Goal: Feedback & Contribution: Contribute content

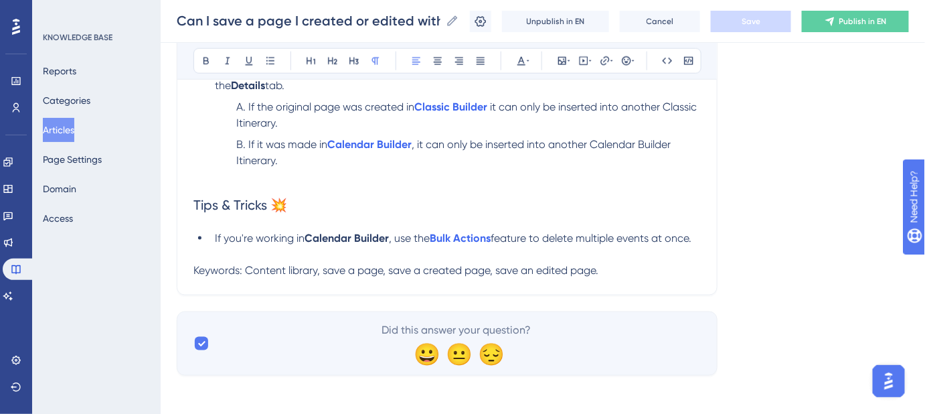
scroll to position [515, 0]
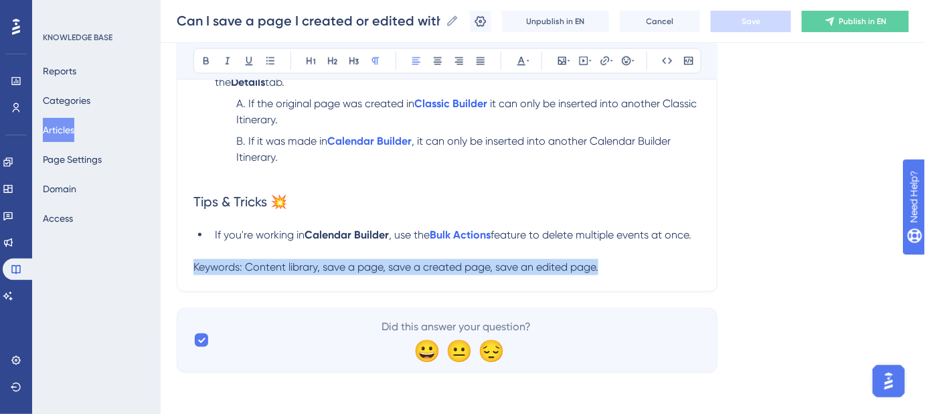
drag, startPoint x: 578, startPoint y: 271, endPoint x: 185, endPoint y: 280, distance: 393.7
click at [525, 63] on icon at bounding box center [521, 61] width 11 height 11
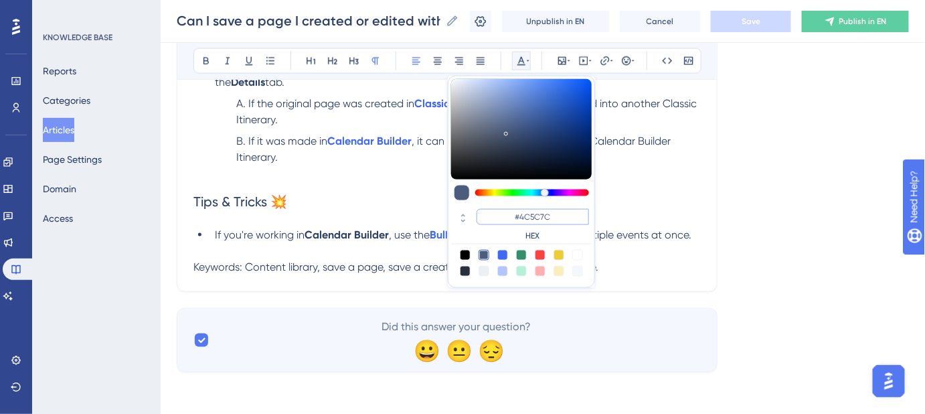
drag, startPoint x: 553, startPoint y: 217, endPoint x: 520, endPoint y: 217, distance: 32.8
click at [520, 217] on input "#4C5C7C" at bounding box center [533, 217] width 112 height 16
type input "#FFFFFF"
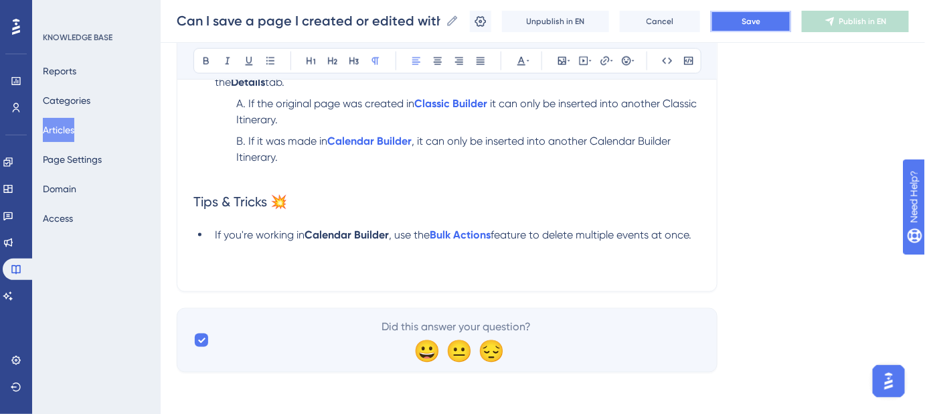
click at [750, 23] on button "Save" at bounding box center [751, 21] width 80 height 21
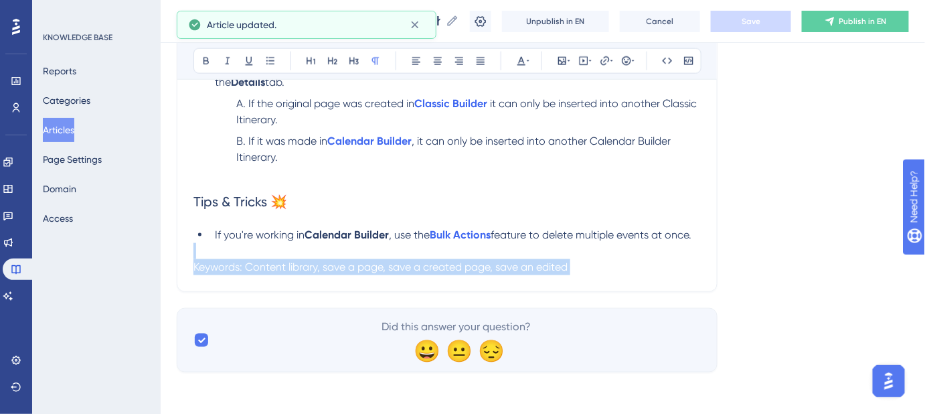
drag, startPoint x: 645, startPoint y: 247, endPoint x: 573, endPoint y: 264, distance: 73.7
click at [573, 264] on div "While best practice is to create and edit content directly in your Content Libr…" at bounding box center [446, 22] width 507 height 506
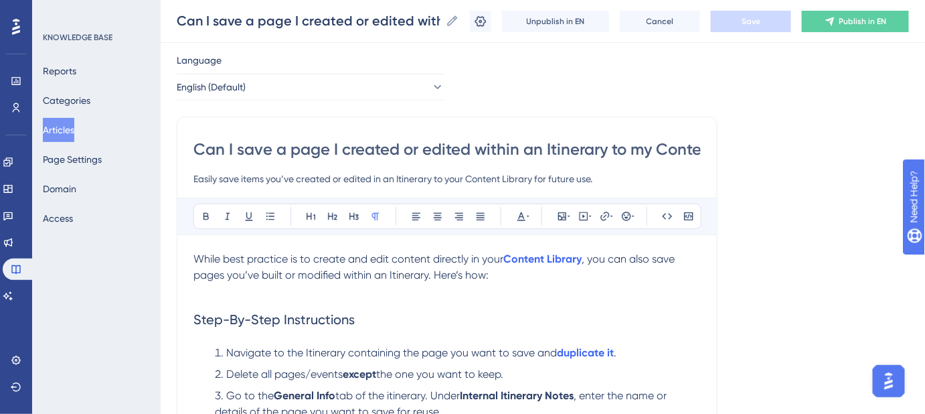
scroll to position [28, 0]
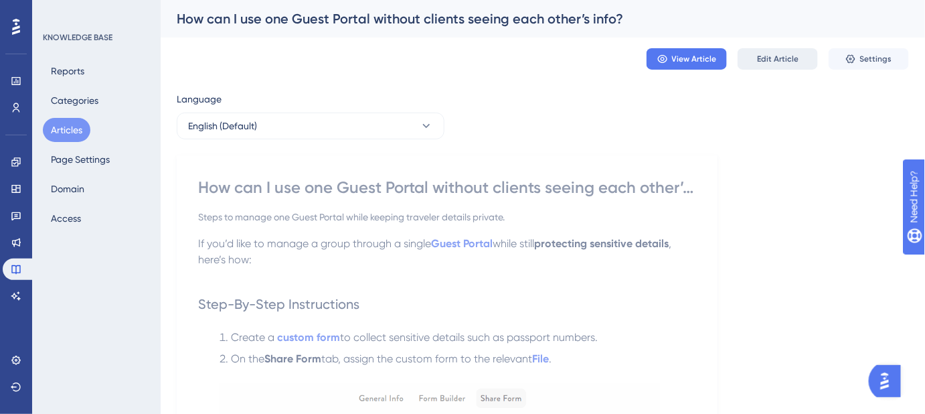
click at [771, 56] on span "Edit Article" at bounding box center [778, 59] width 42 height 11
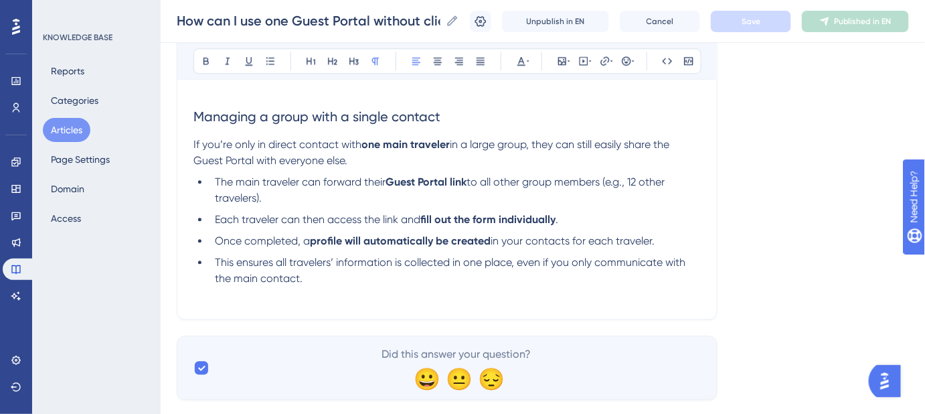
scroll to position [1088, 0]
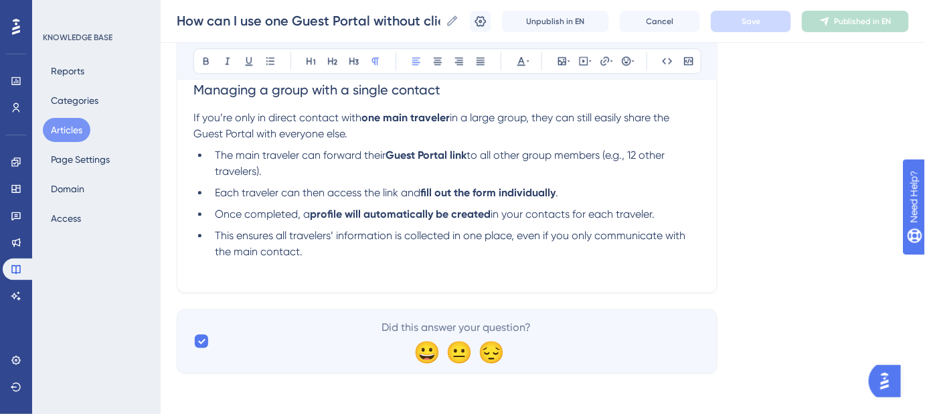
click at [321, 256] on li "This ensures all travelers’ information is collected in one place, even if you …" at bounding box center [455, 244] width 491 height 32
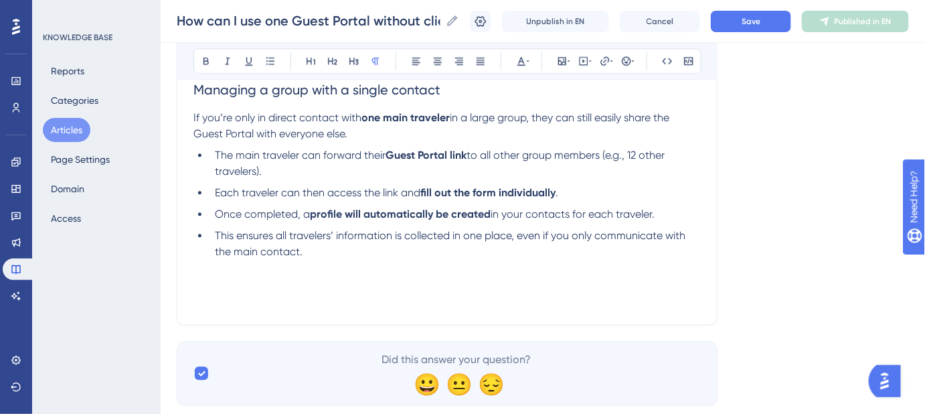
scroll to position [1106, 0]
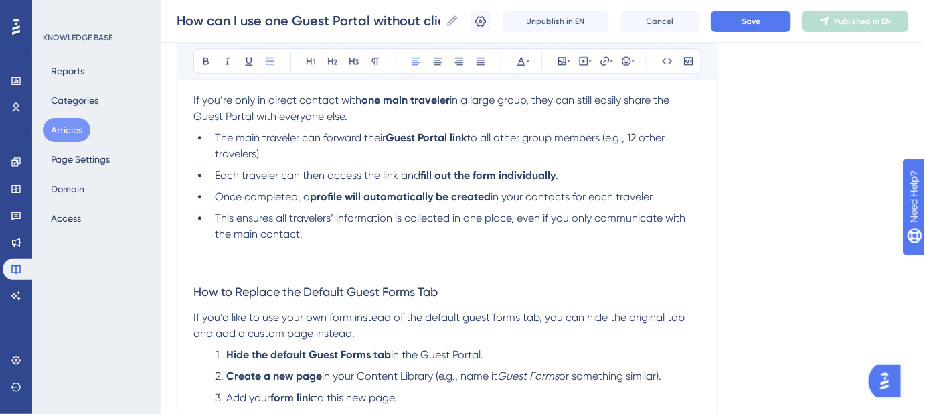
click at [309, 235] on li "This ensures all travelers’ information is collected in one place, even if you …" at bounding box center [455, 234] width 491 height 48
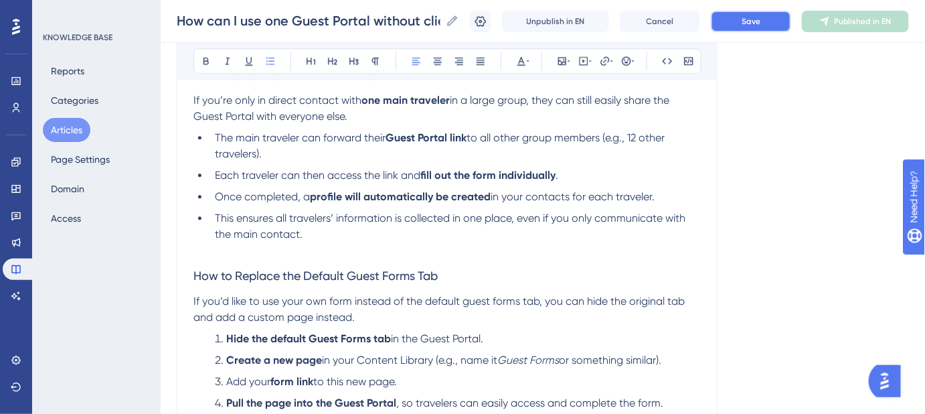
click at [745, 22] on button "Save" at bounding box center [751, 21] width 80 height 21
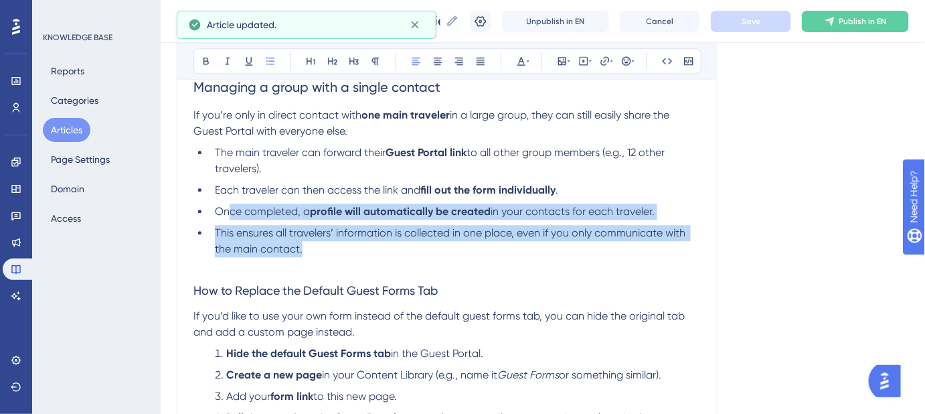
scroll to position [1045, 0]
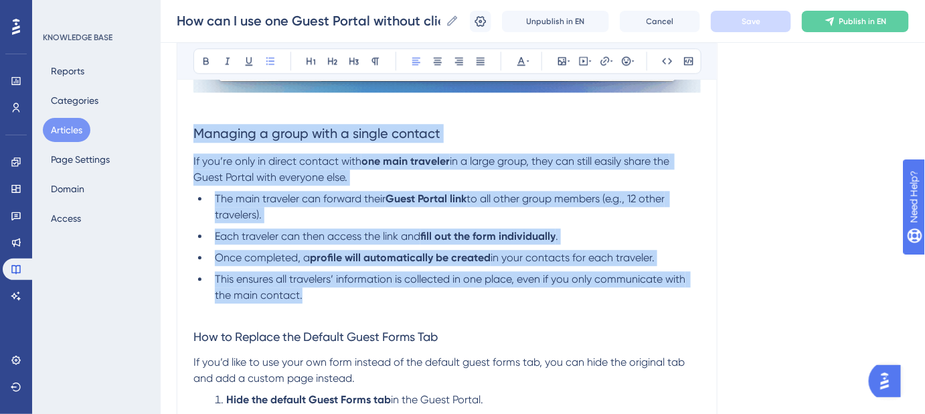
drag, startPoint x: 318, startPoint y: 234, endPoint x: 196, endPoint y: 139, distance: 154.5
copy div "Managing a group with a single contact If you’re only in direct contact with on…"
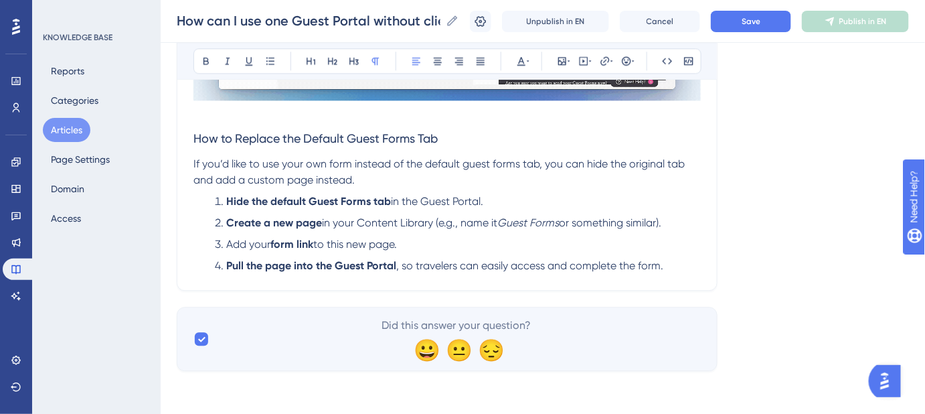
scroll to position [1035, 0]
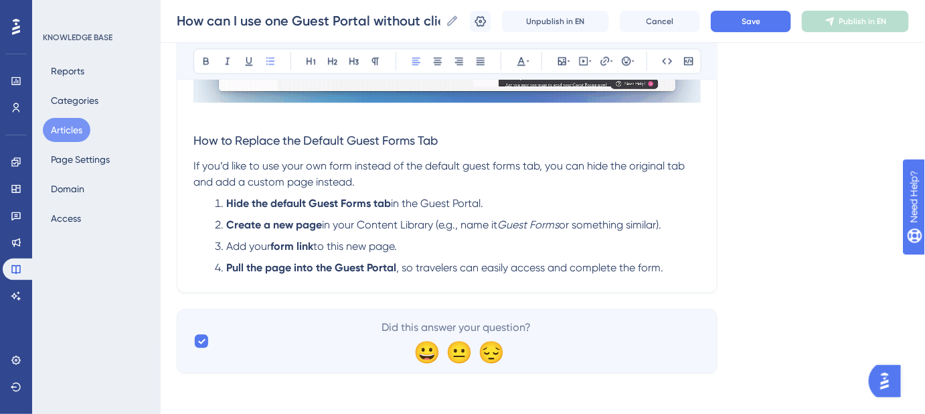
click at [669, 269] on li "Pull the page into the Guest Portal , so travelers can easily access and comple…" at bounding box center [455, 268] width 491 height 16
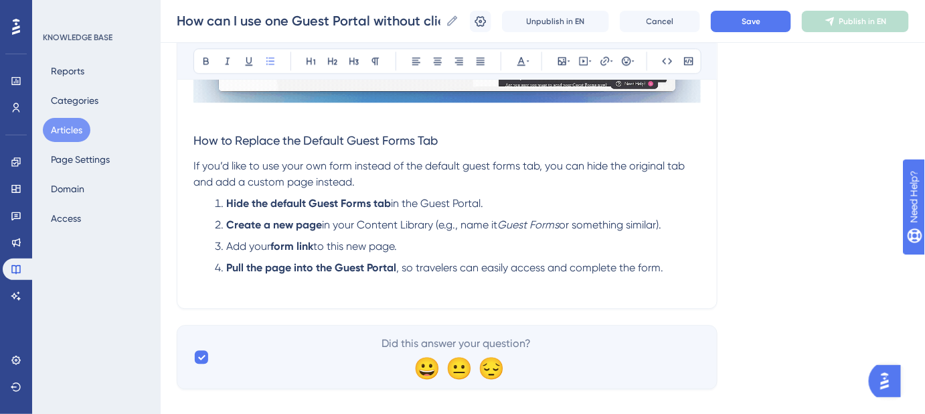
scroll to position [1045, 0]
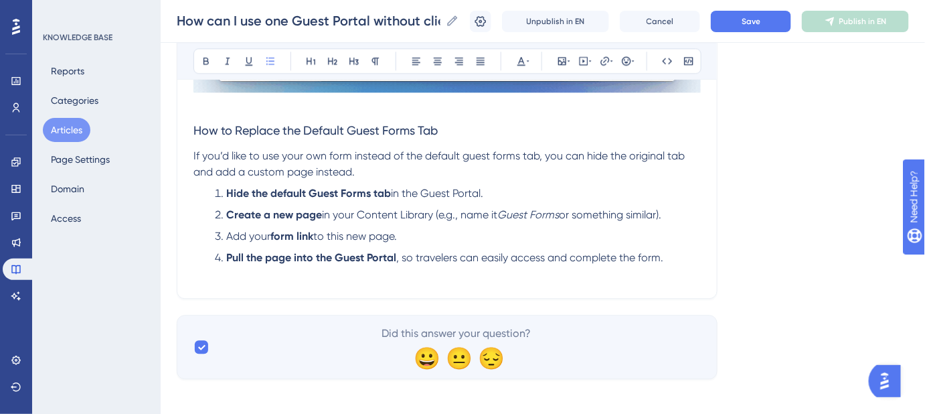
click at [199, 278] on ol "Hide the default Guest Forms tab in the Guest Portal. Create a new page in your…" at bounding box center [446, 233] width 507 height 96
drag, startPoint x: 199, startPoint y: 278, endPoint x: 287, endPoint y: 278, distance: 87.7
drag, startPoint x: 293, startPoint y: 275, endPoint x: 205, endPoint y: 275, distance: 87.7
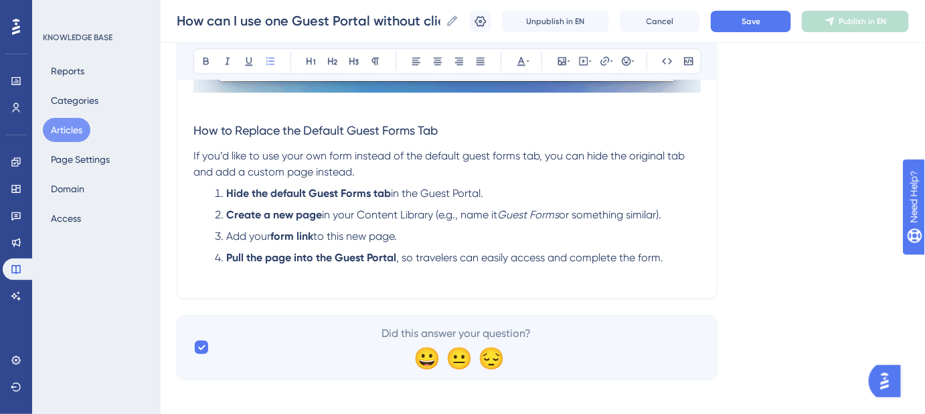
click at [205, 275] on ol "Hide the default Guest Forms tab in the Guest Portal. Create a new page in your…" at bounding box center [446, 233] width 507 height 96
drag, startPoint x: 546, startPoint y: 280, endPoint x: 258, endPoint y: 273, distance: 288.6
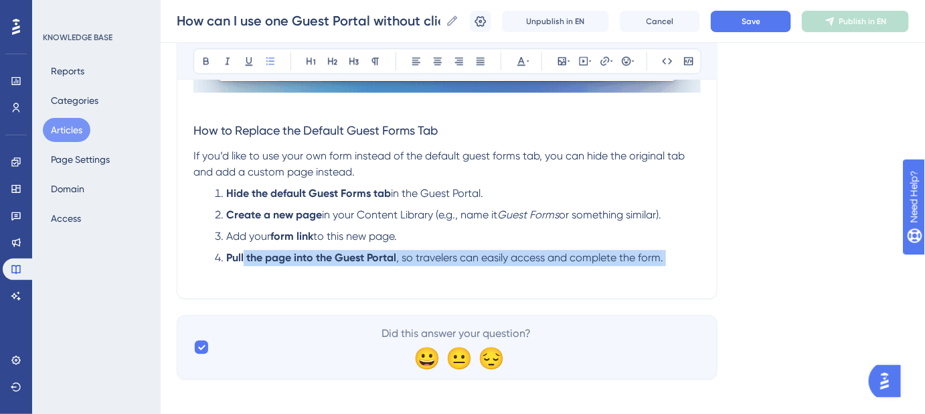
drag, startPoint x: 244, startPoint y: 255, endPoint x: 558, endPoint y: 313, distance: 319.3
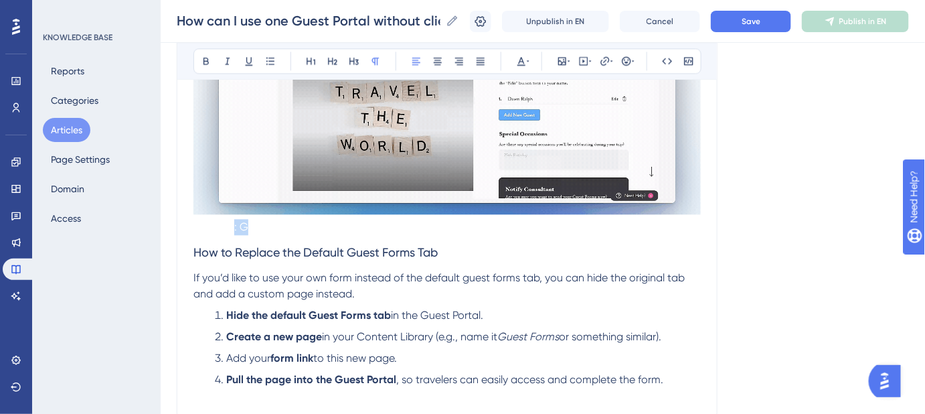
drag, startPoint x: 248, startPoint y: 228, endPoint x: 234, endPoint y: 228, distance: 13.4
click at [234, 228] on span "eywords: Guest portal, one guest portal, share one guest portal for multiple pe…" at bounding box center [396, 226] width 406 height 13
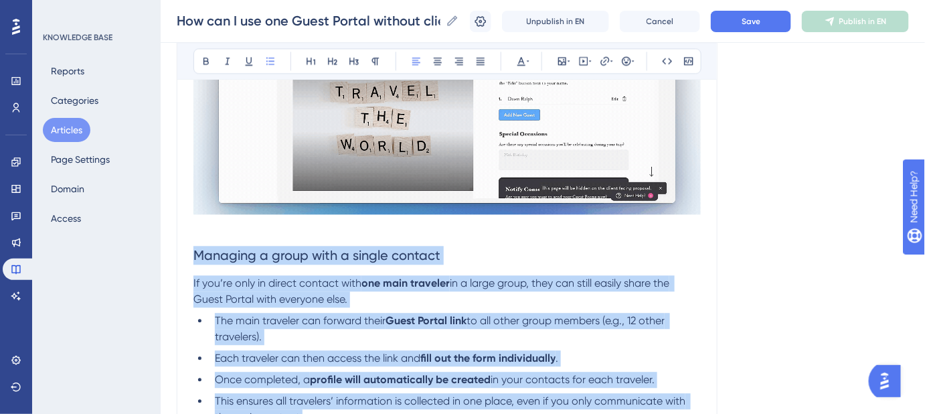
scroll to position [1045, 0]
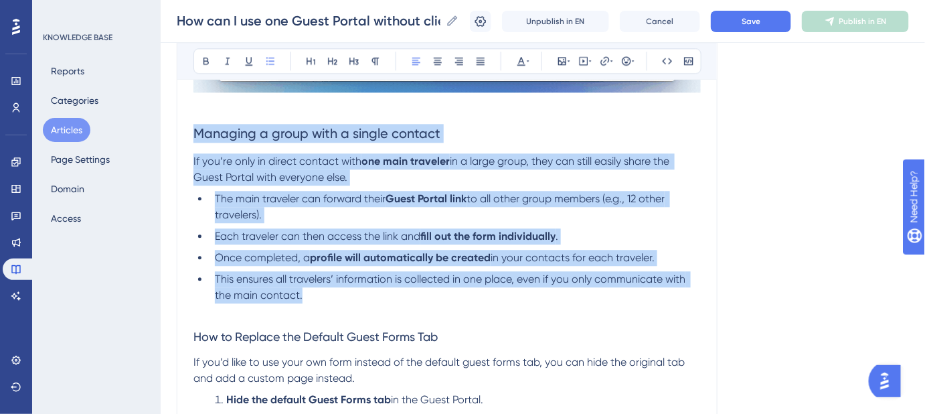
click at [321, 295] on li "This ensures all travelers’ information is collected in one place, even if you …" at bounding box center [455, 287] width 491 height 32
drag, startPoint x: 312, startPoint y: 296, endPoint x: 193, endPoint y: 135, distance: 200.6
copy div "Managing a group with a single contact If you’re only in direct contact with on…"
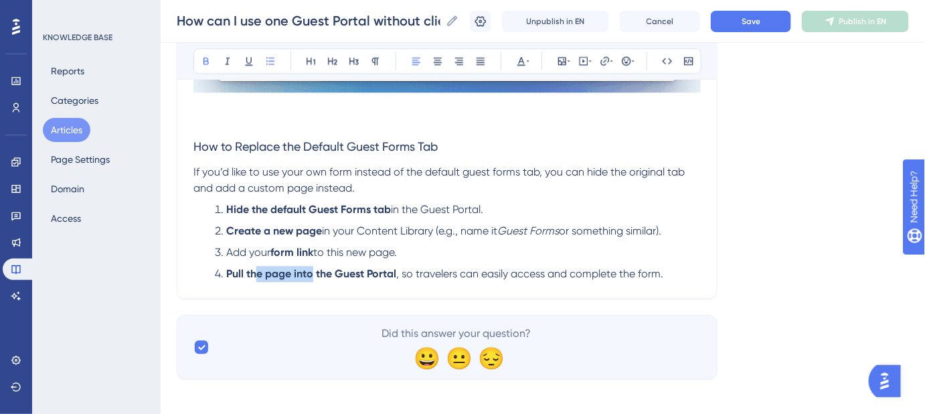
drag, startPoint x: 256, startPoint y: 279, endPoint x: 311, endPoint y: 282, distance: 55.0
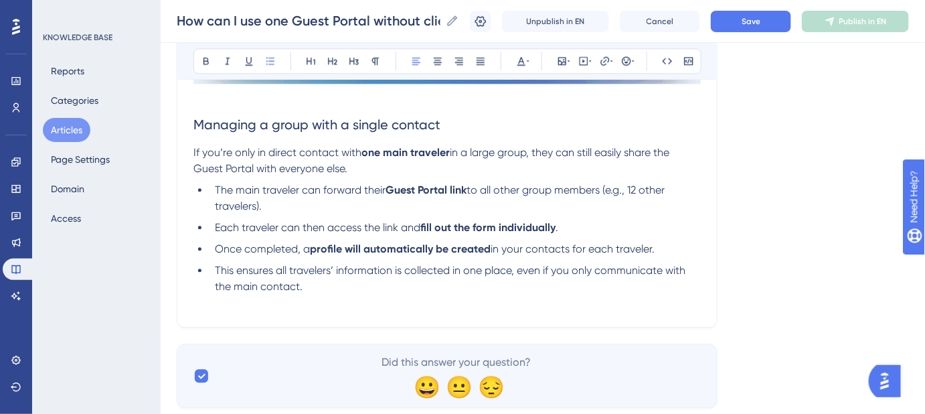
scroll to position [1088, 0]
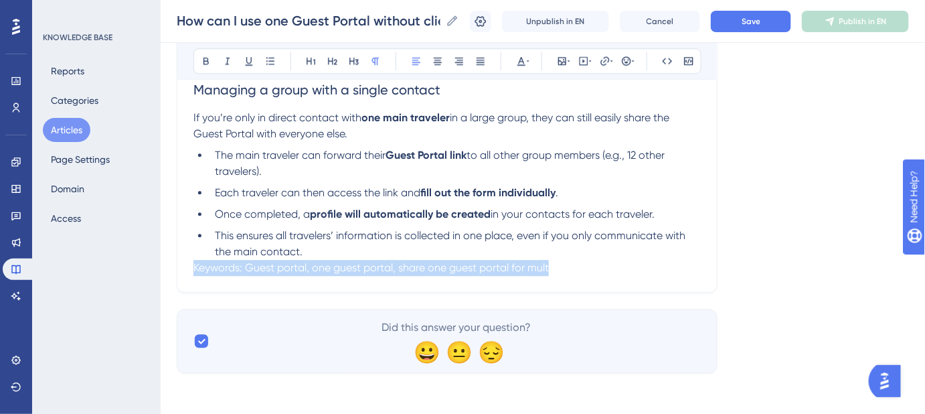
drag, startPoint x: 497, startPoint y: 280, endPoint x: 188, endPoint y: 270, distance: 308.7
click at [194, 263] on span "Keywords: Guest portal, one guest portal, share one guest portal for multiple p…" at bounding box center [398, 267] width 411 height 13
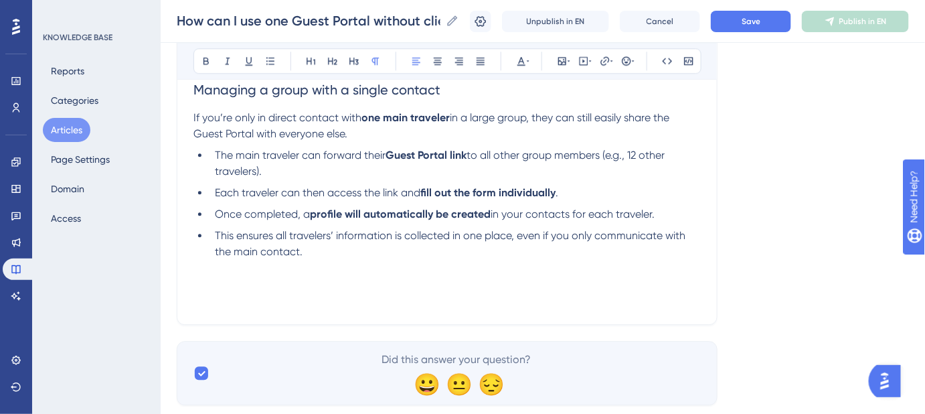
scroll to position [1135, 0]
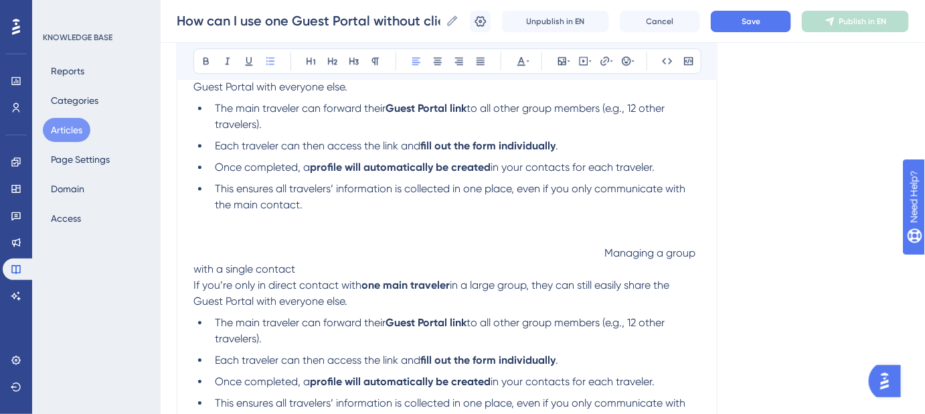
click at [607, 249] on span "Managing a group with a single contact" at bounding box center [445, 260] width 505 height 29
click at [412, 62] on icon at bounding box center [416, 61] width 8 height 7
drag, startPoint x: 301, startPoint y: 266, endPoint x: 285, endPoint y: 266, distance: 15.4
click at [285, 266] on p "Keywords: Guest portal, one guest portal, share one guest portal for multiple p…" at bounding box center [446, 261] width 507 height 32
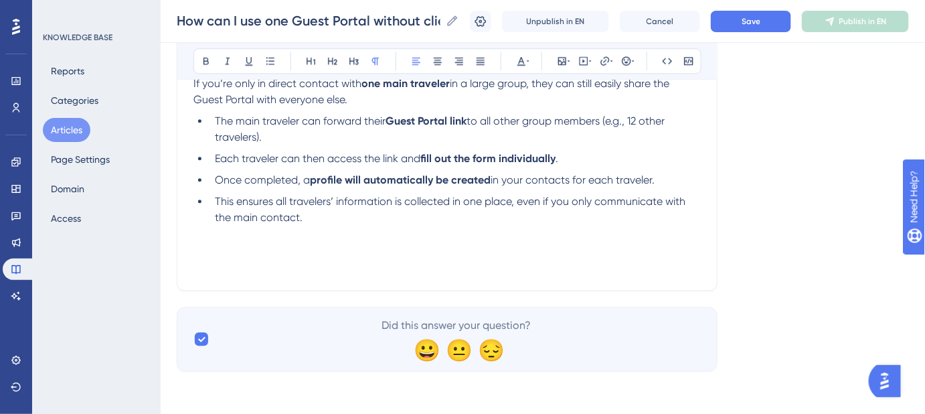
scroll to position [1121, 0]
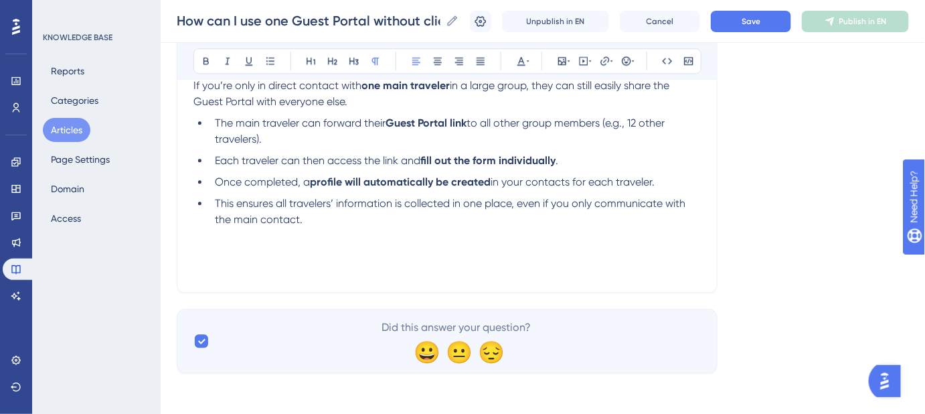
click at [198, 246] on p at bounding box center [446, 252] width 507 height 16
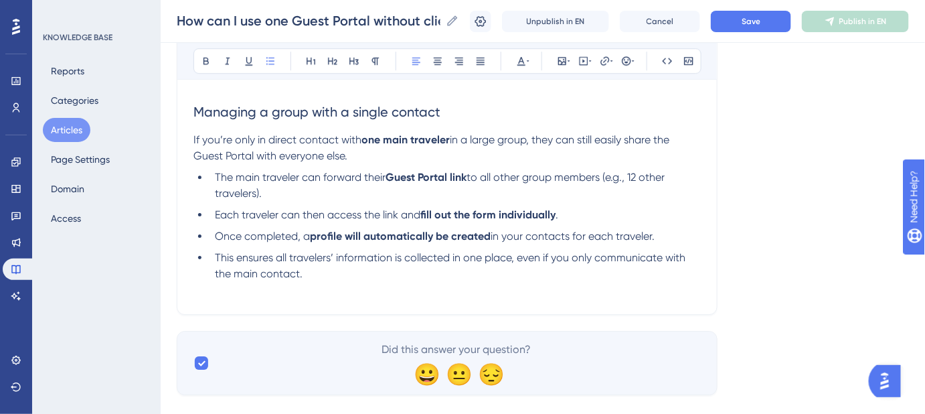
scroll to position [1294, 0]
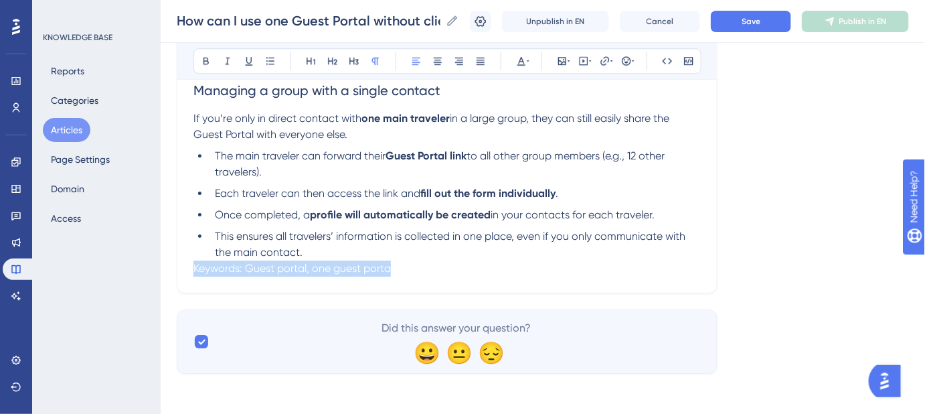
drag, startPoint x: 387, startPoint y: 265, endPoint x: 191, endPoint y: 267, distance: 196.1
click at [588, 268] on span "Keywords: Guest portal, one guest portal, share one guest portal for multiple p…" at bounding box center [398, 268] width 411 height 13
click at [762, 26] on button "Save" at bounding box center [751, 21] width 80 height 21
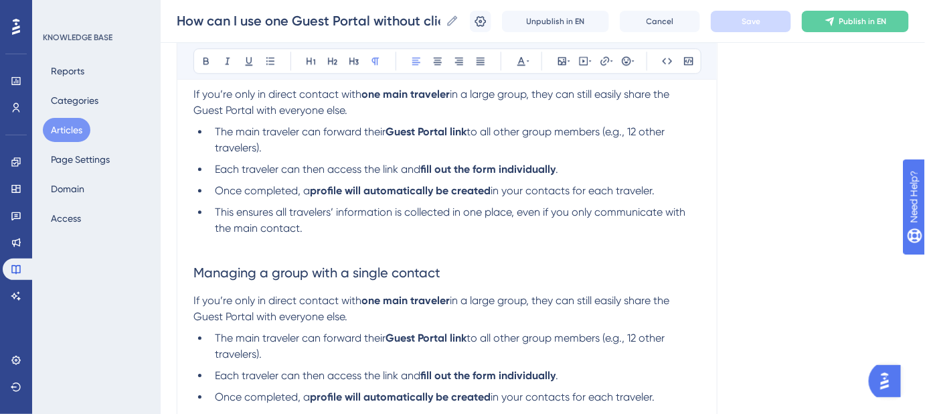
scroll to position [990, 0]
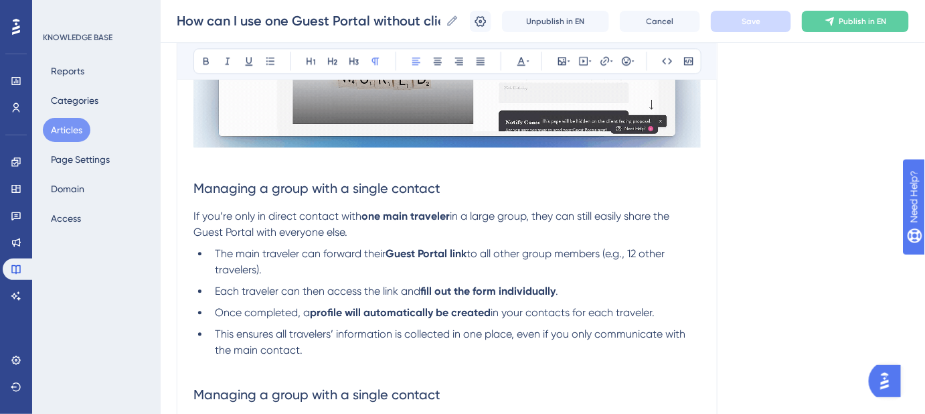
click at [203, 164] on p at bounding box center [446, 160] width 507 height 16
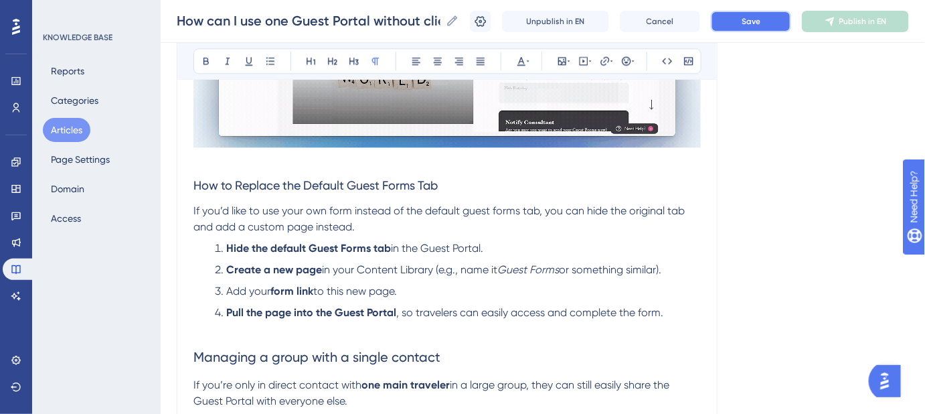
click at [774, 24] on button "Save" at bounding box center [751, 21] width 80 height 21
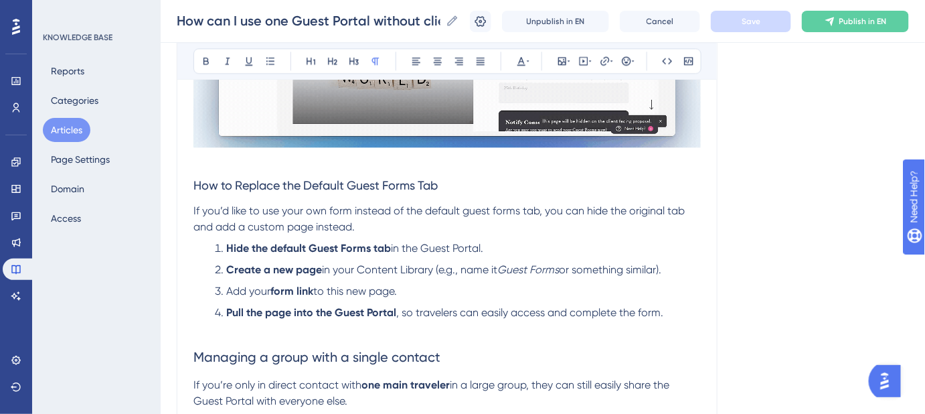
click at [467, 210] on span "If you’d like to use your own form instead of the default guest forms tab, you …" at bounding box center [440, 218] width 494 height 29
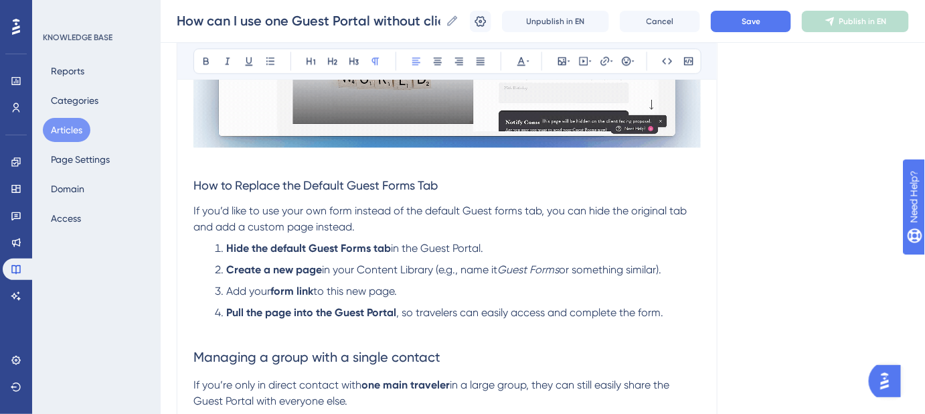
click at [494, 208] on span "If you’d like to use your own form instead of the default Guest forms tab, you …" at bounding box center [441, 218] width 496 height 29
click at [740, 25] on button "Save" at bounding box center [751, 21] width 80 height 21
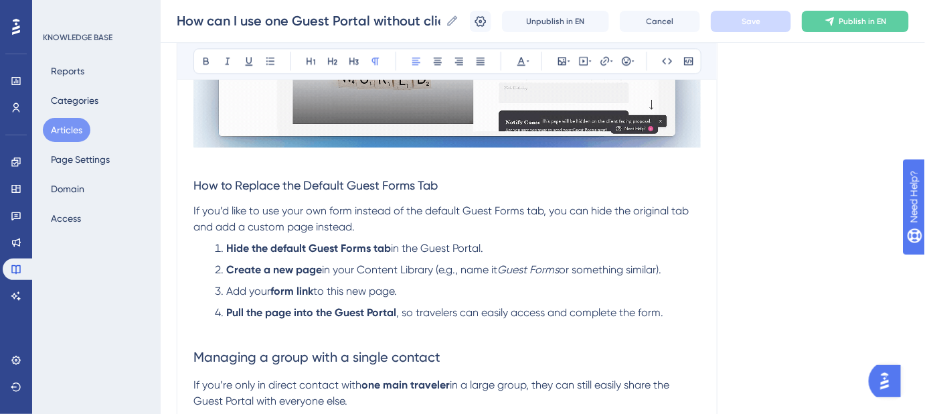
click at [313, 226] on span "If you’d like to use your own form instead of the default Guest Forms tab, you …" at bounding box center [442, 218] width 498 height 29
click at [262, 224] on span "If you’d like to use your own form instead of the default Guest Forms tab, you …" at bounding box center [442, 218] width 498 height 29
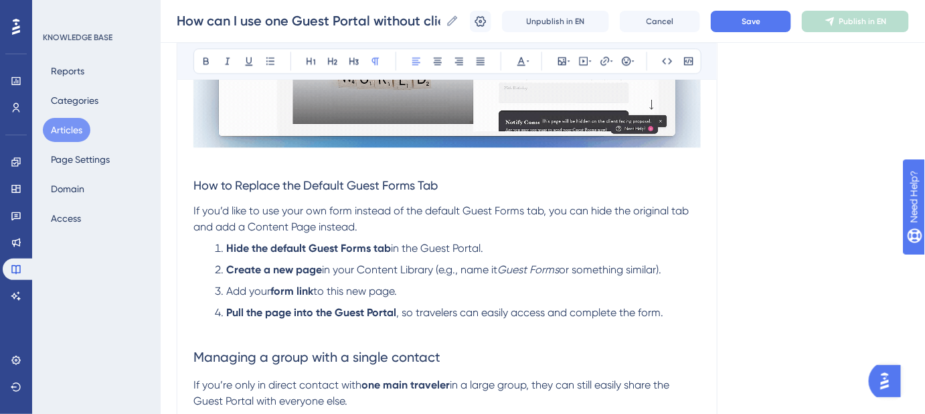
click at [319, 224] on span "If you’d like to use your own form instead of the default Guest Forms tab, you …" at bounding box center [442, 218] width 498 height 29
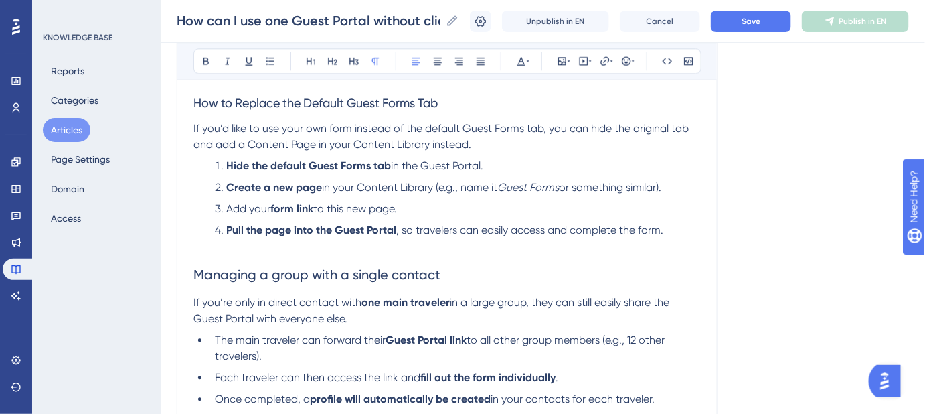
scroll to position [1051, 0]
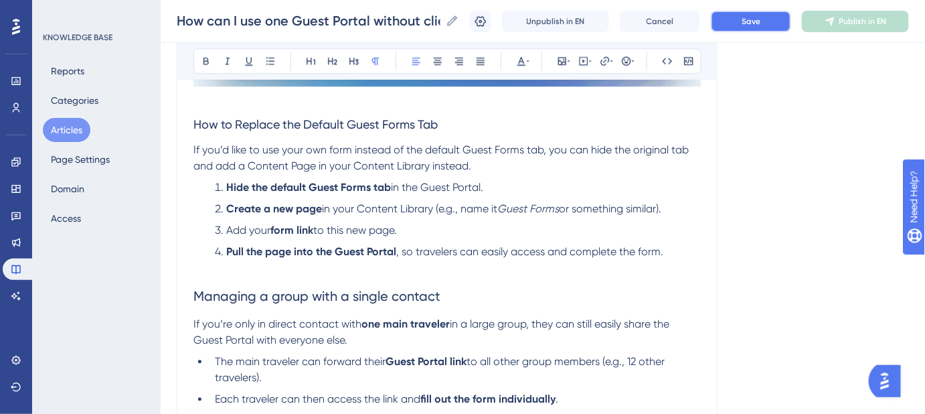
click at [771, 22] on button "Save" at bounding box center [751, 21] width 80 height 21
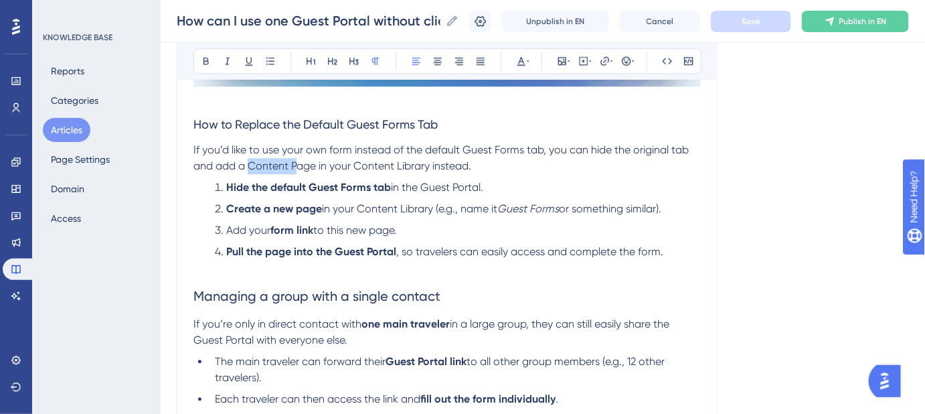
drag, startPoint x: 295, startPoint y: 161, endPoint x: 249, endPoint y: 162, distance: 45.5
click at [249, 162] on span "If you’d like to use your own form instead of the default Guest Forms tab, you …" at bounding box center [442, 157] width 498 height 29
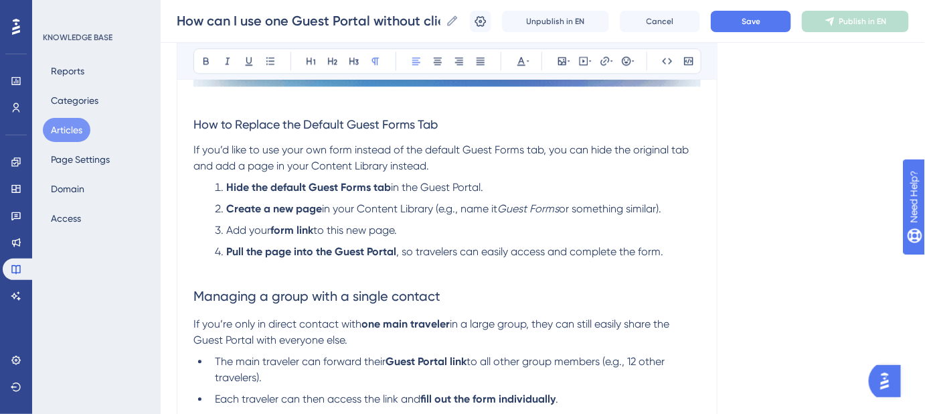
click at [222, 167] on span "If you’d like to use your own form instead of the default Guest Forms tab, you …" at bounding box center [442, 157] width 498 height 29
click at [426, 169] on span "If you’d like to use your own form instead of the default Guest Forms tab, you …" at bounding box center [442, 157] width 498 height 29
click at [787, 26] on button "Save" at bounding box center [751, 21] width 80 height 21
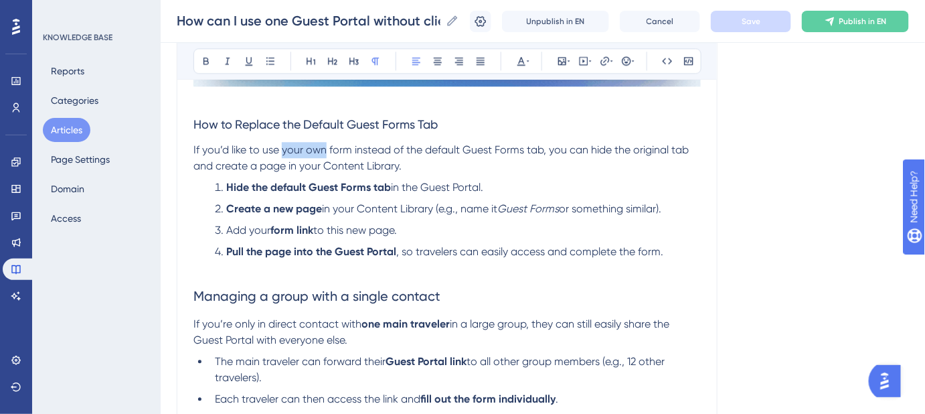
drag, startPoint x: 323, startPoint y: 148, endPoint x: 282, endPoint y: 149, distance: 41.5
click at [282, 149] on span "If you’d like to use your own form instead of the default Guest Forms tab, you …" at bounding box center [442, 157] width 498 height 29
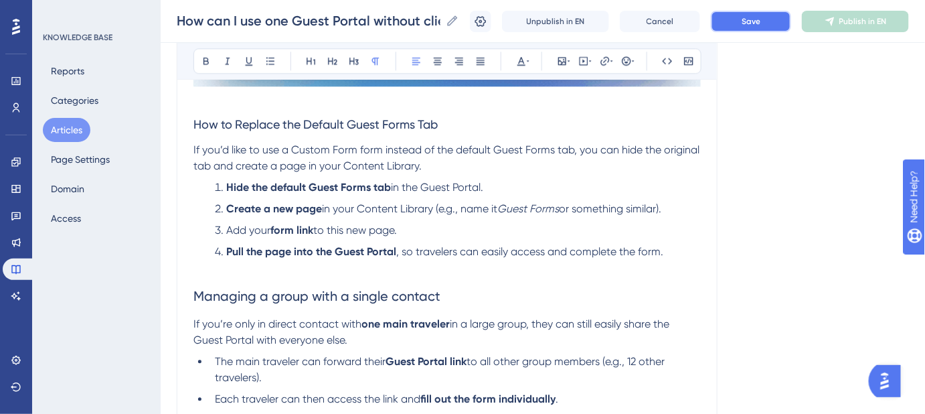
click at [748, 27] on button "Save" at bounding box center [751, 21] width 80 height 21
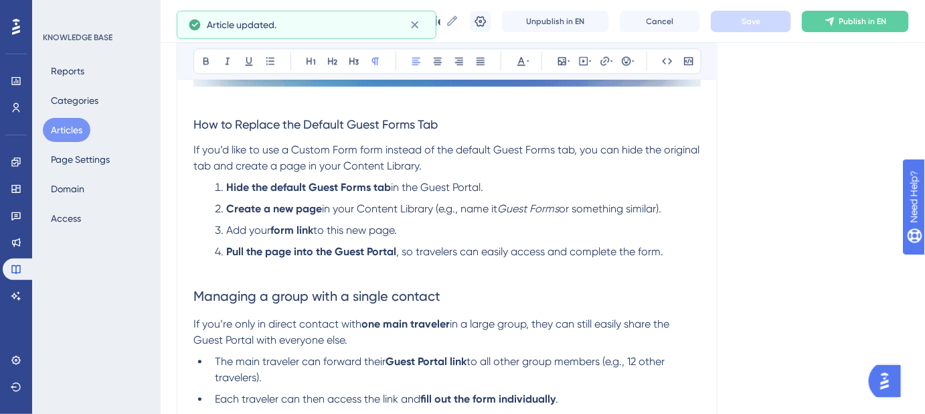
click at [560, 149] on span "If you’d like to use a Custom Form form instead of the default Guest Forms tab,…" at bounding box center [447, 157] width 509 height 29
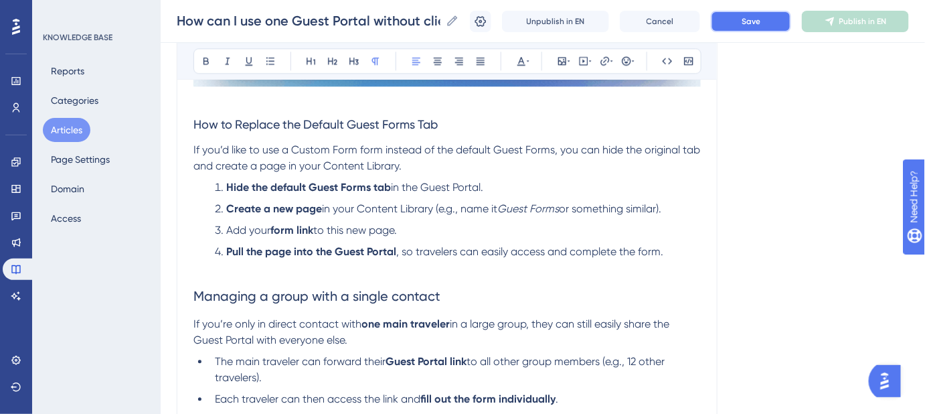
click at [745, 29] on button "Save" at bounding box center [751, 21] width 80 height 21
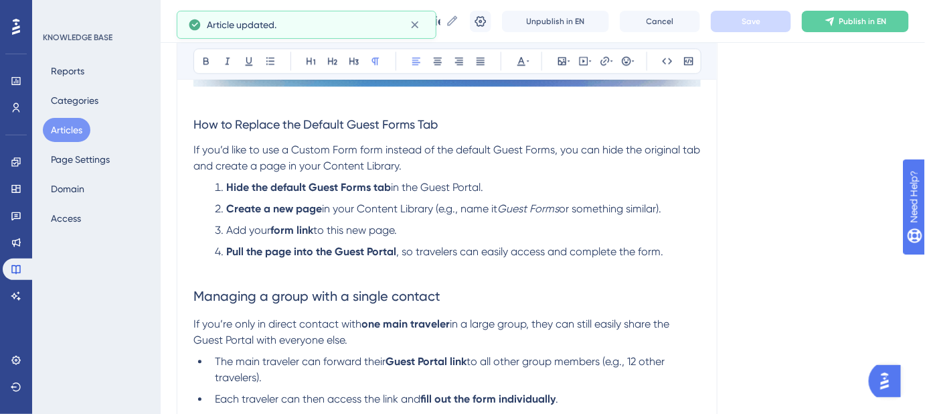
click at [673, 149] on span "If you’d like to use a Custom Form form instead of the default Guest Forms, you…" at bounding box center [447, 157] width 509 height 29
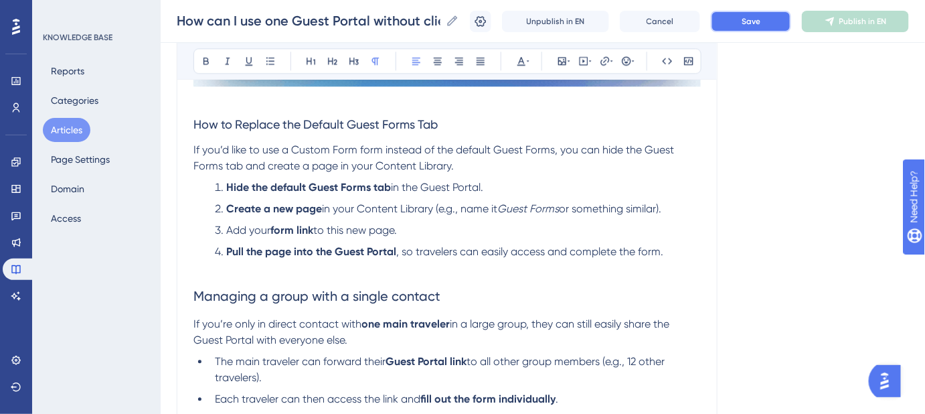
click at [734, 26] on button "Save" at bounding box center [751, 21] width 80 height 21
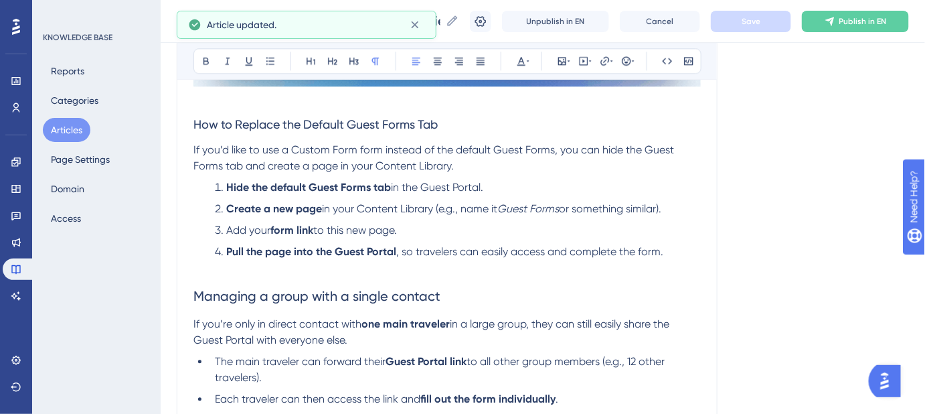
click at [467, 161] on p "If you’d like to use a Custom Form form instead of the default Guest Forms, you…" at bounding box center [446, 158] width 507 height 32
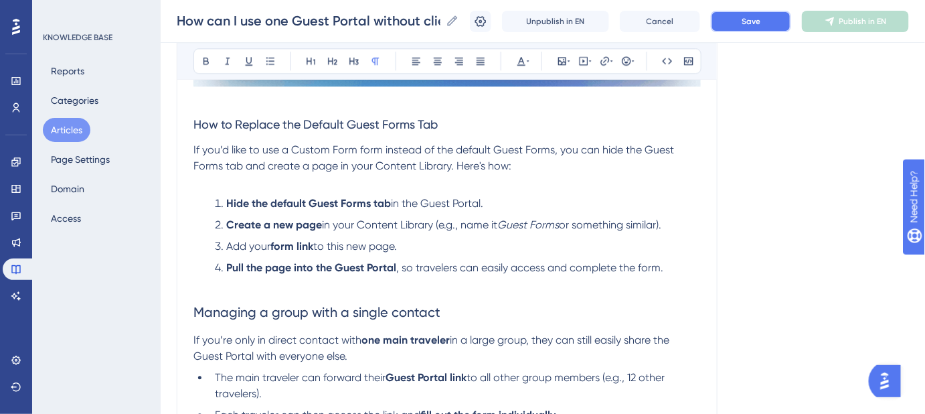
click at [753, 29] on button "Save" at bounding box center [751, 21] width 80 height 21
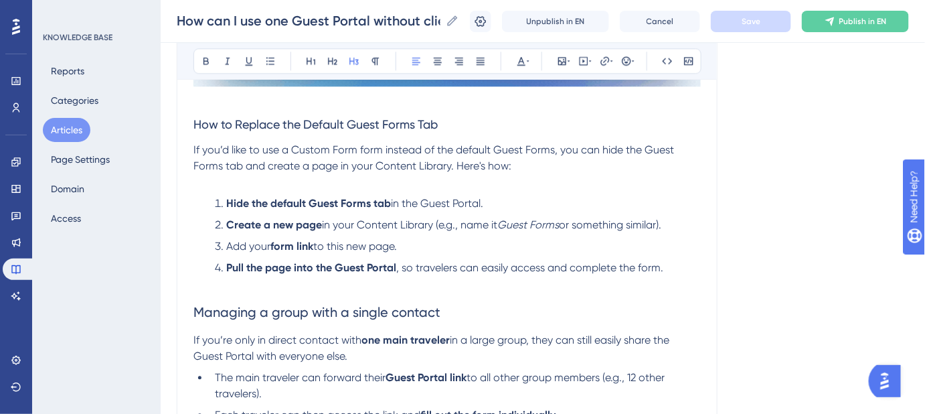
click at [422, 127] on span "How to Replace the Default Guest Forms Tab" at bounding box center [315, 124] width 244 height 14
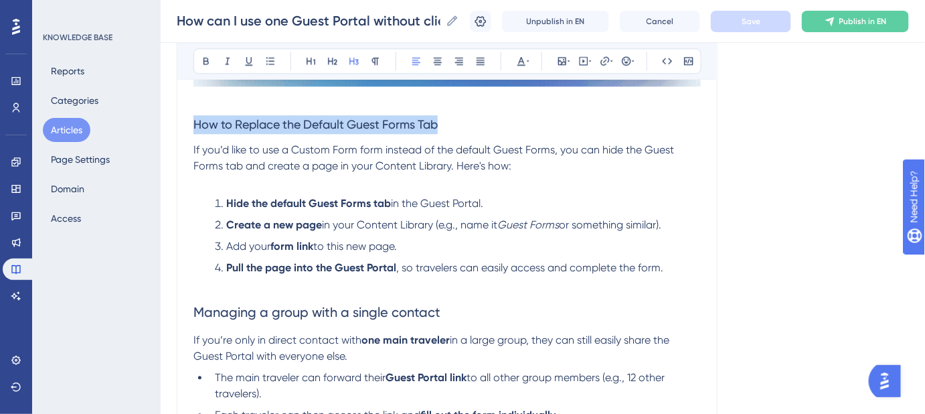
drag, startPoint x: 459, startPoint y: 126, endPoint x: 189, endPoint y: 131, distance: 269.8
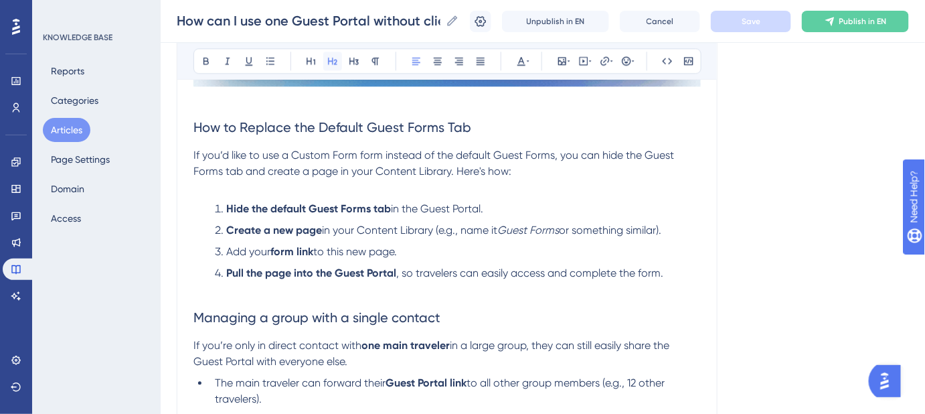
click at [334, 53] on button at bounding box center [332, 61] width 19 height 19
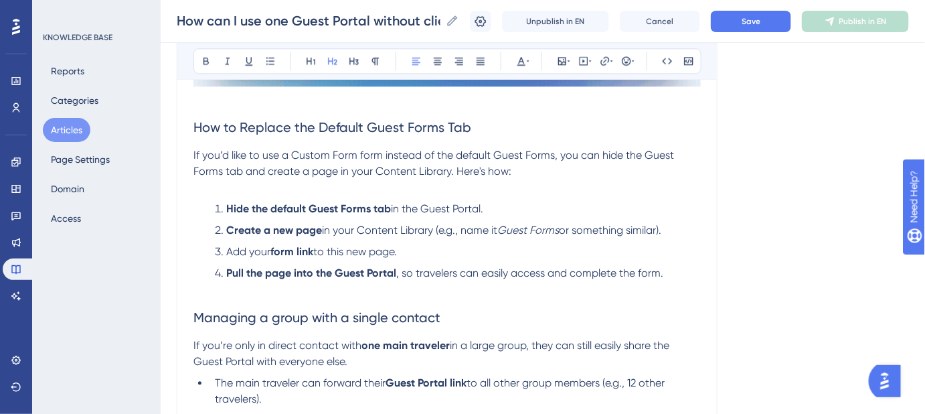
click at [655, 168] on p "If you’d like to use a Custom Form form instead of the default Guest Forms, you…" at bounding box center [446, 171] width 507 height 48
click at [786, 24] on button "Save" at bounding box center [751, 21] width 80 height 21
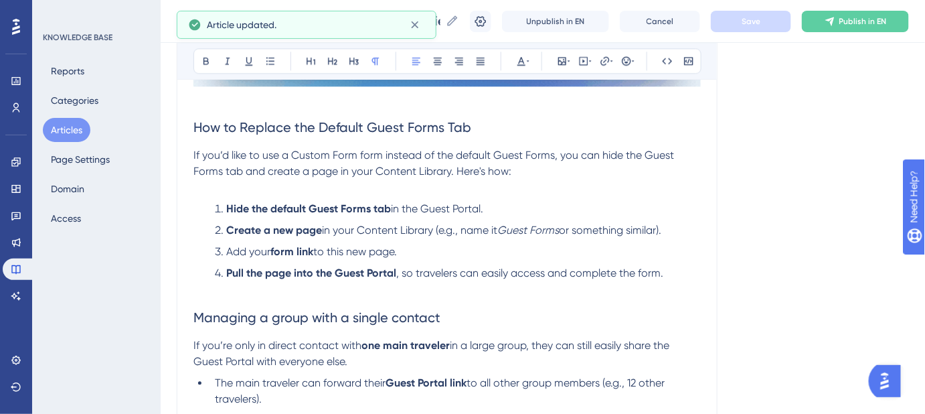
click at [420, 317] on span "Managing a group with a single contact" at bounding box center [316, 317] width 247 height 16
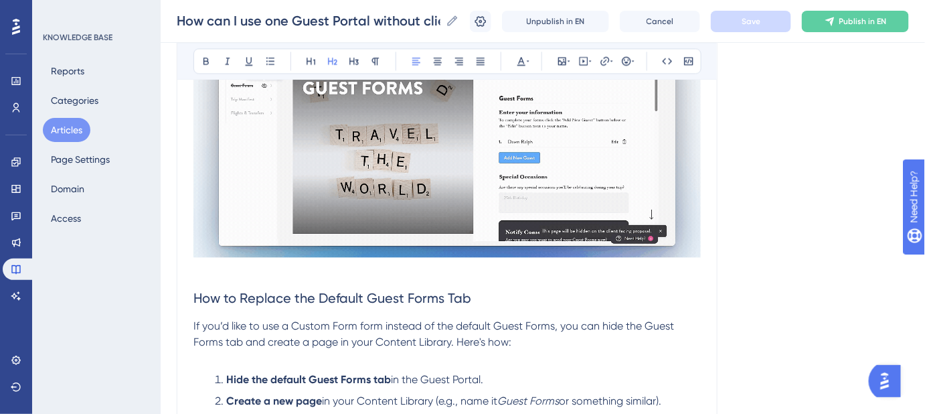
scroll to position [929, 0]
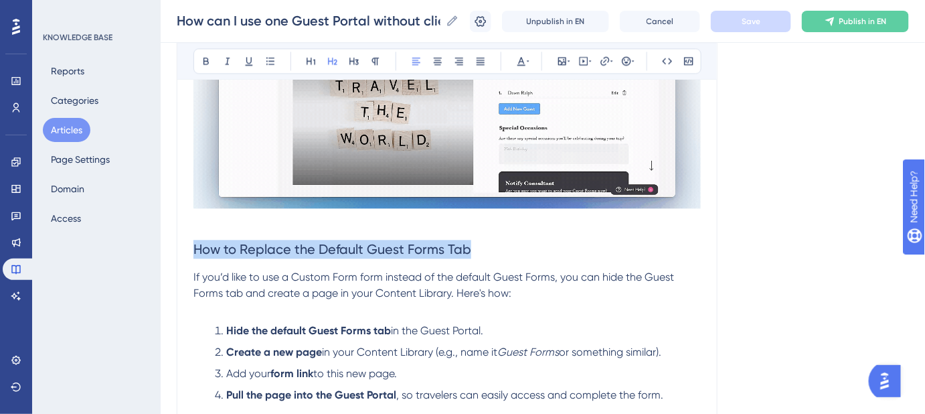
drag, startPoint x: 475, startPoint y: 244, endPoint x: 215, endPoint y: 256, distance: 260.0
click at [193, 253] on h2 "How to Replace the Default Guest Forms Tab" at bounding box center [446, 249] width 507 height 40
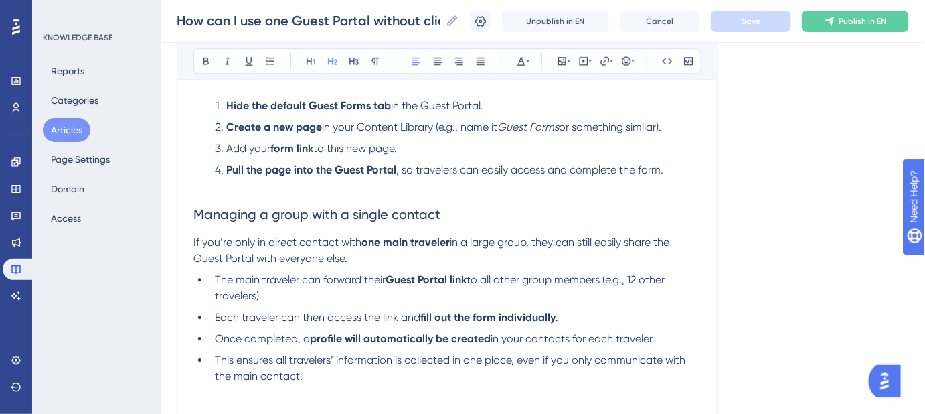
scroll to position [1173, 0]
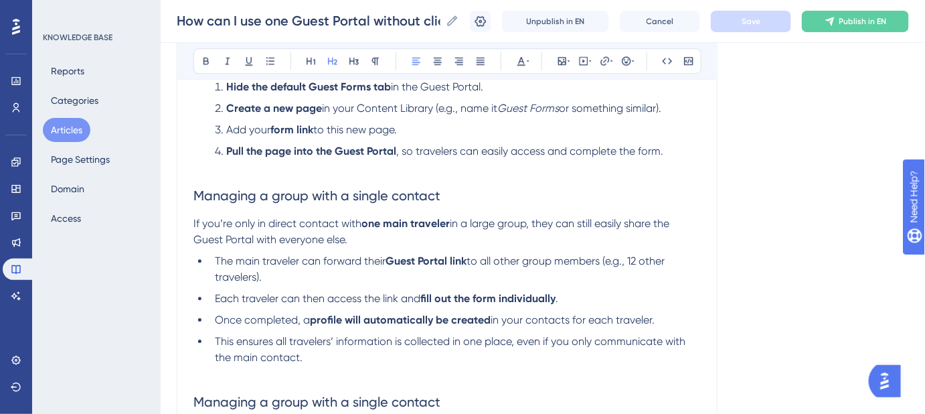
copy span "How to Replace the Default Guest Forms Tab"
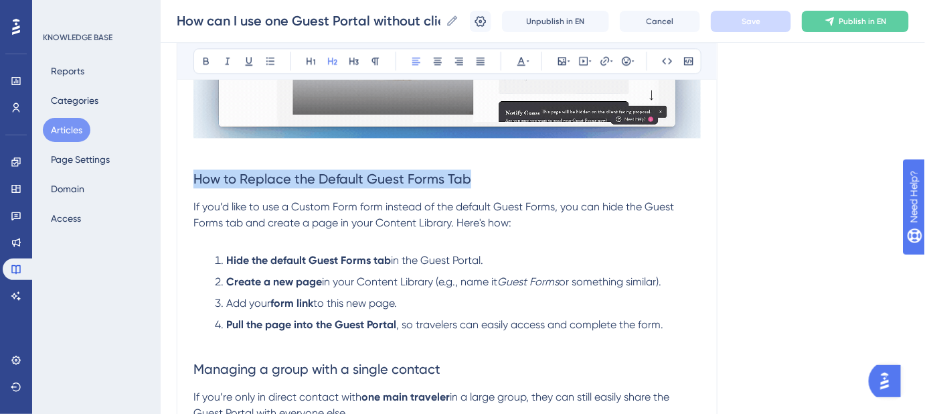
scroll to position [990, 0]
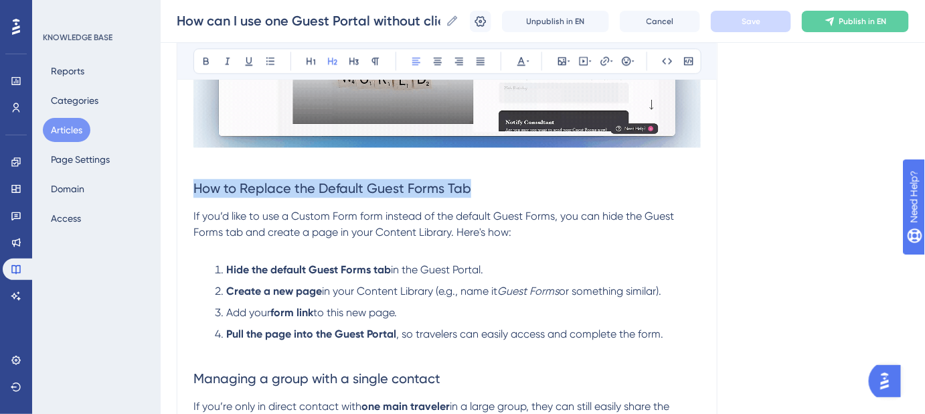
click at [487, 181] on h2 "How to Replace the Default Guest Forms Tab" at bounding box center [446, 188] width 507 height 40
drag, startPoint x: 486, startPoint y: 184, endPoint x: 181, endPoint y: 185, distance: 304.6
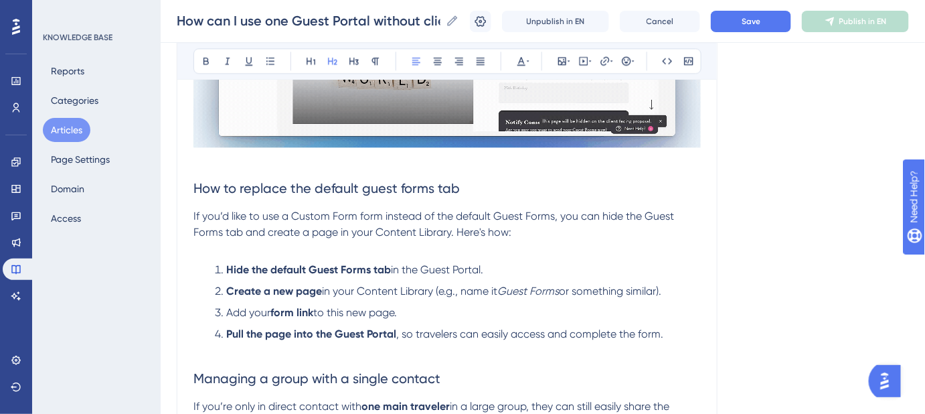
click at [371, 185] on span "How to replace the default guest forms tab" at bounding box center [326, 188] width 266 height 16
click at [406, 187] on span "How to replace the default Guest forms tab" at bounding box center [327, 188] width 268 height 16
click at [448, 183] on span "How to replace the default Guest Forms tab" at bounding box center [329, 188] width 272 height 16
click at [748, 19] on button "Save" at bounding box center [751, 21] width 80 height 21
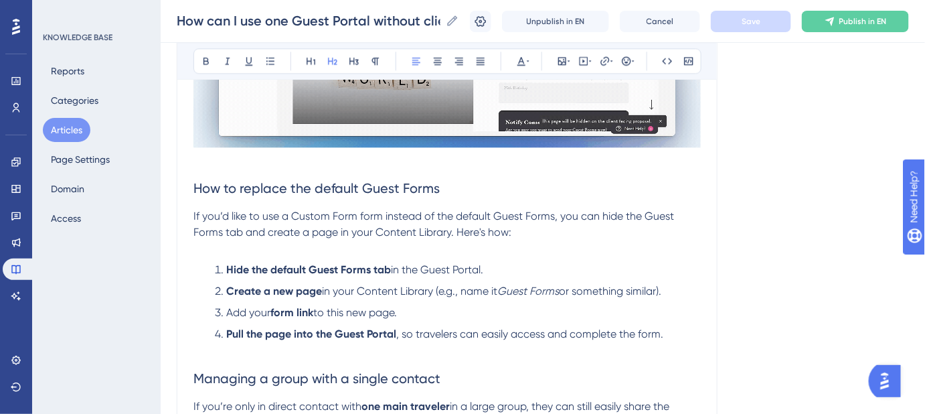
scroll to position [1051, 0]
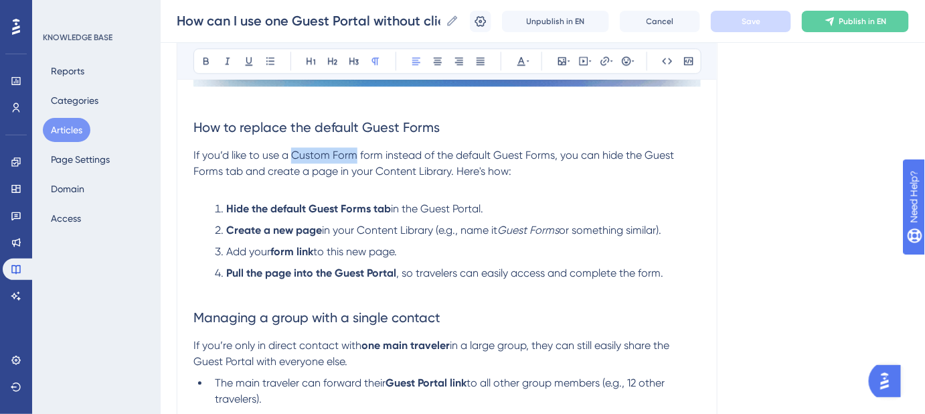
drag, startPoint x: 354, startPoint y: 151, endPoint x: 292, endPoint y: 151, distance: 62.3
click at [292, 151] on span "If you’d like to use a Custom Form form instead of the default Guest Forms, you…" at bounding box center [434, 163] width 483 height 29
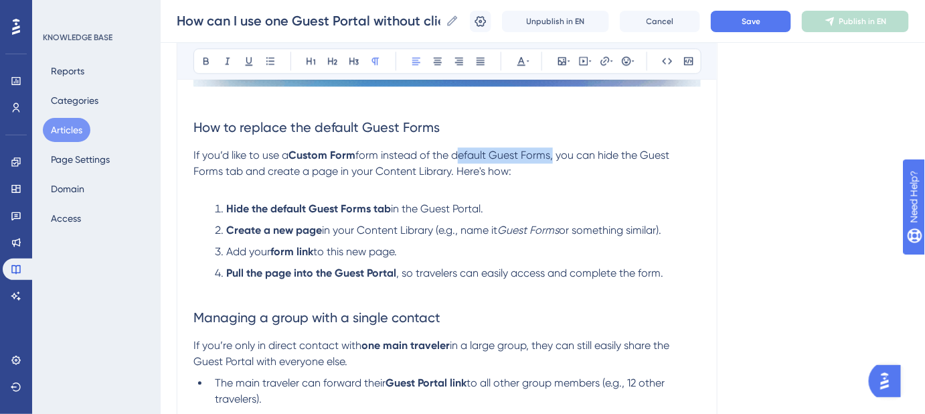
drag, startPoint x: 453, startPoint y: 153, endPoint x: 552, endPoint y: 153, distance: 99.1
click at [552, 153] on span "form instead of the default Guest Forms, you can hide the Guest Forms tab and c…" at bounding box center [432, 163] width 479 height 29
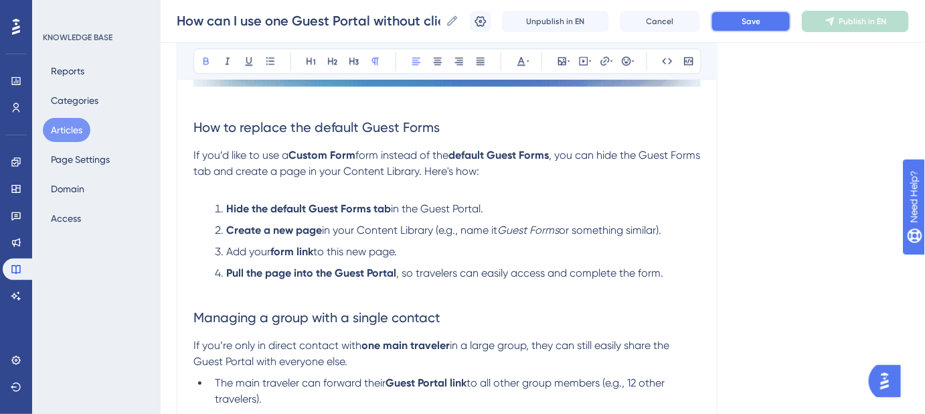
click at [748, 24] on button "Save" at bounding box center [751, 21] width 80 height 21
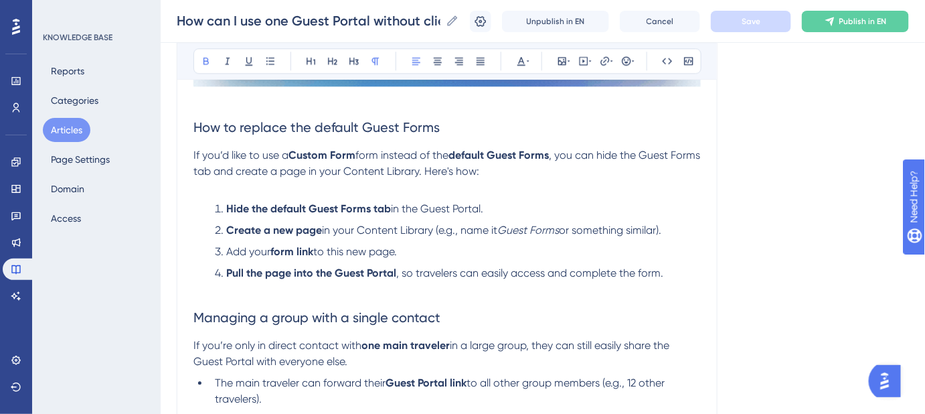
click at [466, 229] on span "in your Content Library (e.g., name it" at bounding box center [409, 230] width 175 height 13
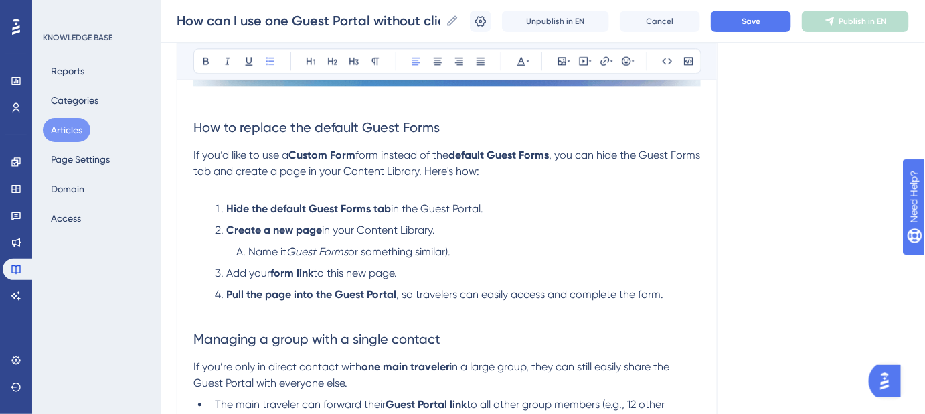
click at [489, 244] on li "Name it Guest Forms or something similar)." at bounding box center [466, 252] width 470 height 16
drag, startPoint x: 342, startPoint y: 252, endPoint x: 289, endPoint y: 251, distance: 53.6
click at [289, 251] on li "Name it Guest Forms or something similar" at bounding box center [466, 252] width 470 height 16
click at [477, 249] on li "Name it Guest Forms or something similar" at bounding box center [466, 252] width 470 height 16
click at [748, 23] on button "Save" at bounding box center [751, 21] width 80 height 21
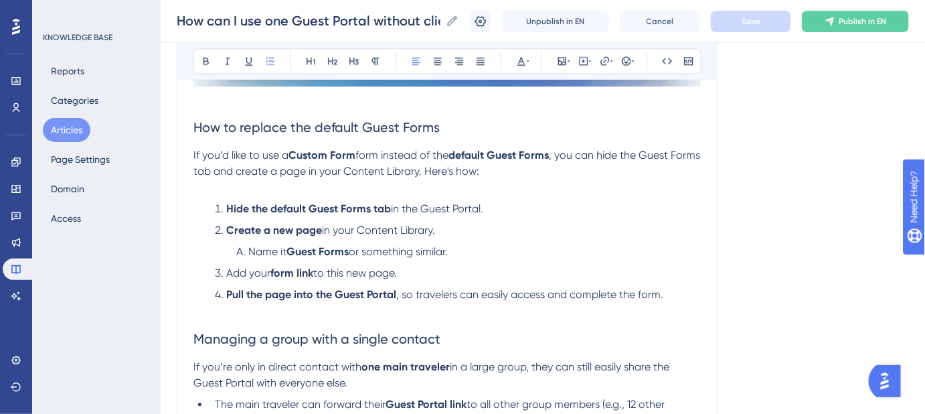
click at [338, 269] on span "to this new page." at bounding box center [355, 272] width 84 height 13
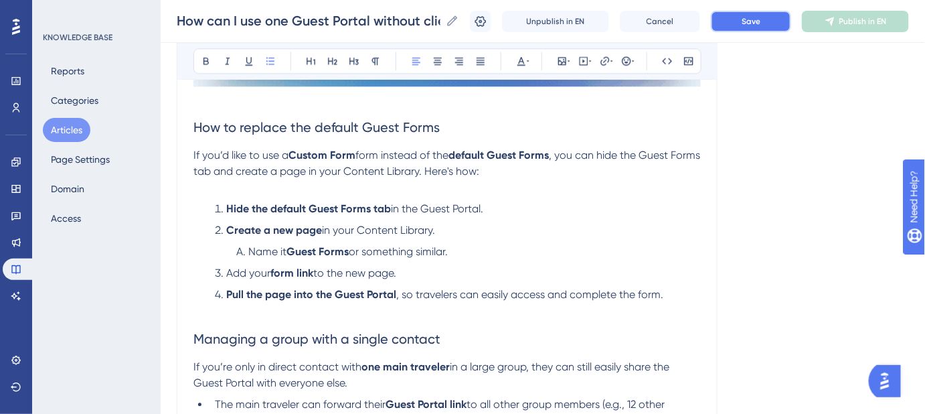
click at [784, 11] on button "Save" at bounding box center [751, 21] width 80 height 21
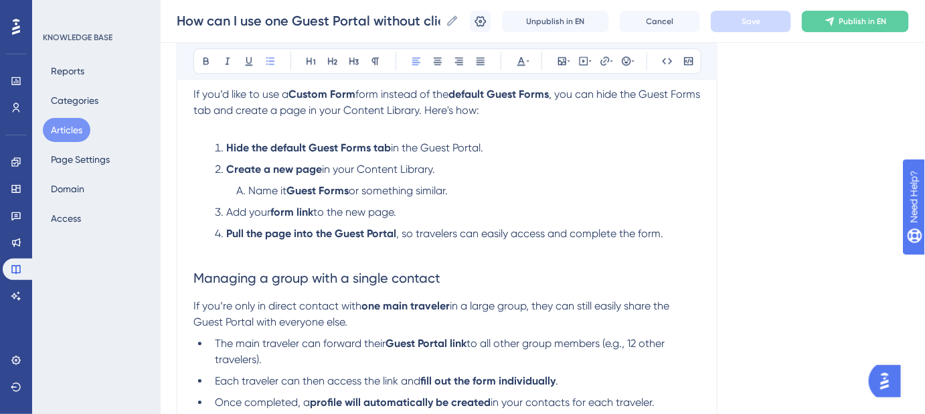
scroll to position [1233, 0]
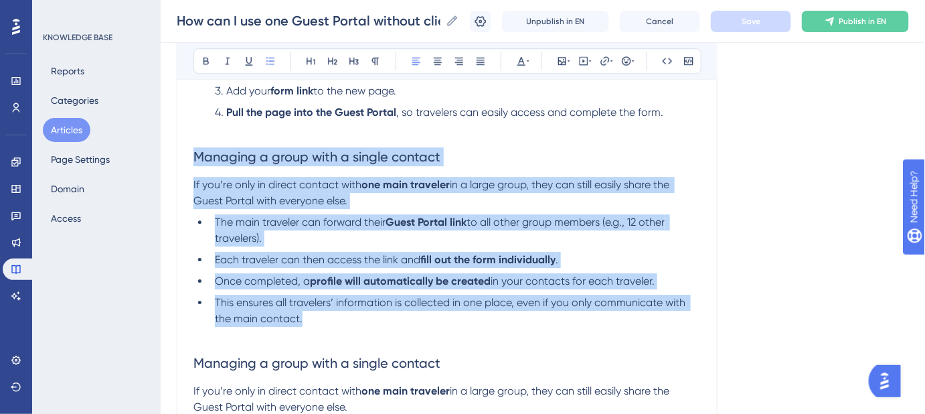
drag, startPoint x: 309, startPoint y: 320, endPoint x: 181, endPoint y: 167, distance: 199.1
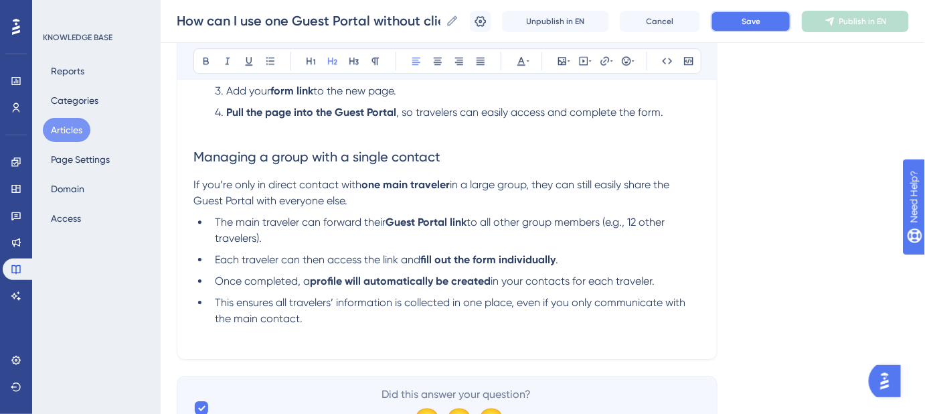
click at [744, 21] on button "Save" at bounding box center [751, 21] width 80 height 21
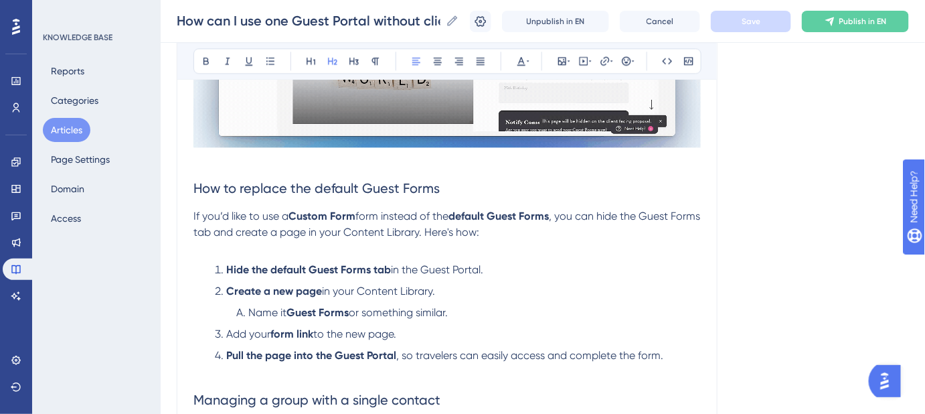
scroll to position [1051, 0]
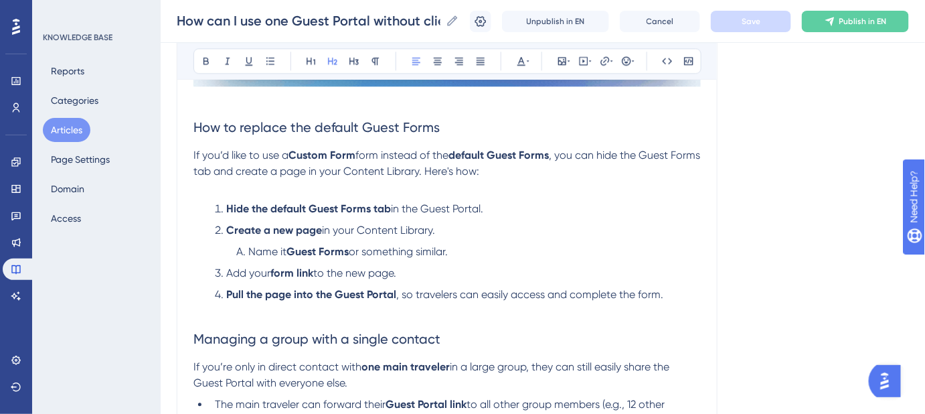
click at [396, 270] on span "to the new page." at bounding box center [354, 272] width 83 height 13
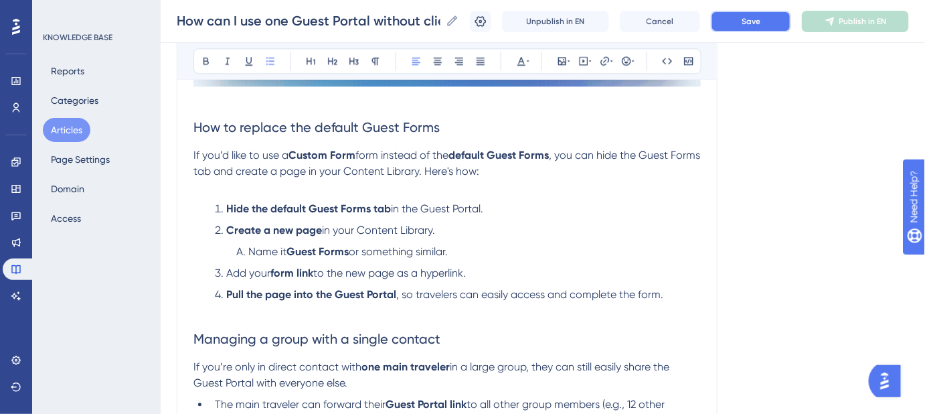
click at [750, 19] on button "Save" at bounding box center [751, 21] width 80 height 21
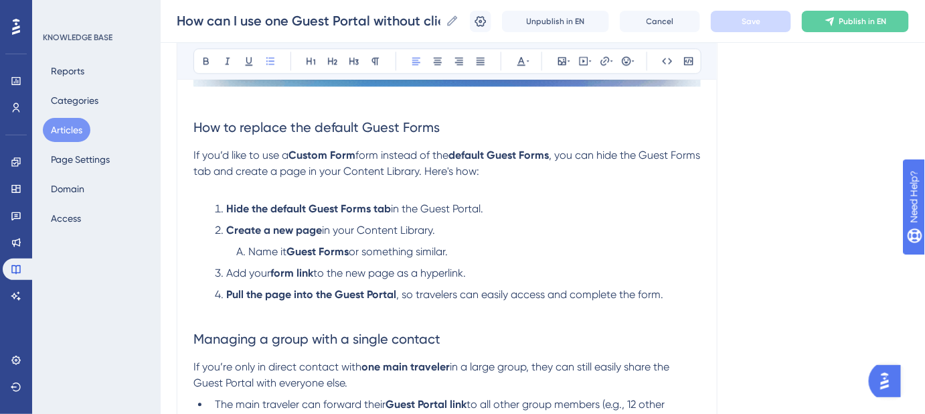
click at [443, 269] on span "to the new page as a hyperlink." at bounding box center [389, 272] width 153 height 13
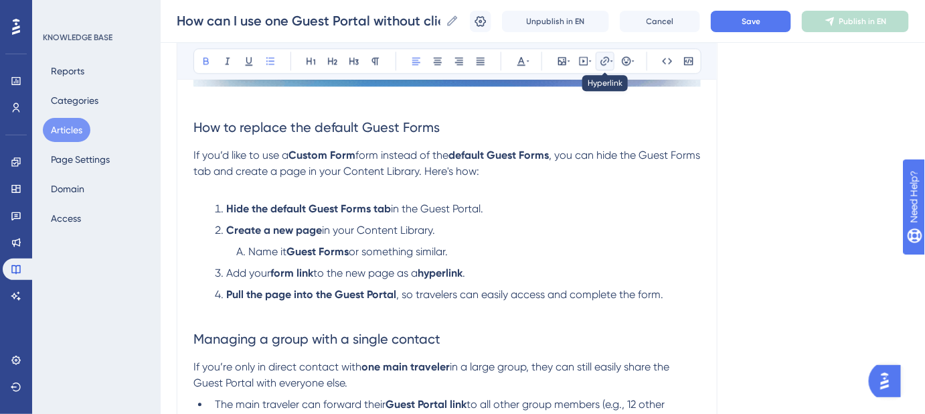
click at [600, 64] on icon at bounding box center [605, 61] width 11 height 11
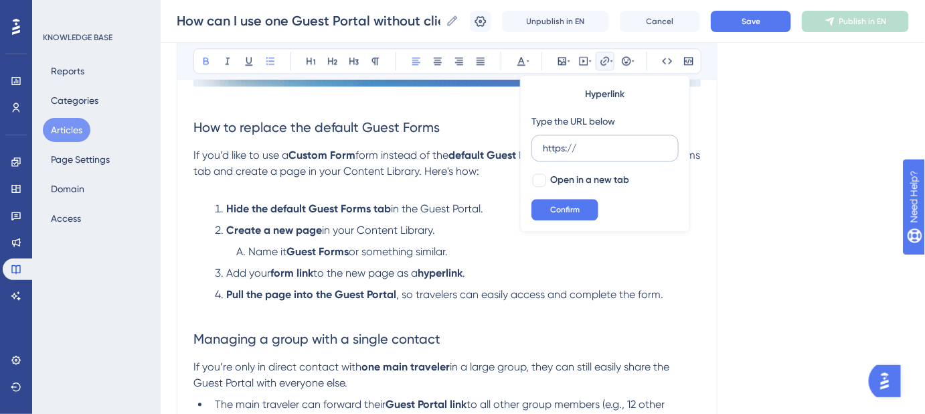
drag, startPoint x: 585, startPoint y: 143, endPoint x: 534, endPoint y: 146, distance: 51.6
click at [535, 147] on label "https://" at bounding box center [605, 148] width 147 height 27
click at [543, 147] on input "https://" at bounding box center [605, 148] width 125 height 15
type input "https://safariportal.help.userguiding.com/en/articles/5653-how-do-i-add-hyperli…"
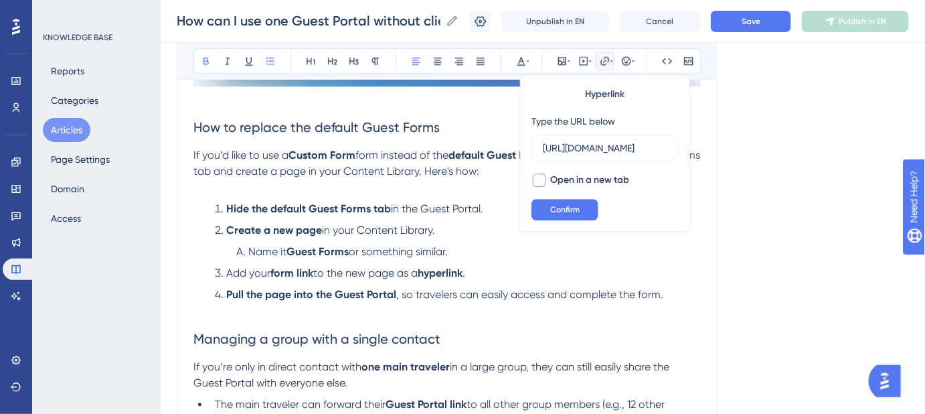
click at [538, 179] on div at bounding box center [539, 179] width 13 height 13
checkbox input "true"
click at [561, 212] on span "Confirm" at bounding box center [564, 209] width 29 height 11
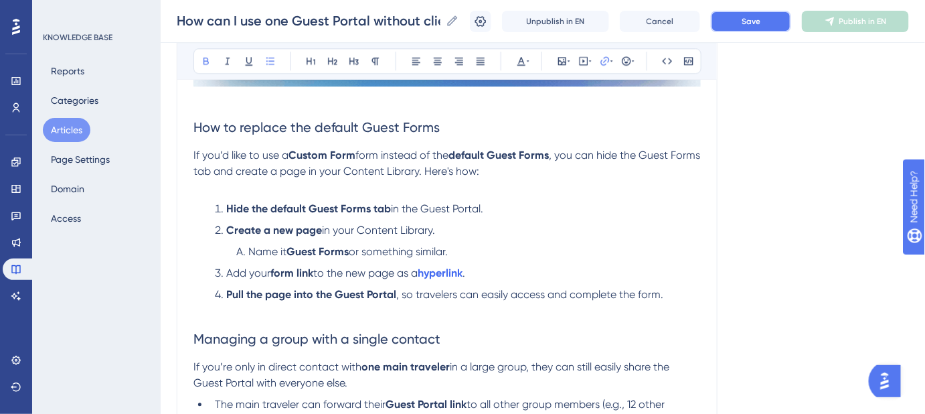
click at [769, 26] on button "Save" at bounding box center [751, 21] width 80 height 21
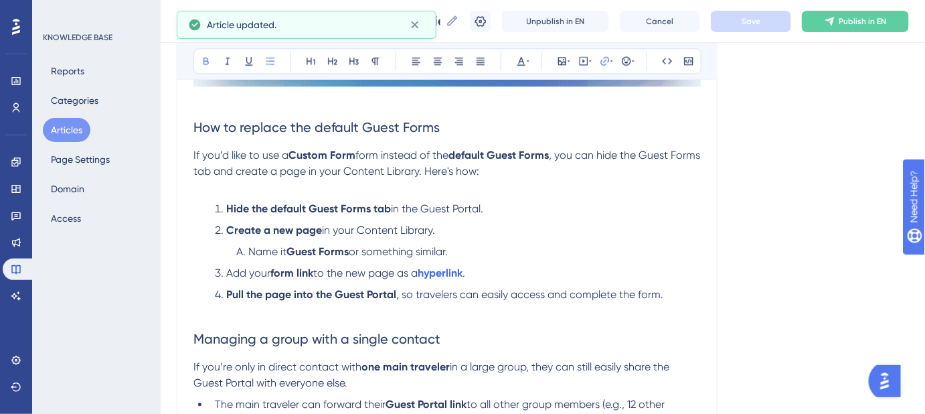
click at [642, 244] on li "Name it Guest Forms or something similar." at bounding box center [466, 252] width 470 height 16
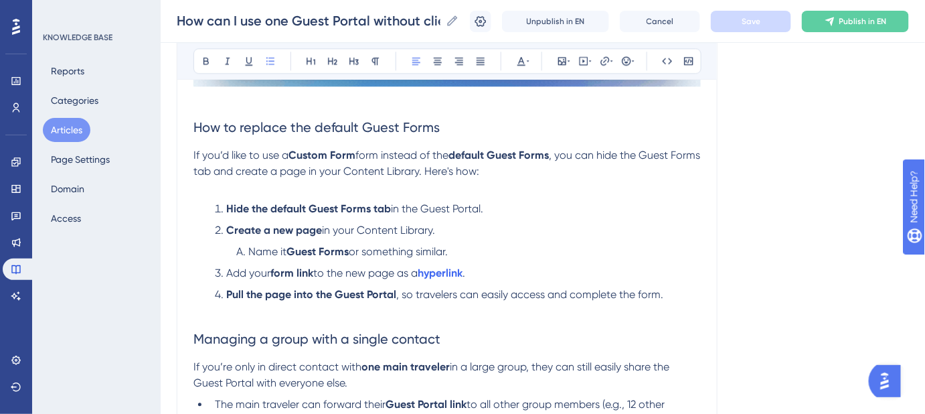
click at [204, 313] on p at bounding box center [446, 311] width 507 height 16
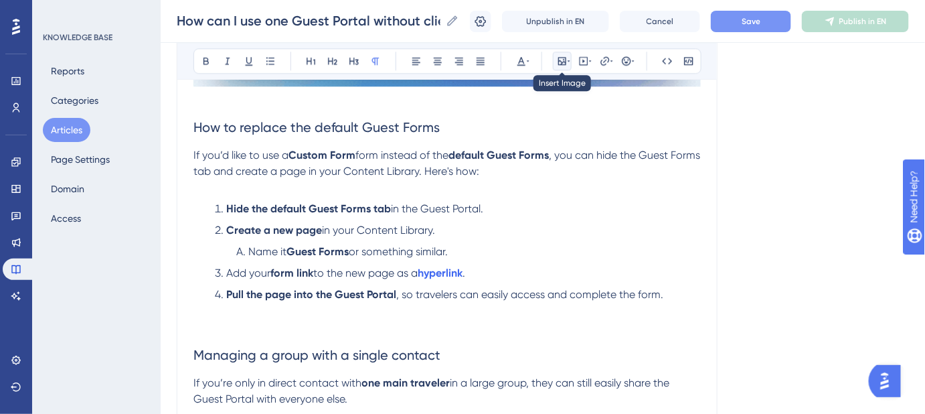
click at [563, 62] on icon at bounding box center [562, 61] width 8 height 8
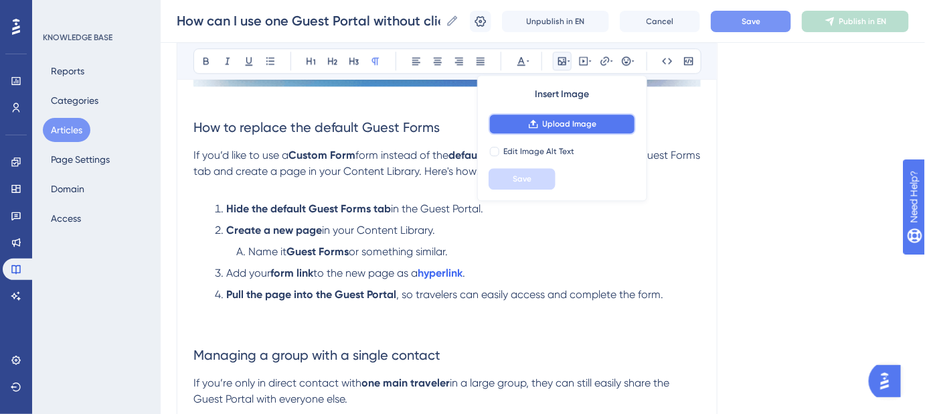
click at [552, 120] on span "Upload Image" at bounding box center [570, 123] width 54 height 11
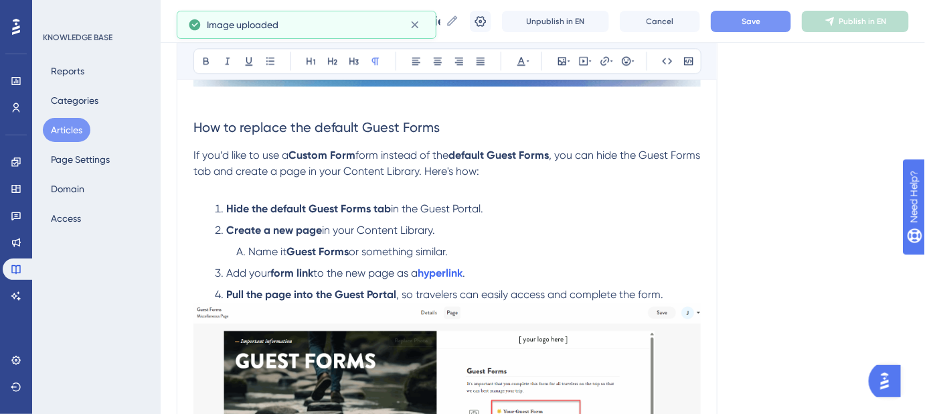
scroll to position [1173, 0]
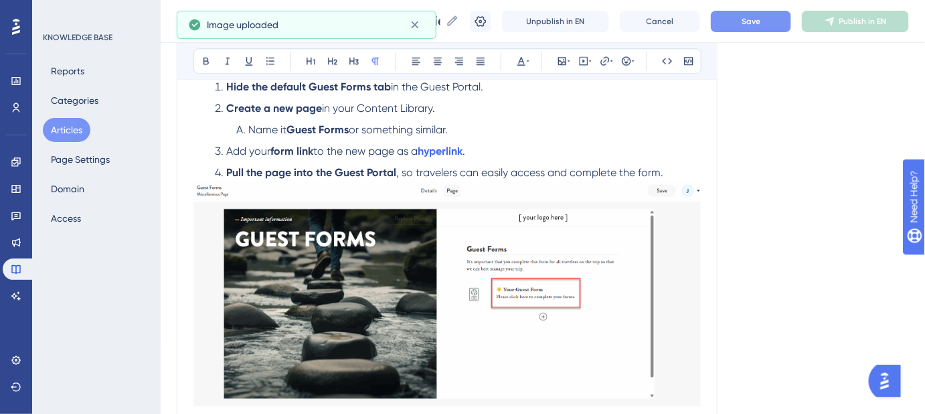
click at [671, 169] on li "Pull the page into the Guest Portal , so travelers can easily access and comple…" at bounding box center [455, 173] width 491 height 16
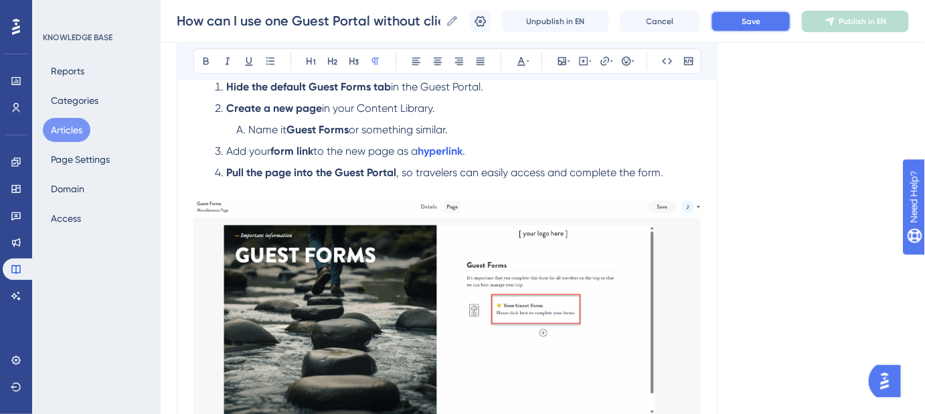
click at [739, 18] on button "Save" at bounding box center [751, 21] width 80 height 21
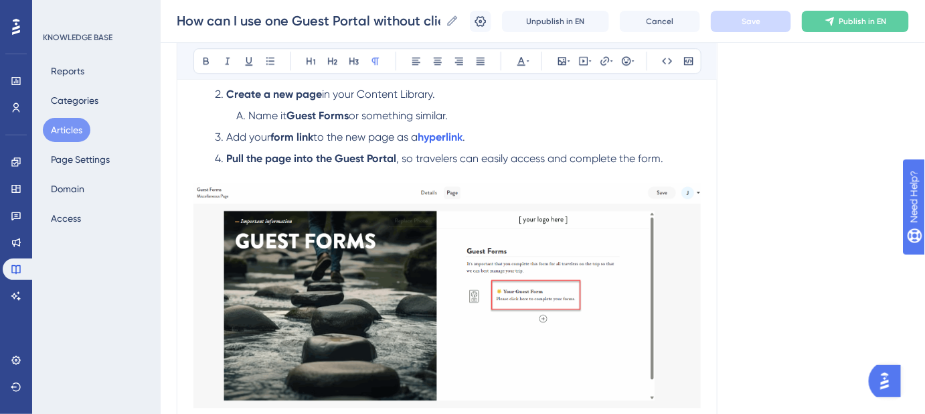
scroll to position [1233, 0]
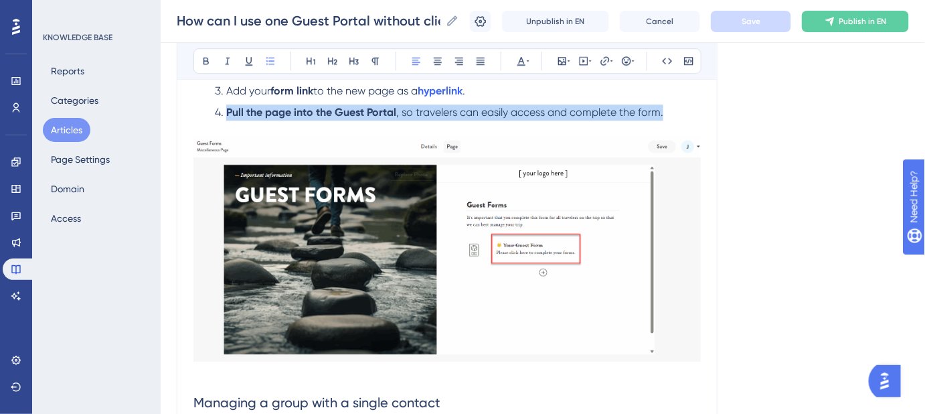
drag, startPoint x: 668, startPoint y: 110, endPoint x: 195, endPoint y: 102, distance: 473.3
click at [195, 102] on ol "Hide the default Guest Forms tab in the Guest Portal. Create a new page in your…" at bounding box center [446, 70] width 507 height 102
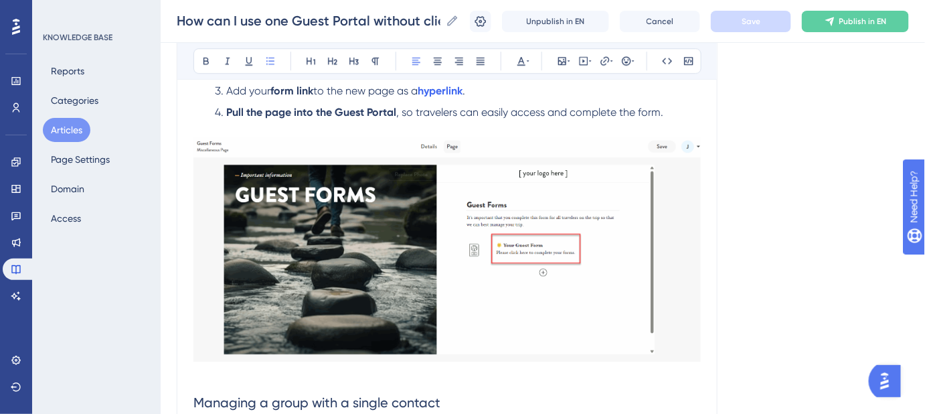
click at [483, 86] on li "Add your form link to the new page as a hyperlink ." at bounding box center [455, 91] width 491 height 16
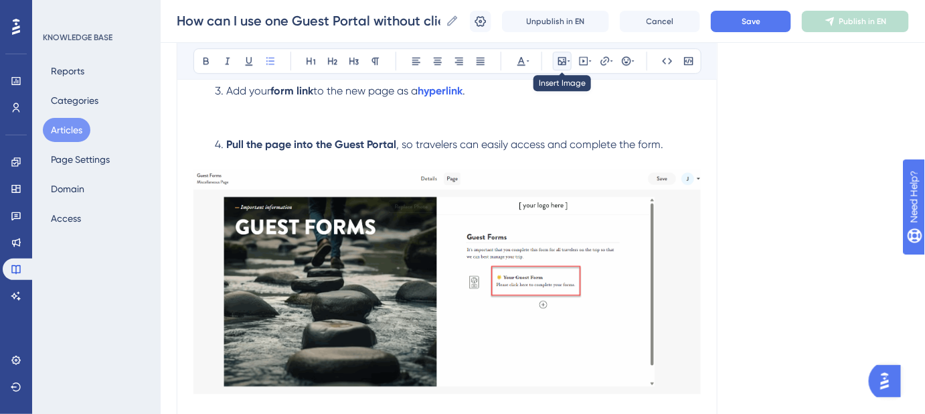
click at [564, 63] on icon at bounding box center [562, 61] width 11 height 11
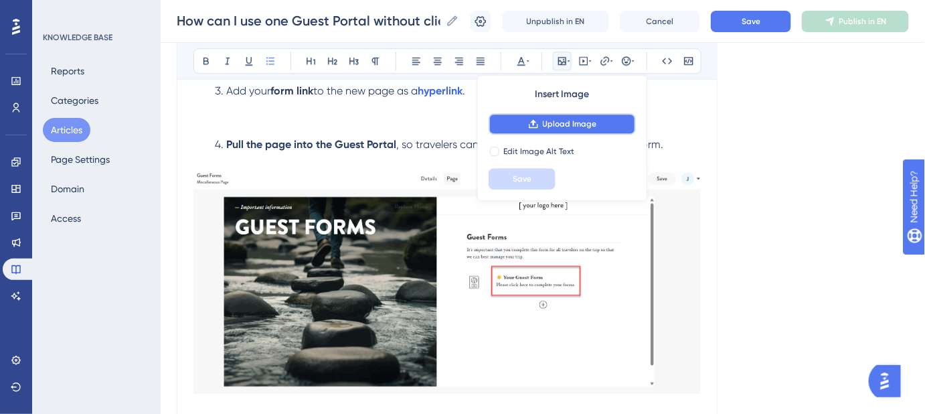
click at [560, 118] on span "Upload Image" at bounding box center [570, 123] width 54 height 11
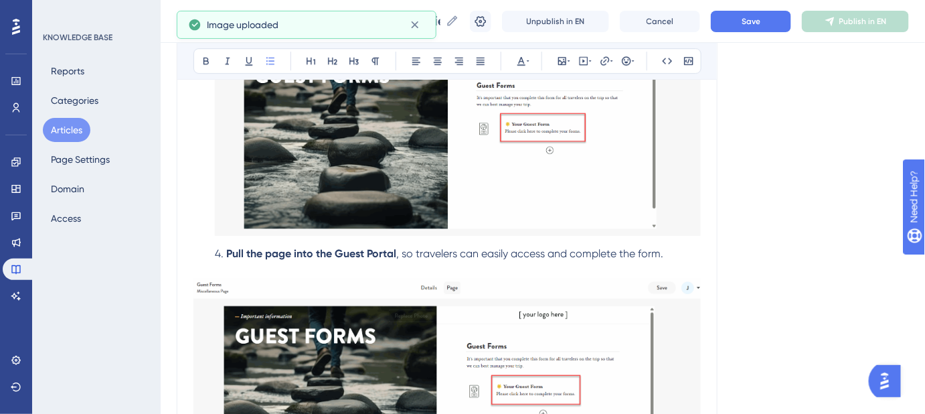
scroll to position [1416, 0]
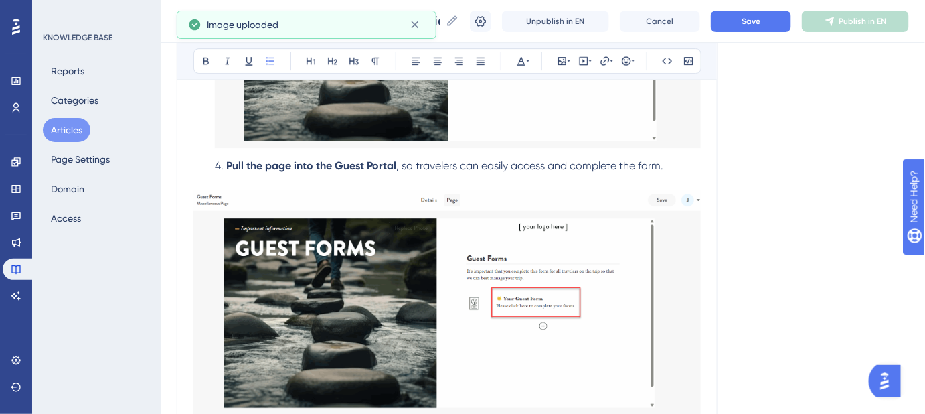
click at [410, 305] on img at bounding box center [446, 302] width 507 height 225
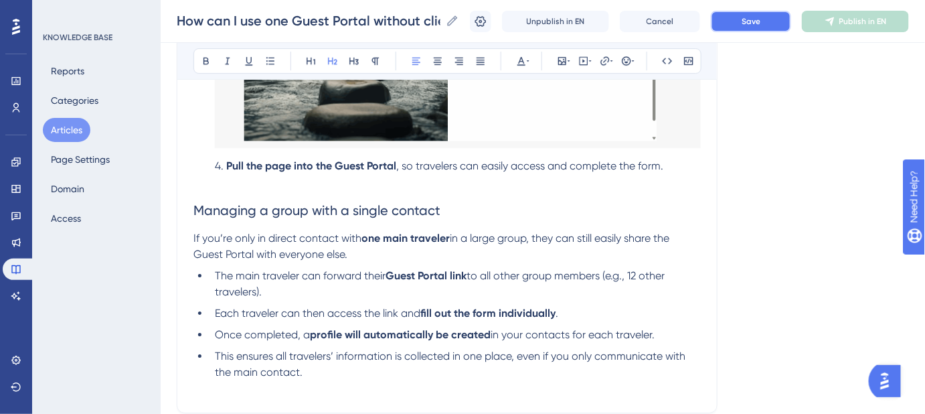
click at [742, 25] on button "Save" at bounding box center [751, 21] width 80 height 21
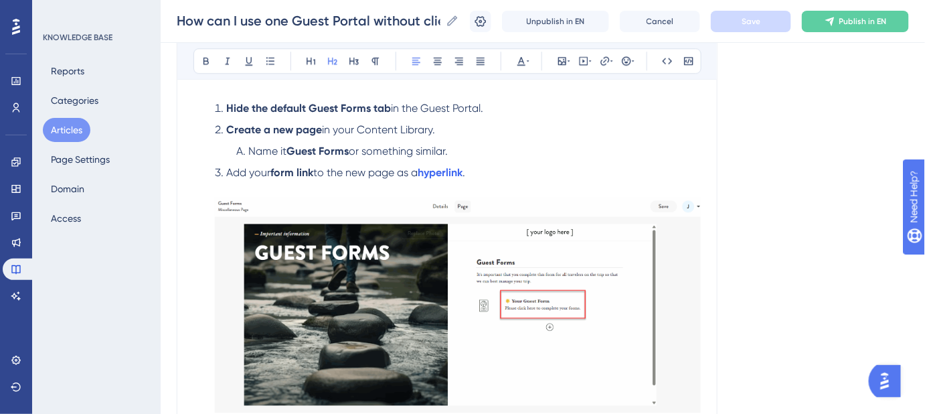
scroll to position [1173, 0]
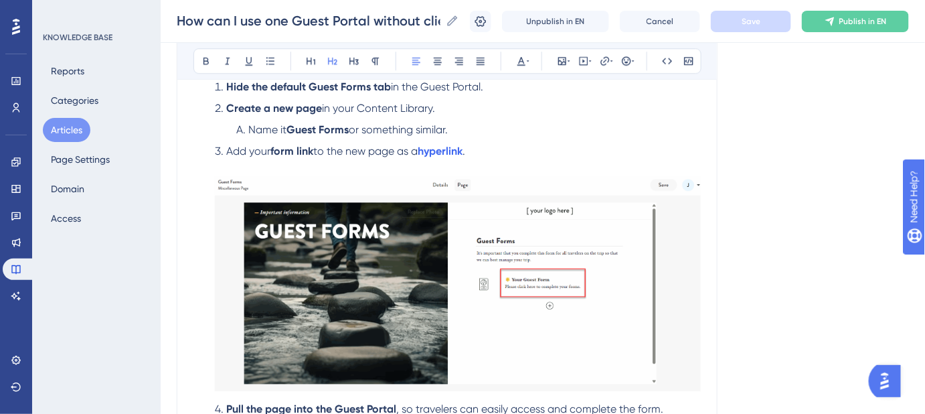
click at [253, 149] on span "Add your" at bounding box center [248, 151] width 44 height 13
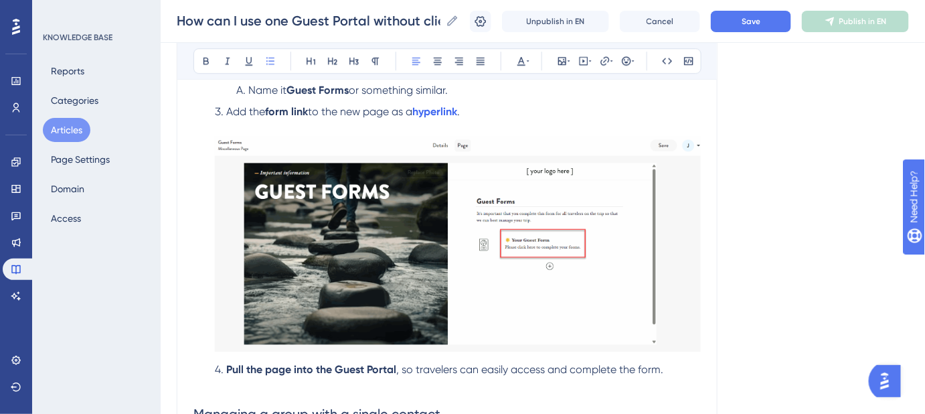
scroll to position [1233, 0]
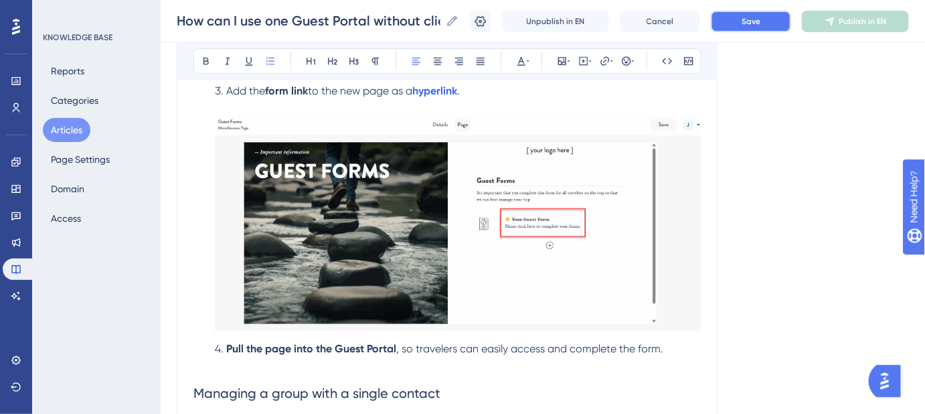
click at [753, 29] on button "Save" at bounding box center [751, 21] width 80 height 21
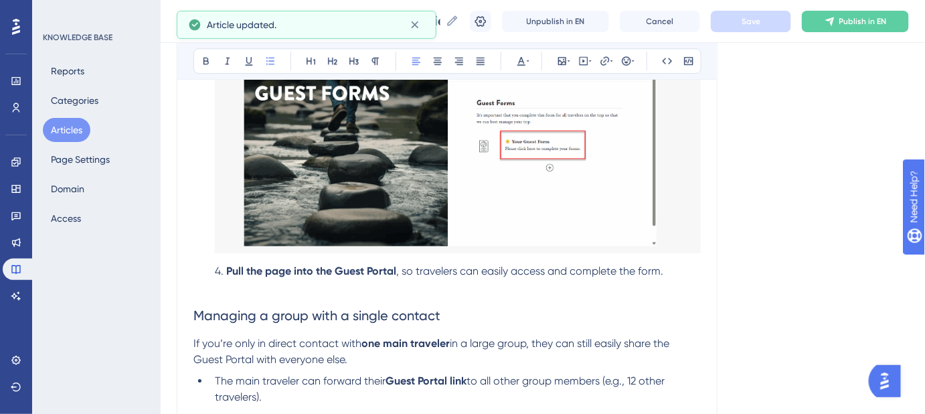
scroll to position [1355, 0]
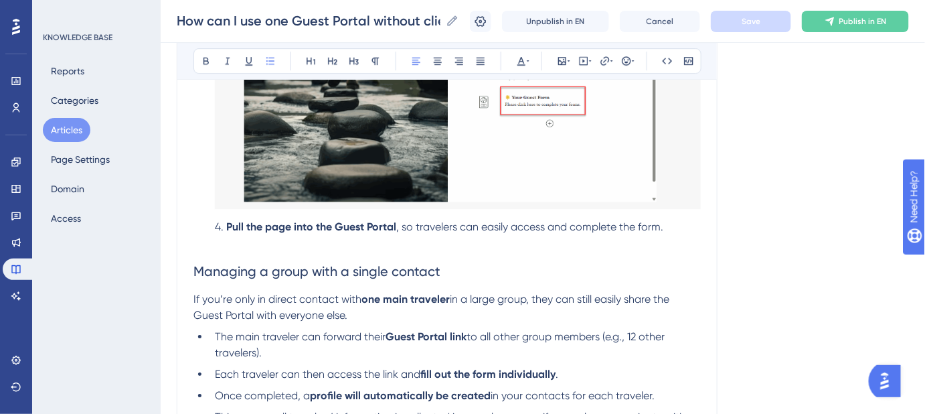
click at [673, 230] on li "Pull the page into the Guest Portal , so travelers can easily access and comple…" at bounding box center [455, 227] width 491 height 16
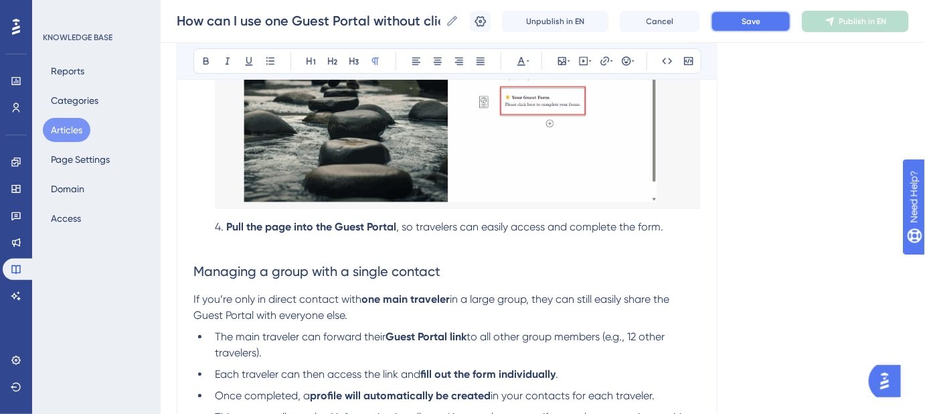
click at [777, 17] on button "Save" at bounding box center [751, 21] width 80 height 21
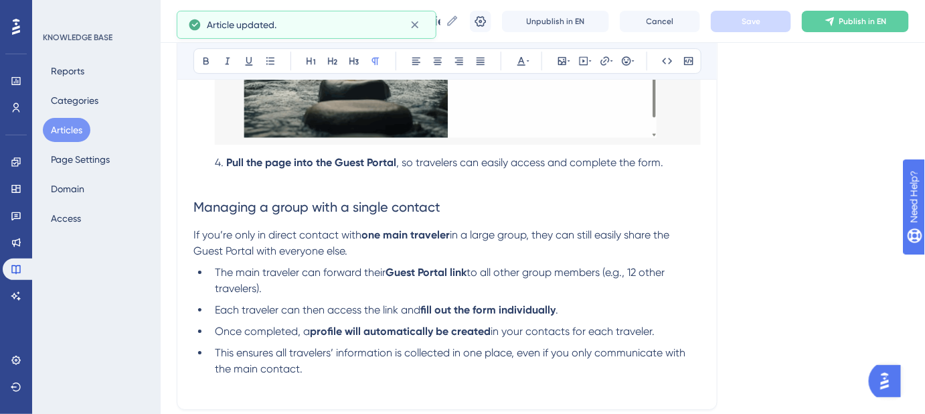
scroll to position [1536, 0]
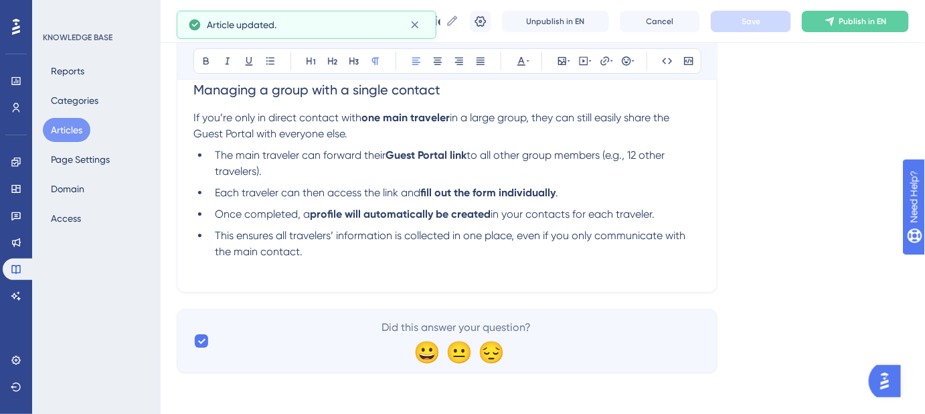
drag, startPoint x: 648, startPoint y: 264, endPoint x: 163, endPoint y: 269, distance: 485.3
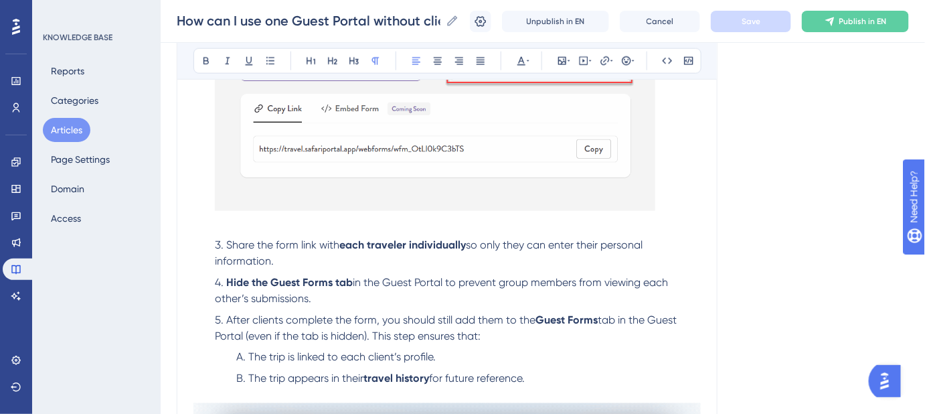
scroll to position [380, 0]
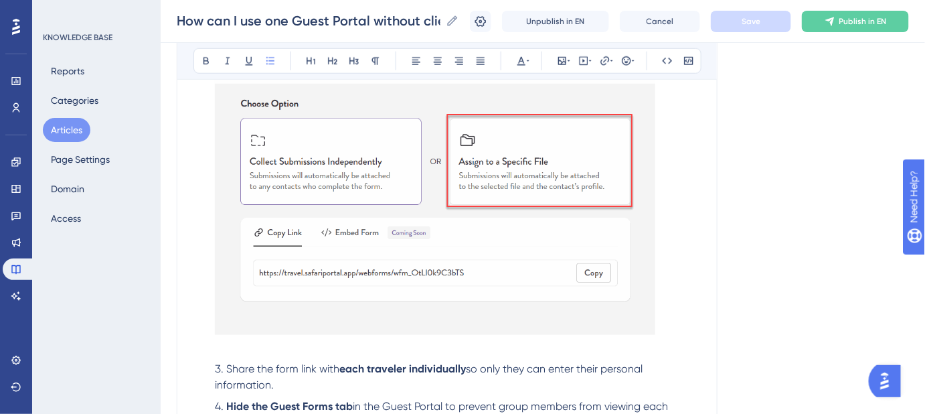
click at [216, 348] on li "On the Share Form tab, assign the custom form to the relevant File ." at bounding box center [455, 187] width 491 height 336
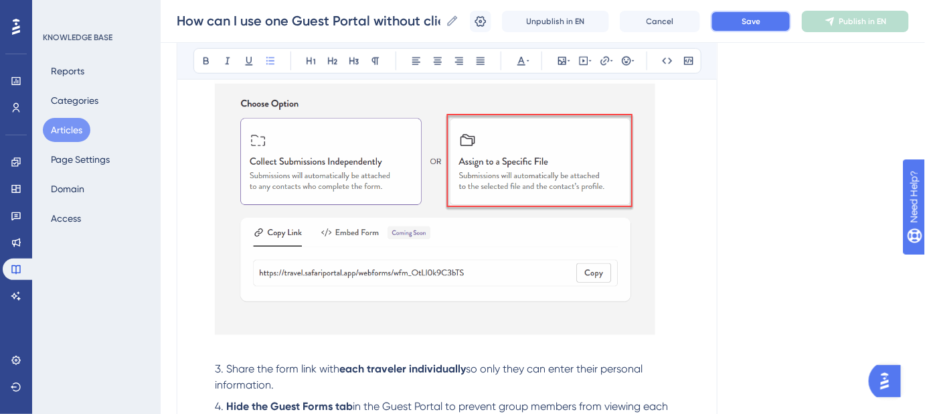
click at [751, 29] on button "Save" at bounding box center [751, 21] width 80 height 21
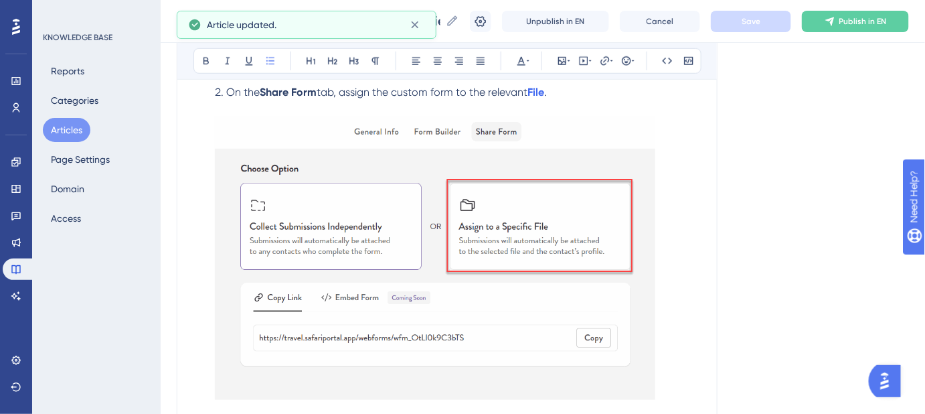
scroll to position [258, 0]
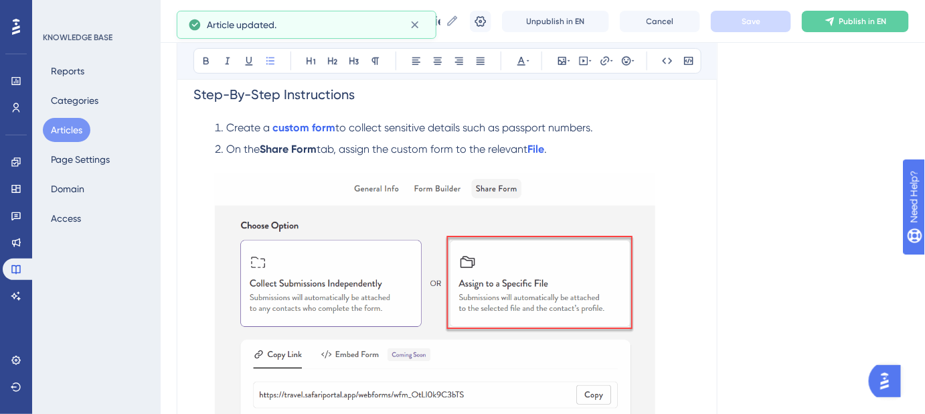
click at [443, 292] on img at bounding box center [435, 314] width 440 height 283
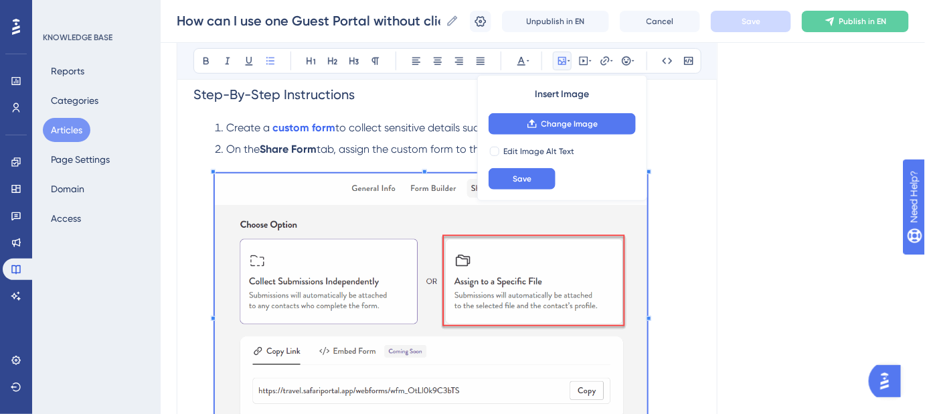
click at [220, 181] on span at bounding box center [431, 314] width 432 height 282
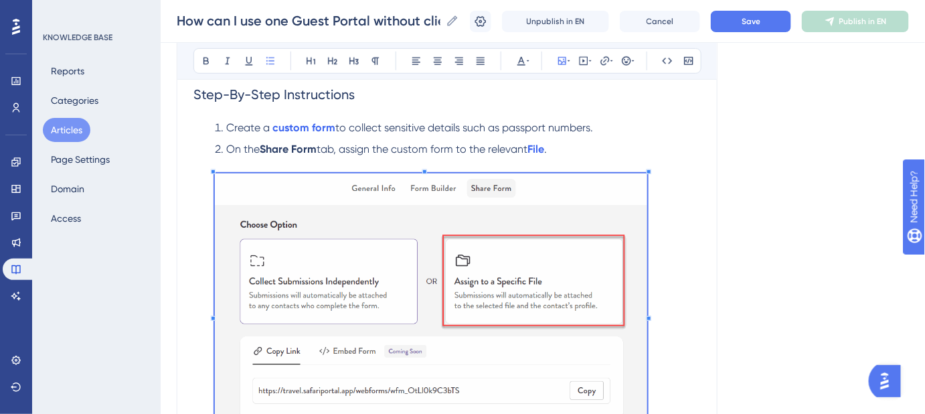
click at [670, 137] on ol "Create a custom form to collect sensitive details such as passport numbers. On …" at bounding box center [446, 373] width 507 height 507
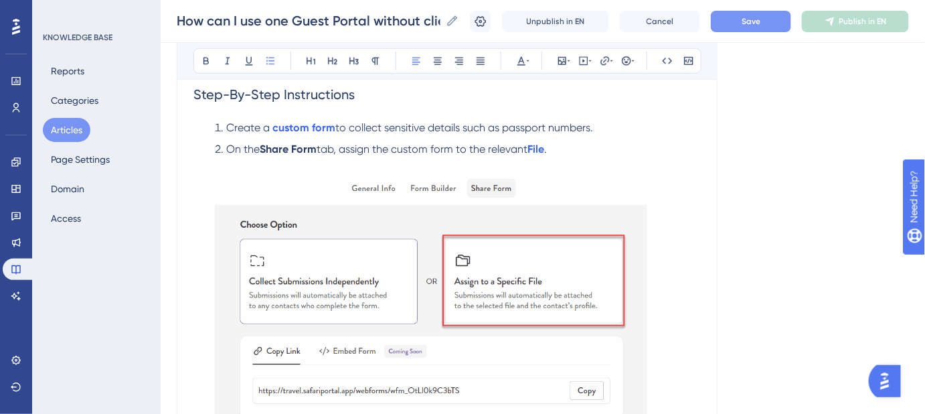
click at [748, 25] on button "Save" at bounding box center [751, 21] width 80 height 21
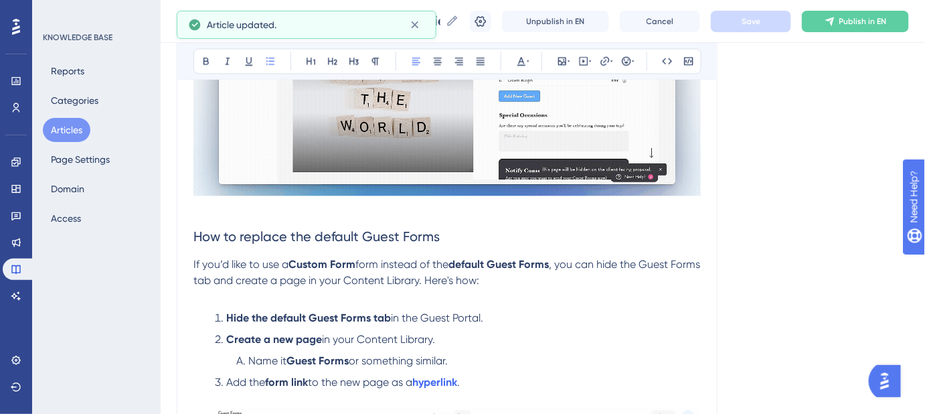
scroll to position [989, 0]
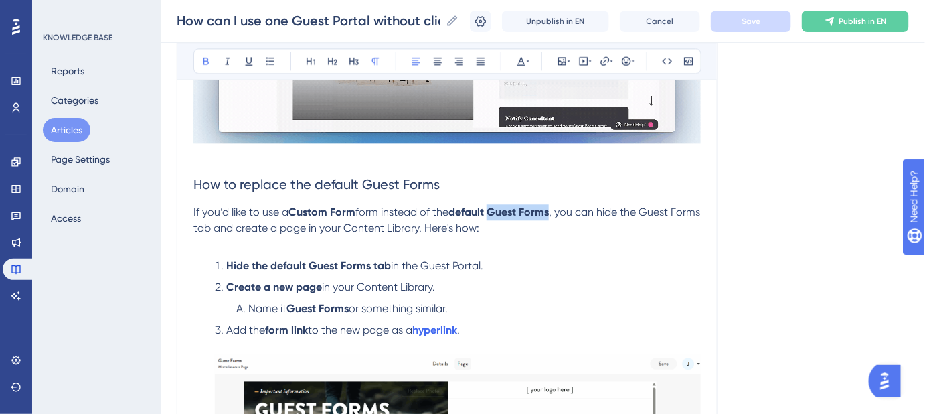
drag, startPoint x: 555, startPoint y: 212, endPoint x: 490, endPoint y: 214, distance: 65.0
click at [491, 214] on p "If you’d like to use a Custom Form form instead of the default Guest Forms , yo…" at bounding box center [446, 228] width 507 height 48
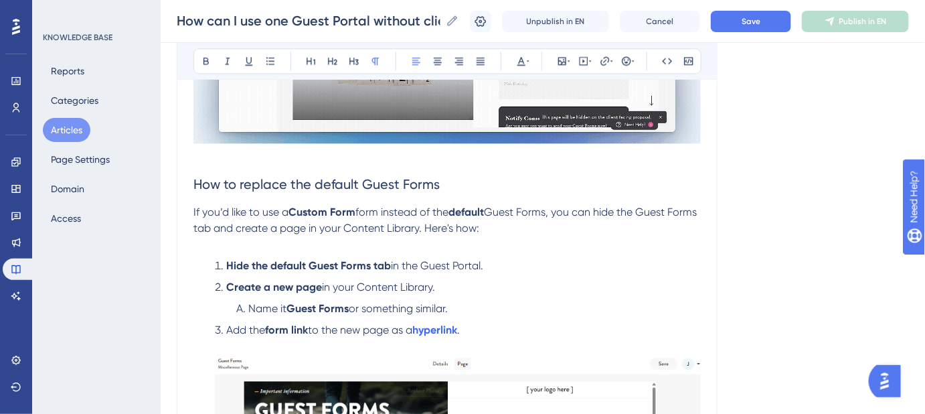
click at [756, 215] on div "Language English (Default) How can I use one Guest Portal without clients seein…" at bounding box center [543, 6] width 732 height 1818
click at [752, 17] on span "Save" at bounding box center [751, 21] width 19 height 11
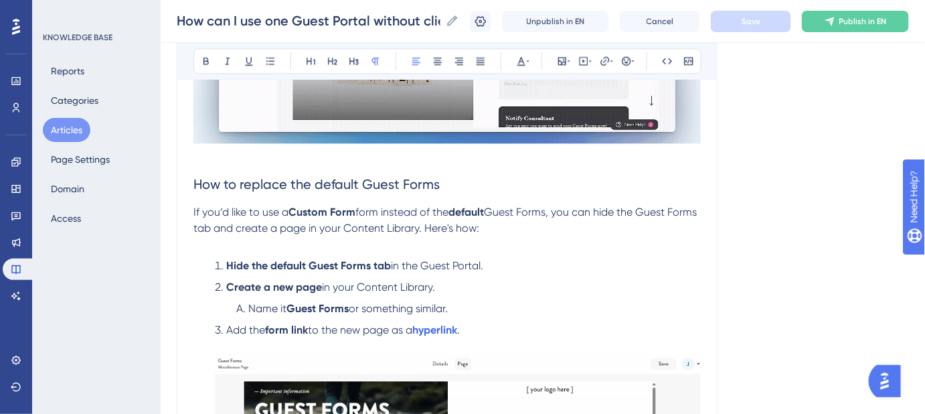
click at [313, 230] on span "Guest Forms, you can hide the Guest Forms tab and create a page in your Content…" at bounding box center [446, 220] width 506 height 29
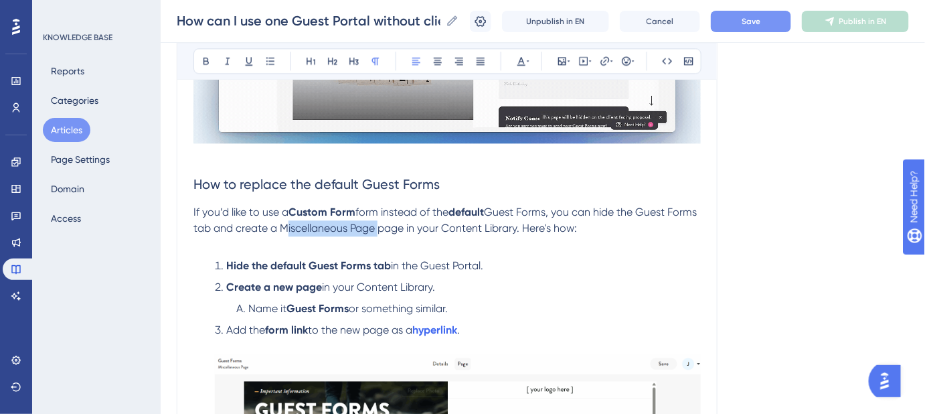
drag, startPoint x: 311, startPoint y: 224, endPoint x: 407, endPoint y: 228, distance: 95.8
click at [407, 228] on span "Guest Forms, you can hide the Guest Forms tab and create a Miscellaneous Page p…" at bounding box center [446, 220] width 506 height 29
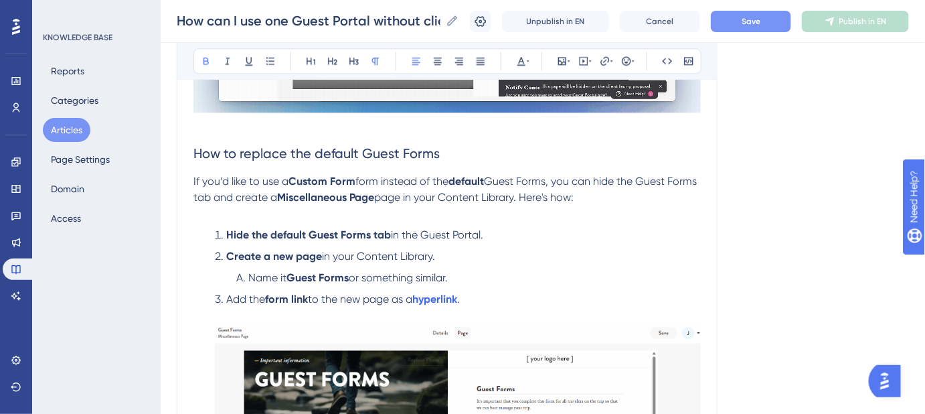
scroll to position [1095, 0]
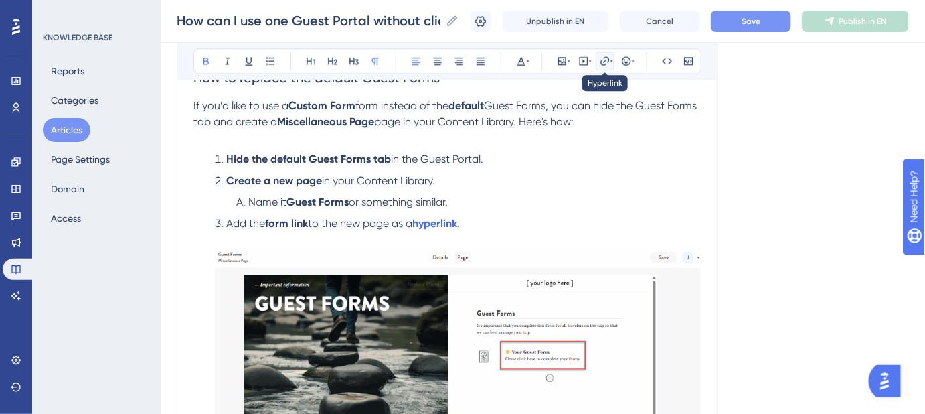
click at [610, 60] on icon at bounding box center [611, 61] width 3 height 11
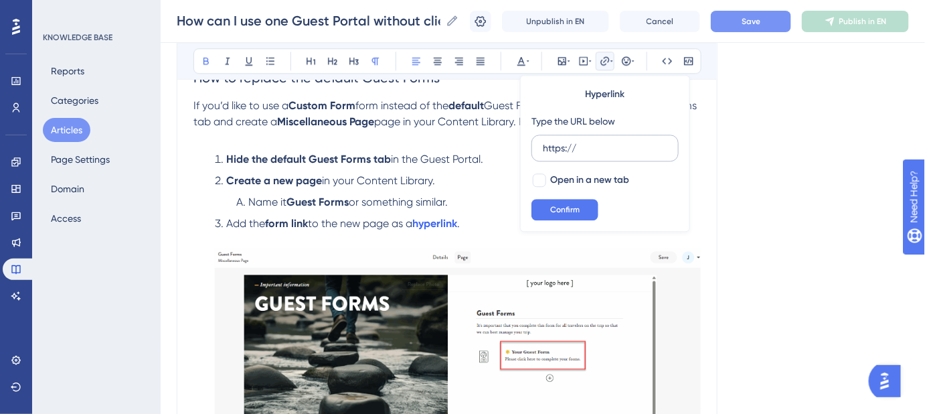
drag, startPoint x: 596, startPoint y: 147, endPoint x: 534, endPoint y: 147, distance: 62.3
click at [536, 149] on label "https://" at bounding box center [605, 148] width 147 height 27
click at [543, 149] on input "https://" at bounding box center [605, 148] width 125 height 15
type input "https://safariportal.help.userguiding.com/en/articles/5661-miscellaneous-pages"
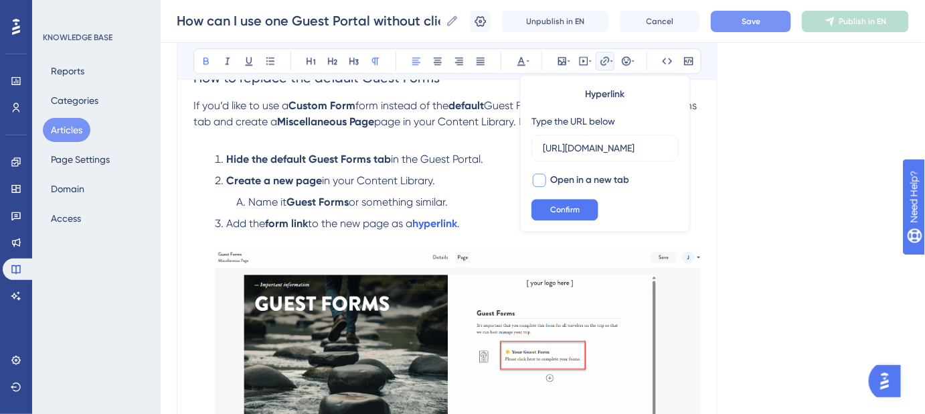
click at [541, 181] on div at bounding box center [539, 179] width 13 height 13
checkbox input "true"
click at [558, 208] on span "Confirm" at bounding box center [564, 209] width 29 height 11
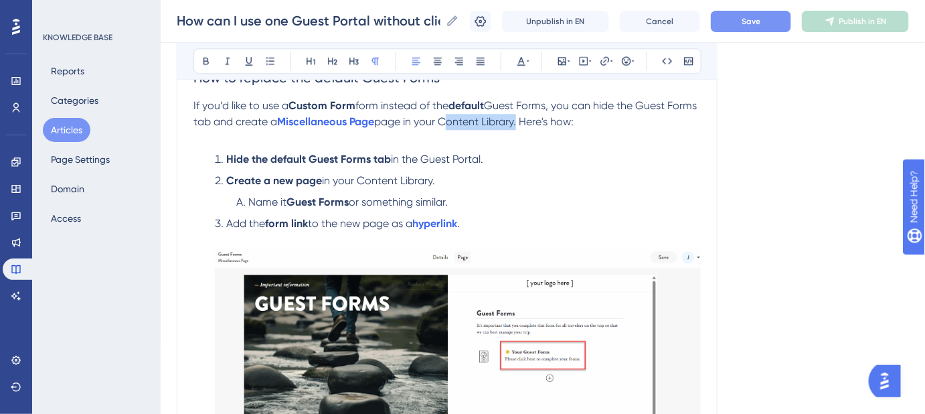
drag, startPoint x: 553, startPoint y: 117, endPoint x: 479, endPoint y: 118, distance: 74.3
click at [479, 118] on span "page in your Content Library. Here's how:" at bounding box center [473, 121] width 199 height 13
click at [600, 64] on icon at bounding box center [605, 61] width 11 height 11
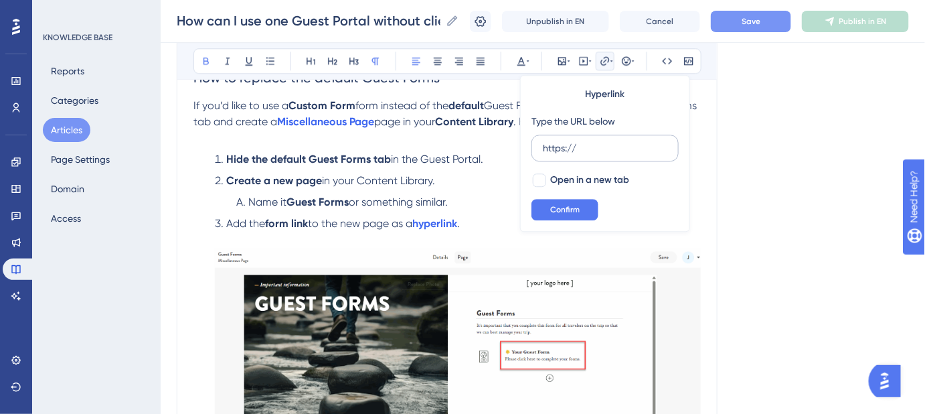
drag, startPoint x: 584, startPoint y: 143, endPoint x: 542, endPoint y: 145, distance: 42.3
click at [542, 145] on label "https://" at bounding box center [605, 148] width 147 height 27
click at [543, 145] on input "https://" at bounding box center [605, 148] width 125 height 15
type input "https://safariportal.help.userguiding.com/en/articles/5606-what-is-the-content-…"
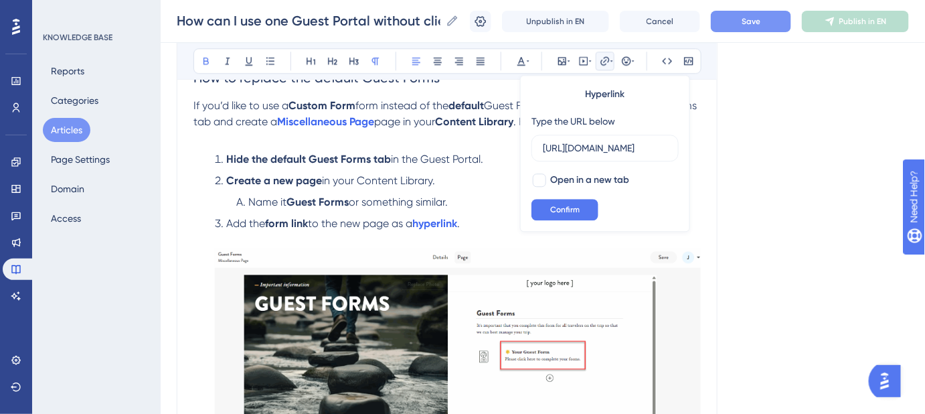
drag, startPoint x: 540, startPoint y: 179, endPoint x: 555, endPoint y: 196, distance: 22.7
click at [541, 179] on div at bounding box center [539, 179] width 13 height 13
checkbox input "true"
click at [558, 208] on span "Confirm" at bounding box center [564, 209] width 29 height 11
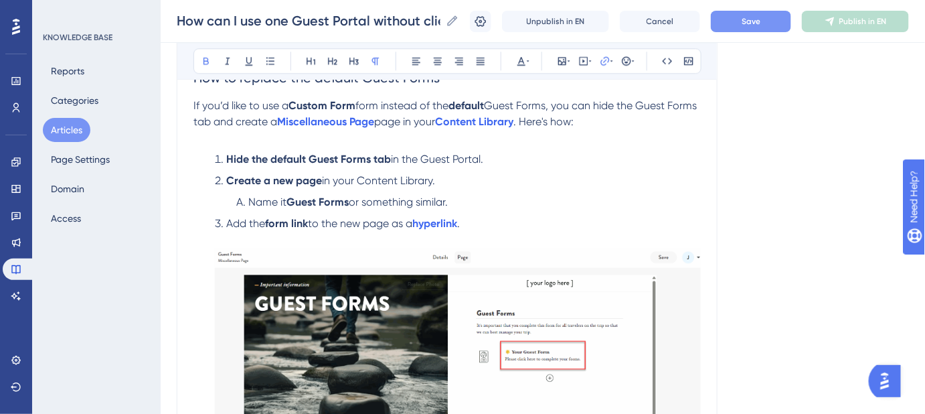
click at [753, 21] on span "Save" at bounding box center [751, 21] width 19 height 11
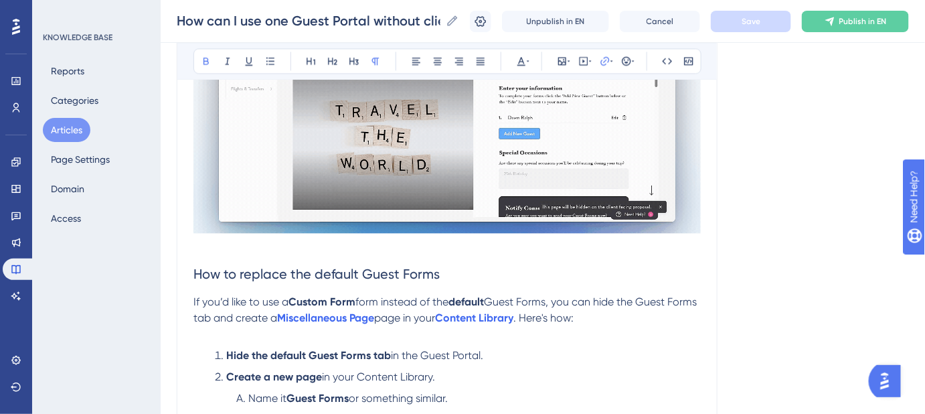
scroll to position [912, 0]
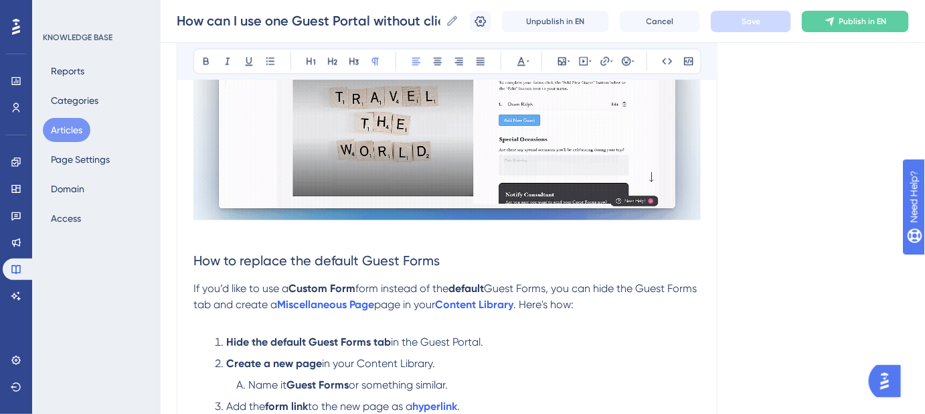
click at [248, 300] on span "Guest Forms, you can hide the Guest Forms tab and create a" at bounding box center [446, 296] width 506 height 29
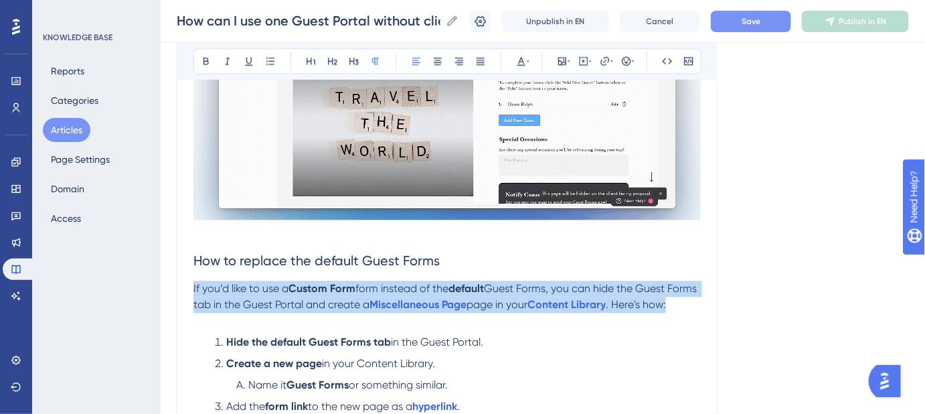
drag, startPoint x: 232, startPoint y: 323, endPoint x: 191, endPoint y: 293, distance: 50.2
click at [191, 293] on div "How can I use one Guest Portal without clients seeing each other’s info? Steps …" at bounding box center [447, 74] width 541 height 1673
copy p "If you’d like to use a Custom Form form instead of the default Guest Forms, you…"
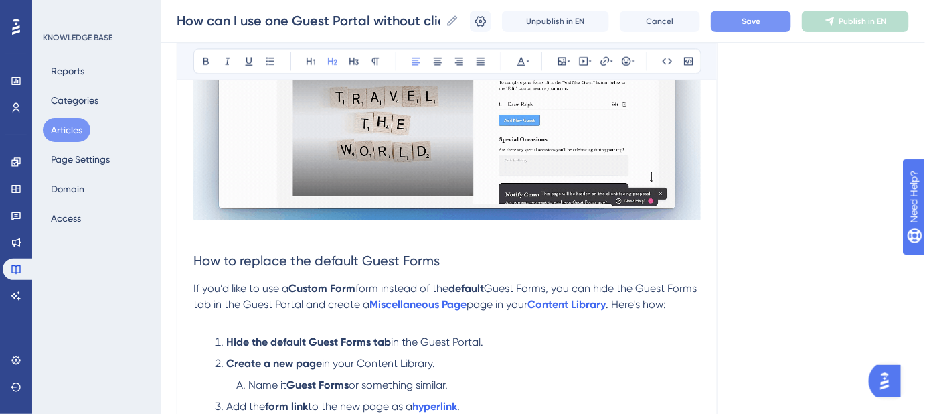
click at [451, 254] on h2 "How to replace the default Guest Forms" at bounding box center [446, 260] width 507 height 40
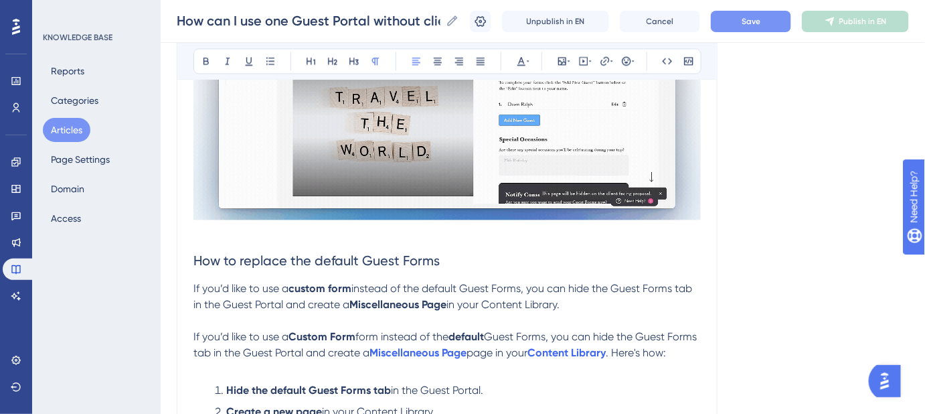
click at [447, 289] on span "instead of the default Guest Forms, you can hide the Guest Forms tab in the Gue…" at bounding box center [443, 296] width 501 height 29
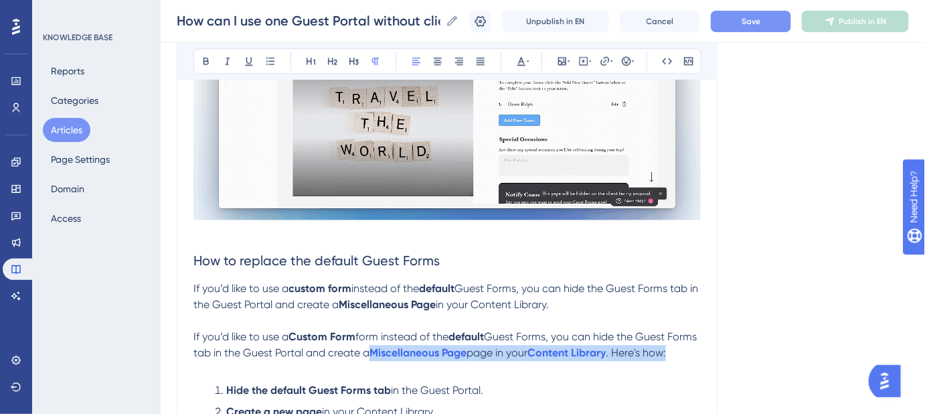
drag, startPoint x: 394, startPoint y: 351, endPoint x: 517, endPoint y: 374, distance: 125.3
click at [517, 374] on p "If you’d like to use a Custom Form form instead of the default Guest Forms, you…" at bounding box center [446, 353] width 507 height 48
copy p "a Miscellaneous Page page in your Content Library . Here's how:"
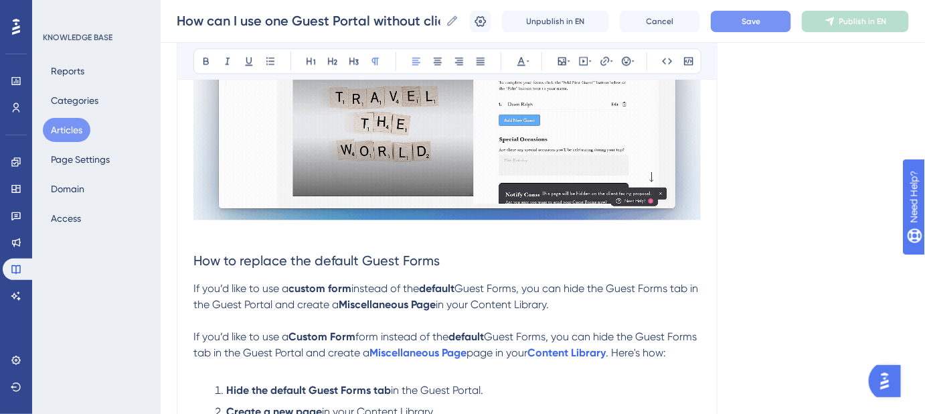
click at [578, 305] on p "If you’d like to use a custom form instead of the default Guest Forms, you can …" at bounding box center [446, 296] width 507 height 32
drag, startPoint x: 580, startPoint y: 304, endPoint x: 307, endPoint y: 307, distance: 272.5
click at [307, 307] on p "If you’d like to use a custom form instead of the default Guest Forms, you can …" at bounding box center [446, 296] width 507 height 32
click at [307, 305] on span "Guest Forms, you can hide the Guest Forms tab in the Guest Portal and a" at bounding box center [446, 296] width 507 height 29
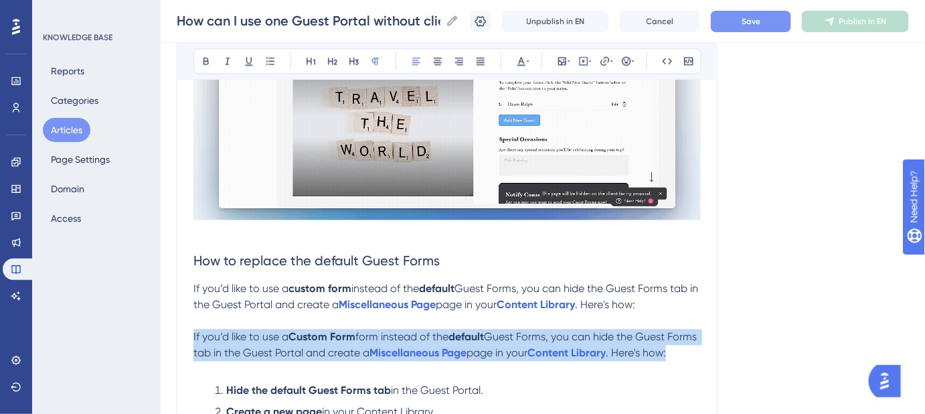
drag, startPoint x: 251, startPoint y: 367, endPoint x: 187, endPoint y: 337, distance: 71.3
click at [187, 337] on div "How can I use one Guest Portal without clients seeing each other’s info? Steps …" at bounding box center [447, 99] width 541 height 1722
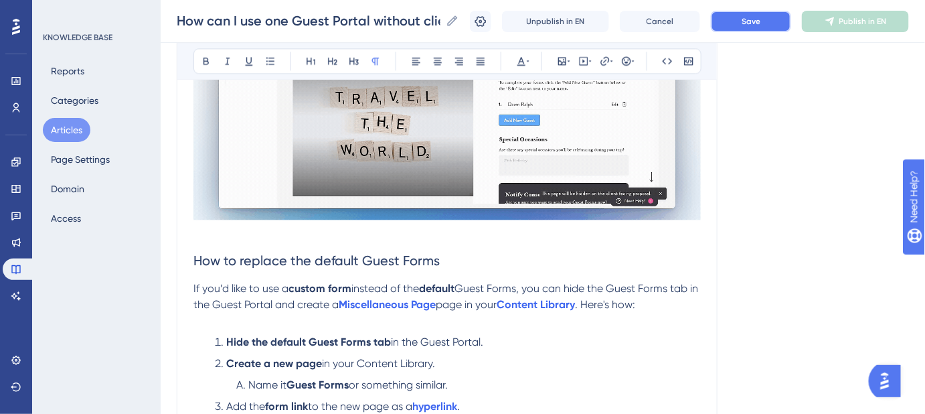
click at [751, 17] on span "Save" at bounding box center [751, 21] width 19 height 11
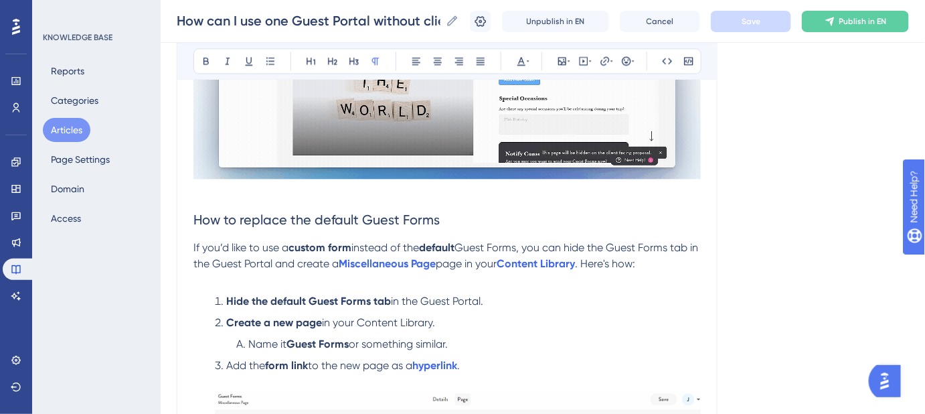
scroll to position [973, 0]
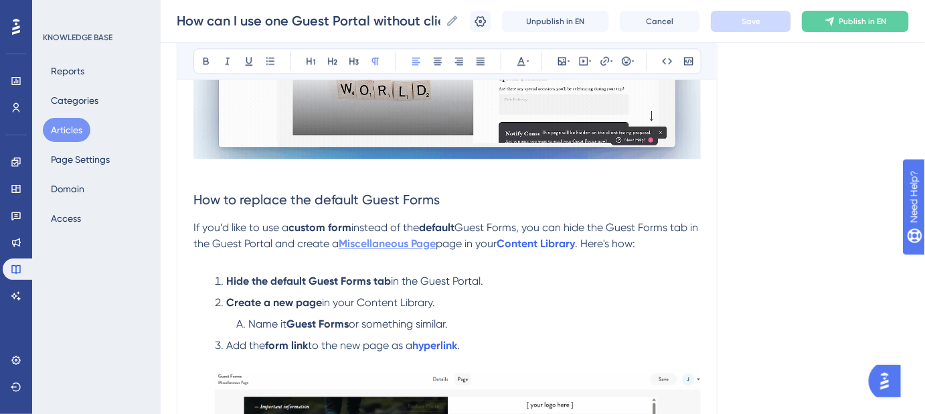
click at [436, 241] on strong "Miscellaneous Page" at bounding box center [387, 243] width 97 height 13
drag, startPoint x: 454, startPoint y: 238, endPoint x: 350, endPoint y: 242, distance: 103.8
click at [350, 242] on p "If you’d like to use a custom form instead of the default Guest Forms, you can …" at bounding box center [446, 236] width 507 height 32
click at [351, 242] on span "Guest Forms, you can hide the Guest Forms tab in the Guest Portal and create a" at bounding box center [446, 235] width 507 height 29
drag, startPoint x: 451, startPoint y: 243, endPoint x: 344, endPoint y: 243, distance: 107.1
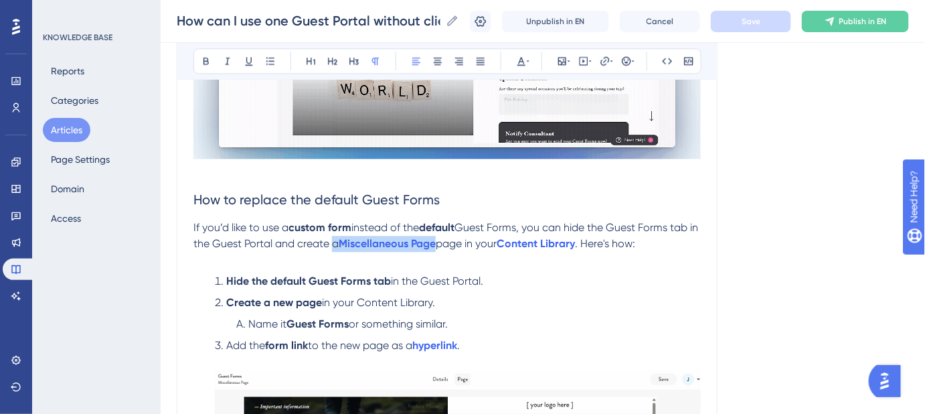
click at [344, 243] on p "If you’d like to use a custom form instead of the default Guest Forms, you can …" at bounding box center [446, 236] width 507 height 32
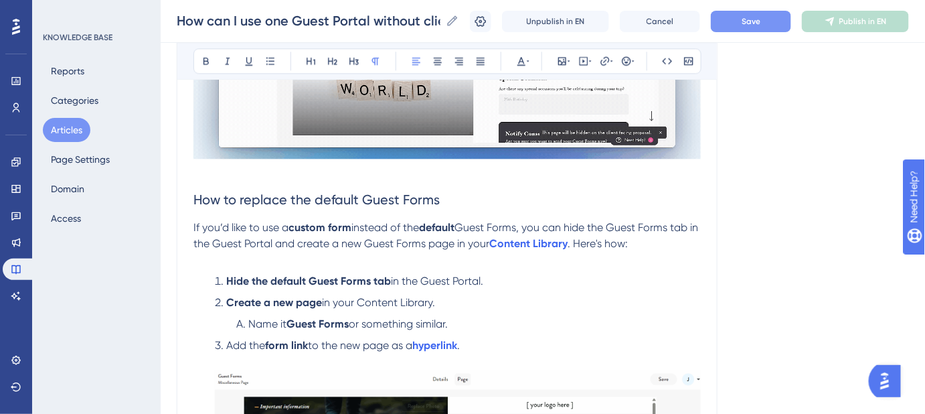
click at [295, 299] on strong "Create a new page" at bounding box center [274, 302] width 96 height 13
drag, startPoint x: 293, startPoint y: 299, endPoint x: 228, endPoint y: 299, distance: 64.9
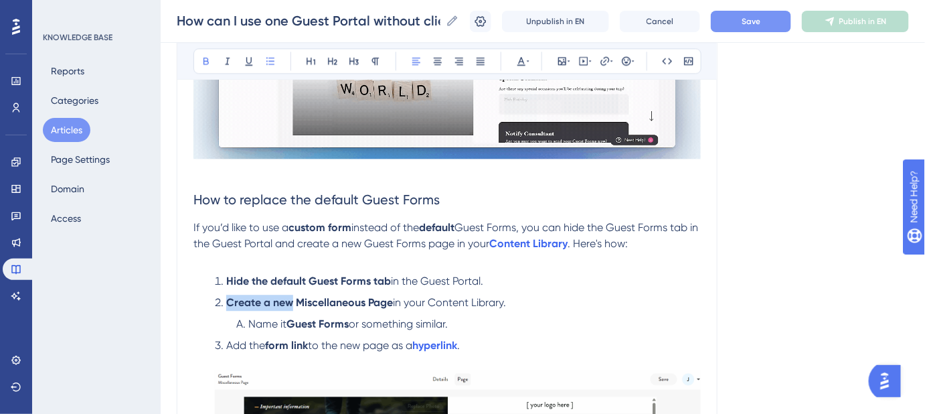
click at [228, 299] on strong "Create a new Miscellaneous Page" at bounding box center [309, 302] width 167 height 13
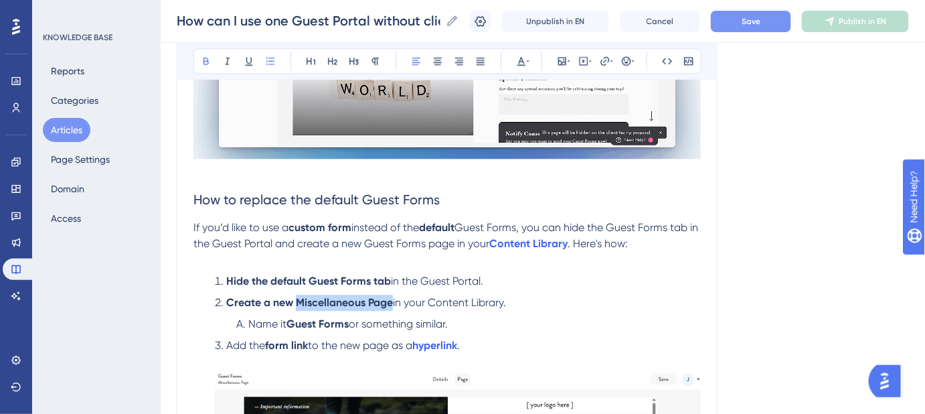
drag, startPoint x: 392, startPoint y: 299, endPoint x: 295, endPoint y: 299, distance: 97.1
click at [295, 299] on strong "Create a new Miscellaneous Page" at bounding box center [309, 302] width 167 height 13
click at [600, 64] on icon at bounding box center [605, 61] width 11 height 11
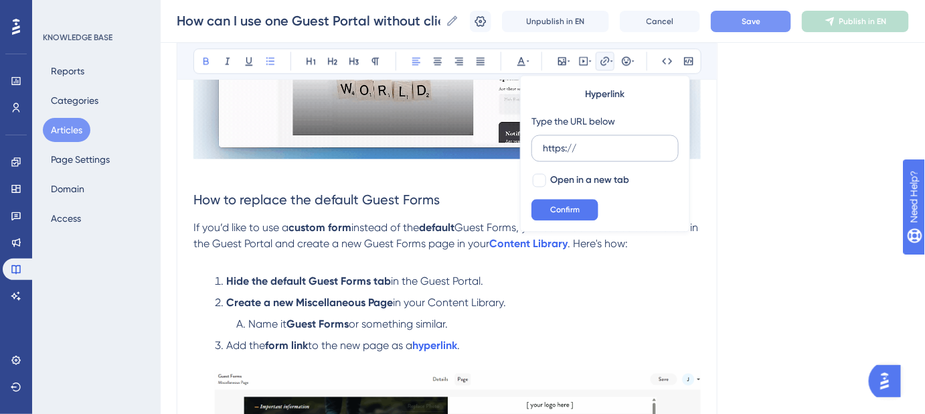
drag, startPoint x: 555, startPoint y: 151, endPoint x: 546, endPoint y: 152, distance: 9.4
click at [546, 152] on input "https://" at bounding box center [605, 148] width 125 height 15
type input "hhttps://safariportal.help.userguiding.com/en/articles/5661-miscellaneous-pages"
click at [542, 179] on div at bounding box center [539, 179] width 13 height 13
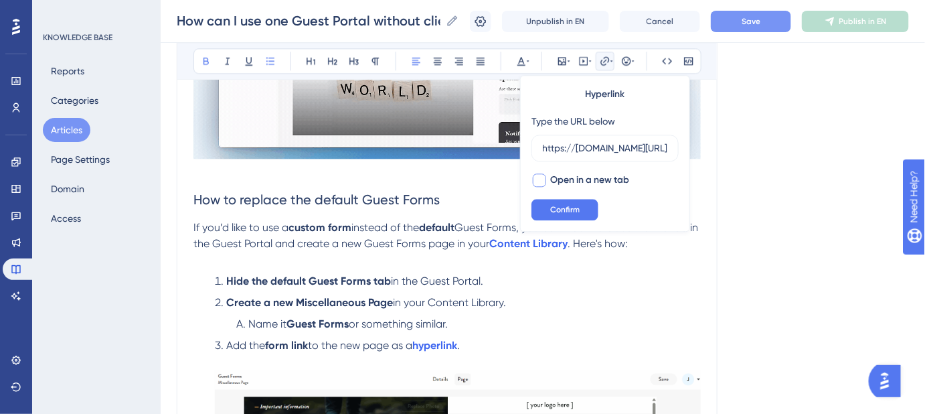
checkbox input "true"
click at [548, 209] on button "Confirm" at bounding box center [565, 209] width 67 height 21
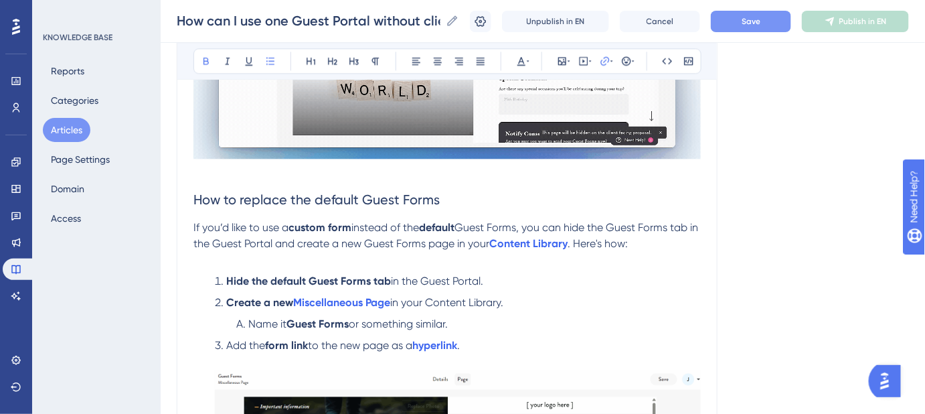
click at [589, 297] on li "Create a new Miscellaneous Page in your Content Library." at bounding box center [455, 303] width 491 height 16
click at [766, 29] on button "Save" at bounding box center [751, 21] width 80 height 21
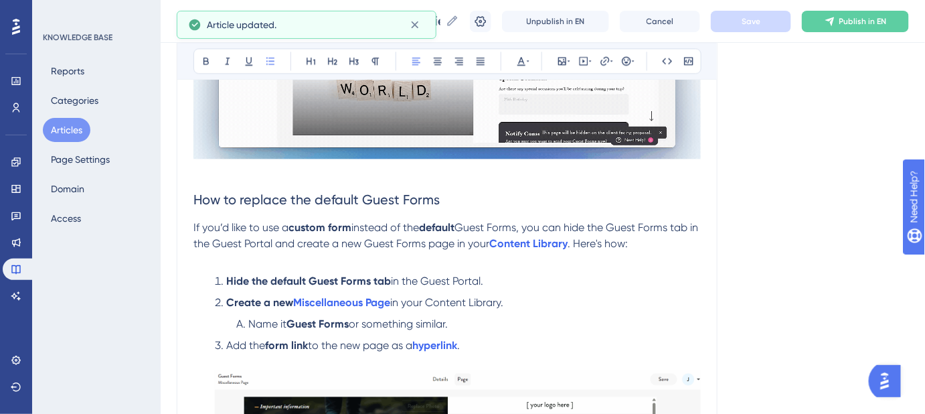
click at [284, 301] on strong "Create a new" at bounding box center [259, 302] width 67 height 13
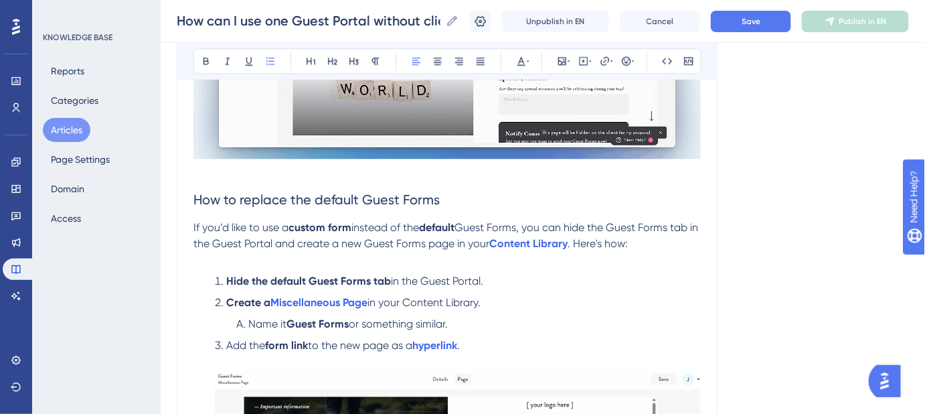
click at [426, 301] on span "in your Content Library." at bounding box center [423, 302] width 113 height 13
drag, startPoint x: 269, startPoint y: 302, endPoint x: 226, endPoint y: 299, distance: 43.0
click at [226, 299] on strong "Create a" at bounding box center [248, 302] width 44 height 13
click at [615, 295] on li "Create a Miscellaneous Page in your Content Library." at bounding box center [455, 303] width 491 height 16
click at [746, 23] on button "Save" at bounding box center [751, 21] width 80 height 21
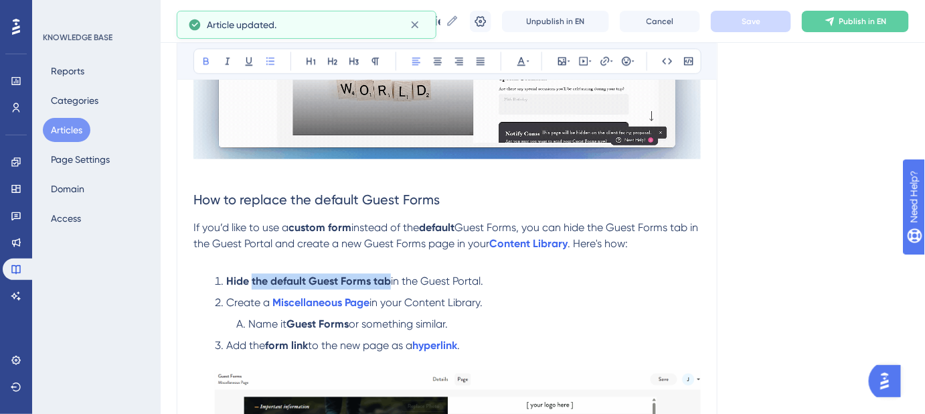
drag, startPoint x: 251, startPoint y: 280, endPoint x: 389, endPoint y: 280, distance: 137.9
click at [389, 280] on strong "Hide the default Guest Forms tab" at bounding box center [308, 280] width 165 height 13
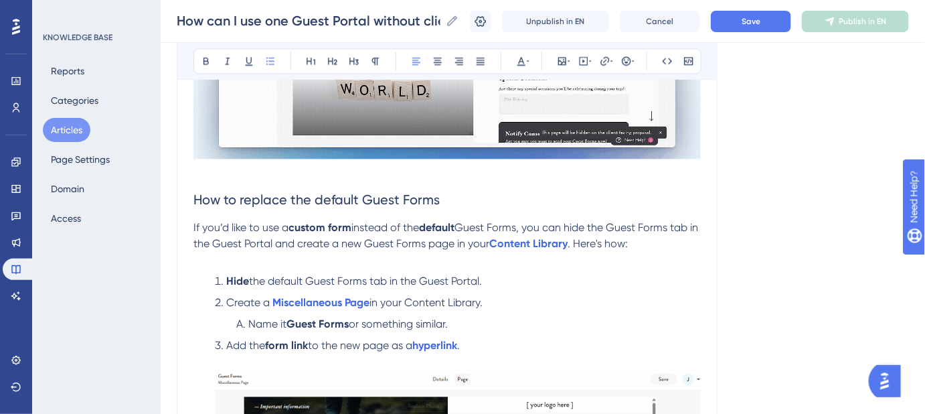
click at [625, 308] on li "Create a Miscellaneous Page in your Content Library." at bounding box center [455, 303] width 491 height 16
click at [760, 21] on span "Save" at bounding box center [751, 21] width 19 height 11
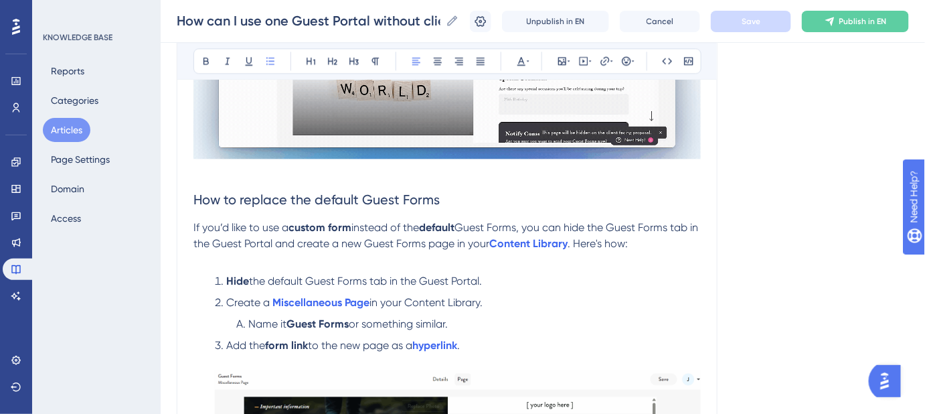
click at [287, 276] on span "the default Guest Forms tab in the Guest Portal." at bounding box center [365, 280] width 233 height 13
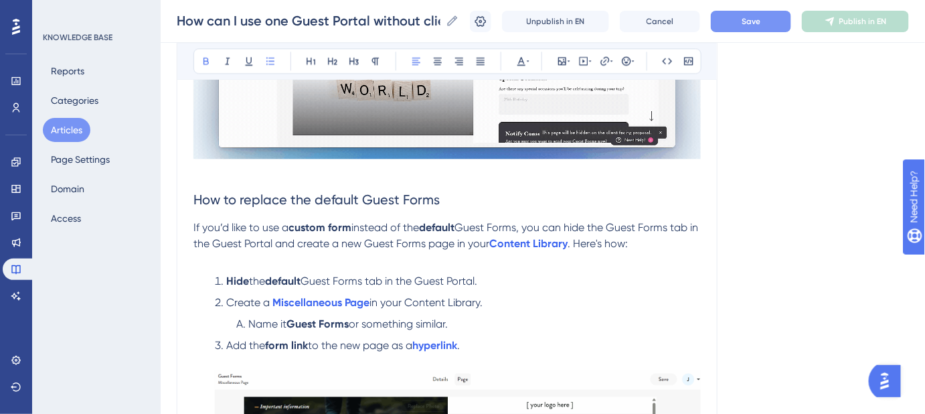
click at [235, 282] on strong "Hide" at bounding box center [237, 280] width 23 height 13
click at [278, 279] on strong "default" at bounding box center [282, 280] width 35 height 13
click at [655, 307] on li "Create a Miscellaneous Page in your Content Library." at bounding box center [455, 303] width 491 height 16
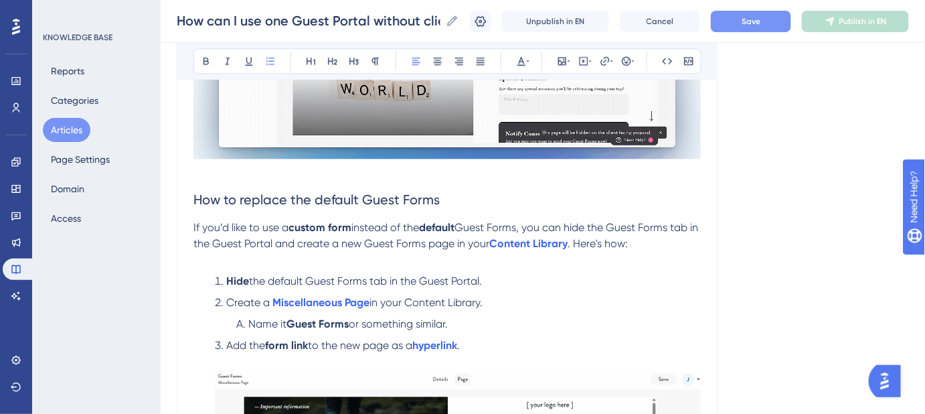
click at [780, 23] on button "Save" at bounding box center [751, 21] width 80 height 21
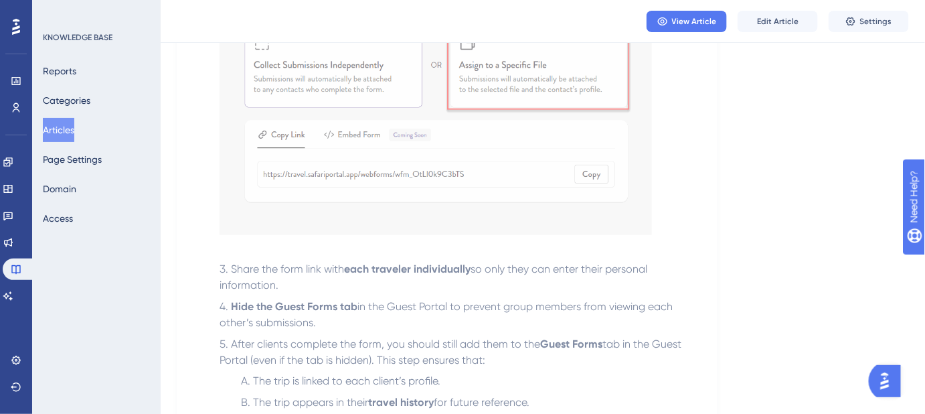
scroll to position [548, 0]
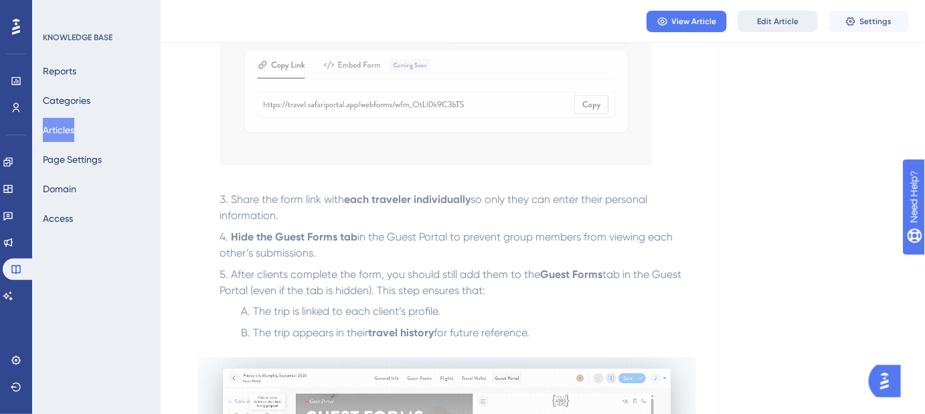
click at [794, 26] on button "Edit Article" at bounding box center [778, 21] width 80 height 21
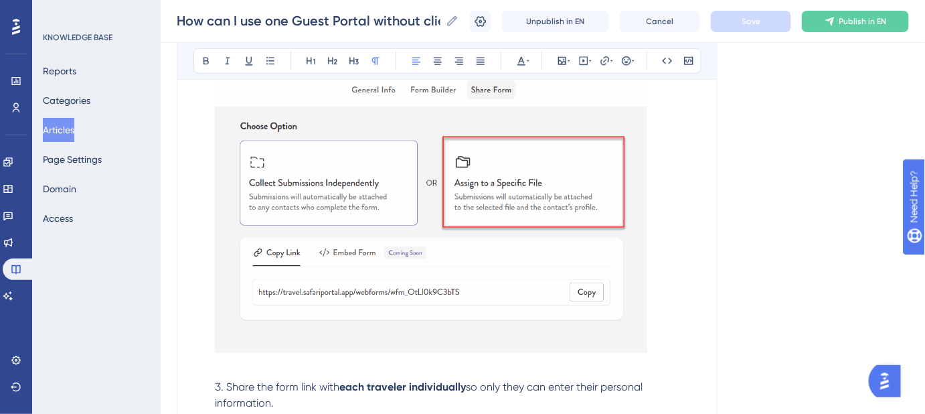
scroll to position [387, 0]
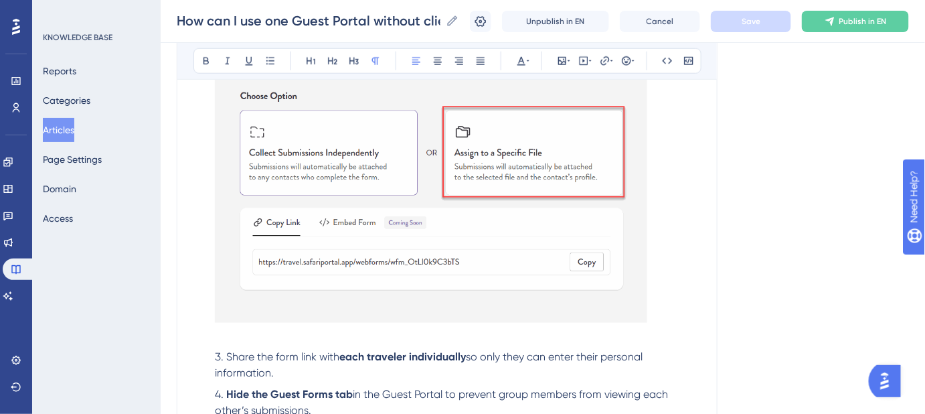
click at [458, 171] on img at bounding box center [431, 184] width 432 height 278
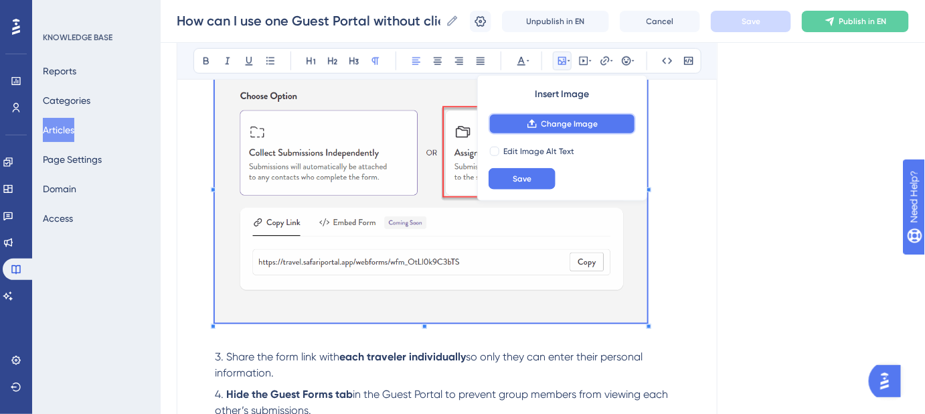
click at [548, 118] on span "Change Image" at bounding box center [570, 123] width 57 height 11
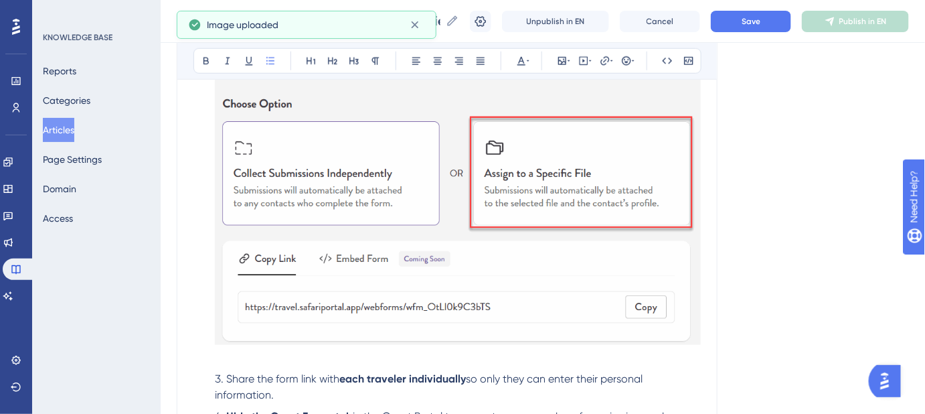
click at [258, 251] on img at bounding box center [458, 195] width 486 height 300
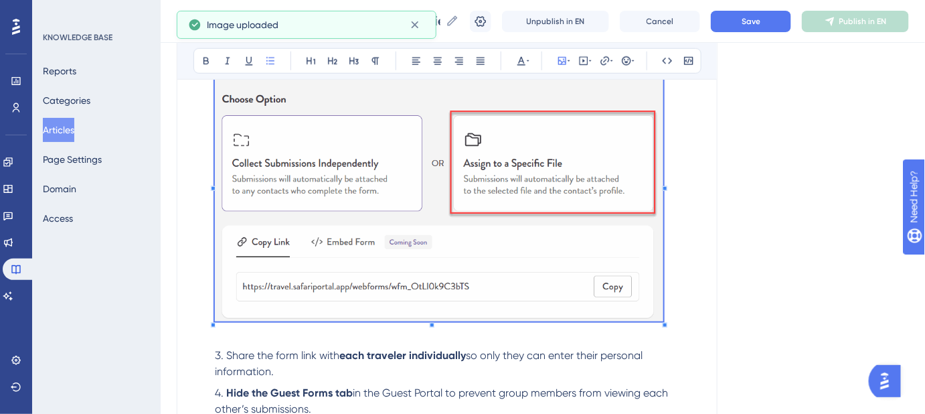
click at [250, 321] on span at bounding box center [439, 185] width 448 height 281
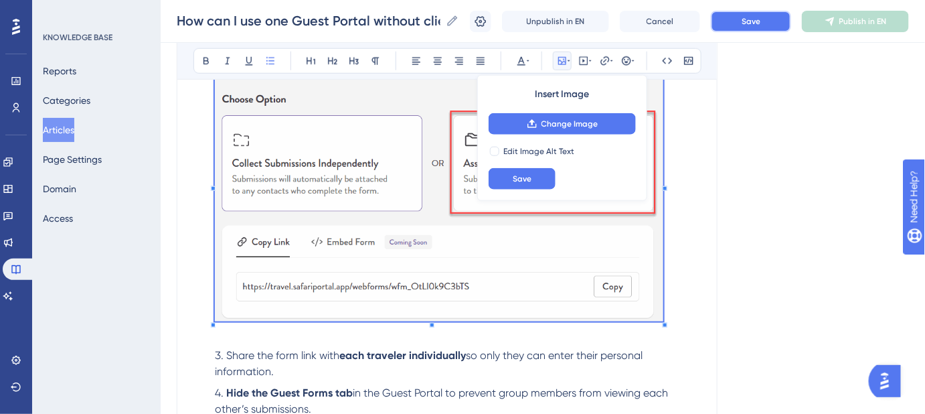
click at [755, 26] on span "Save" at bounding box center [751, 21] width 19 height 11
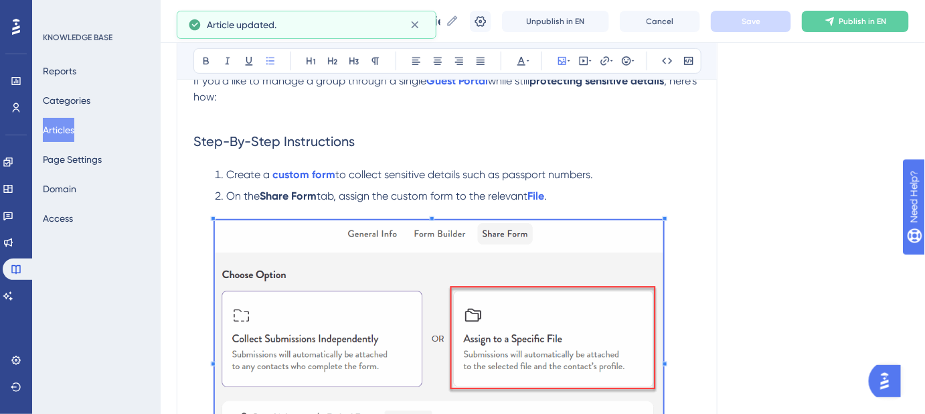
scroll to position [204, 0]
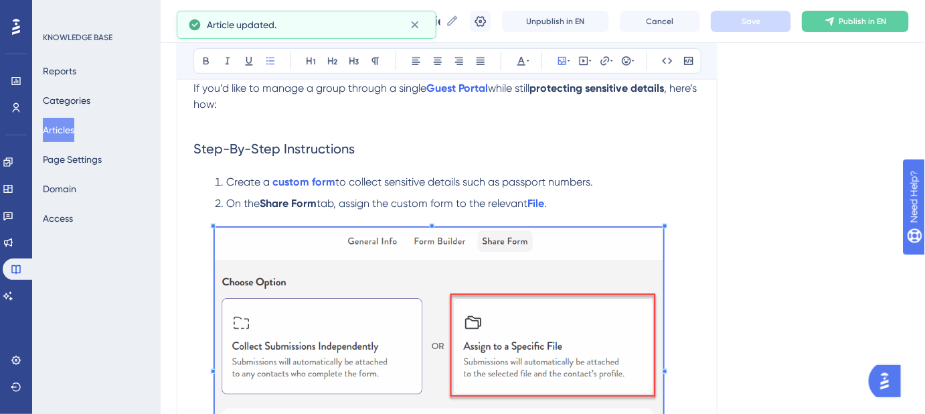
click at [633, 150] on h2 "Step-By-Step Instructions" at bounding box center [446, 149] width 507 height 40
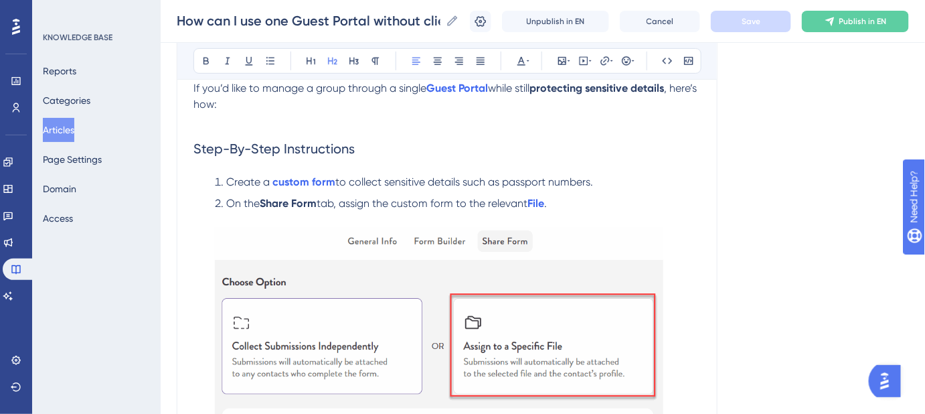
click at [461, 289] on img at bounding box center [439, 366] width 448 height 276
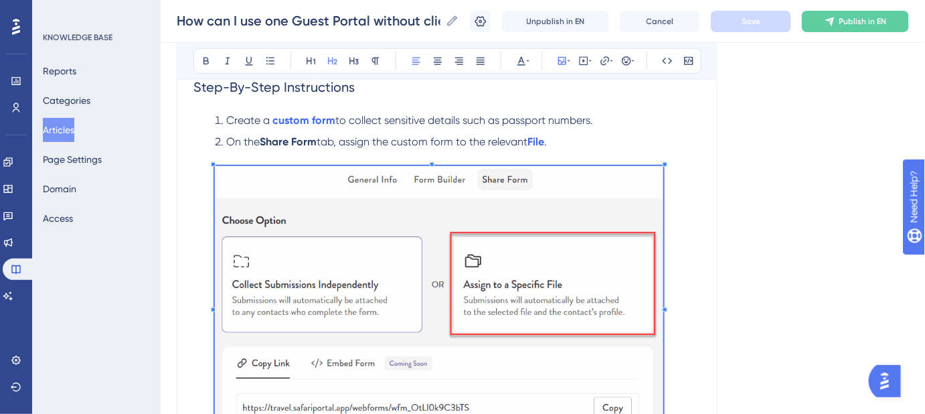
scroll to position [326, 0]
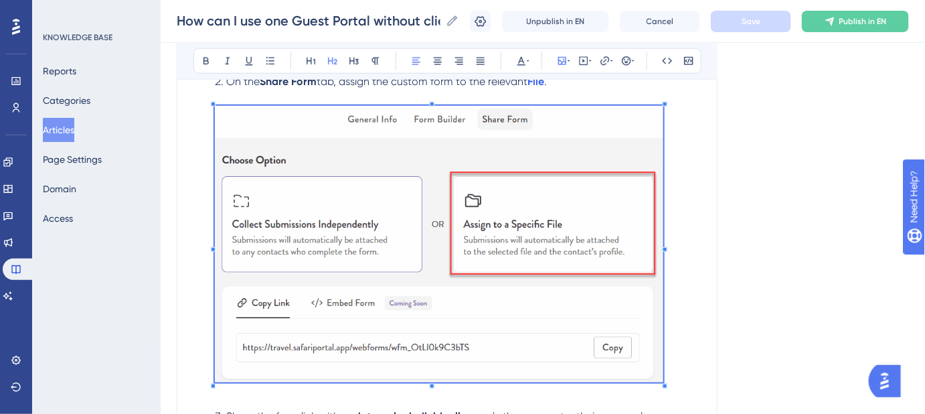
click at [589, 90] on li "On the Share Form tab, assign the custom form to the relevant File ." at bounding box center [455, 238] width 491 height 329
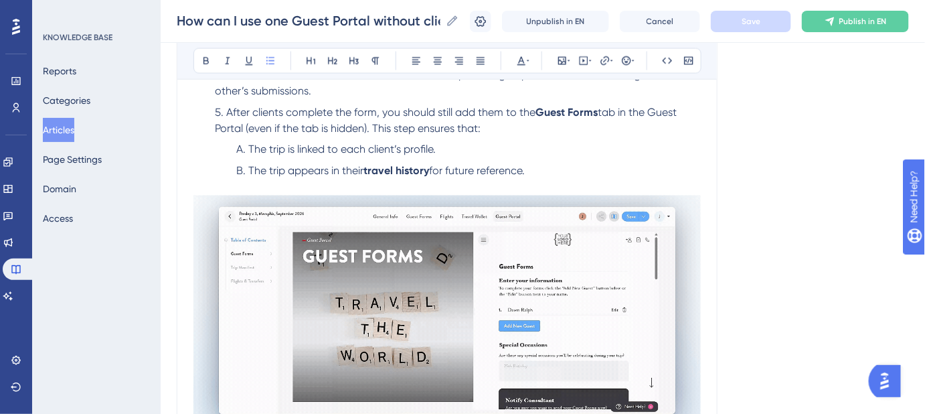
scroll to position [691, 0]
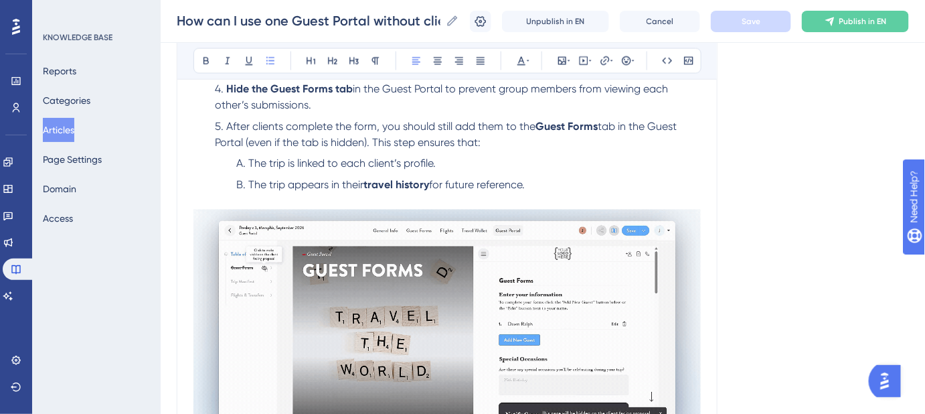
drag, startPoint x: 539, startPoint y: 187, endPoint x: 213, endPoint y: 129, distance: 331.3
copy ol "After clients complete the form, you should still add them to the Guest Forms t…"
click at [566, 170] on li "The trip is linked to each client’s profile." at bounding box center [466, 164] width 470 height 16
drag, startPoint x: 548, startPoint y: 187, endPoint x: 203, endPoint y: 131, distance: 348.6
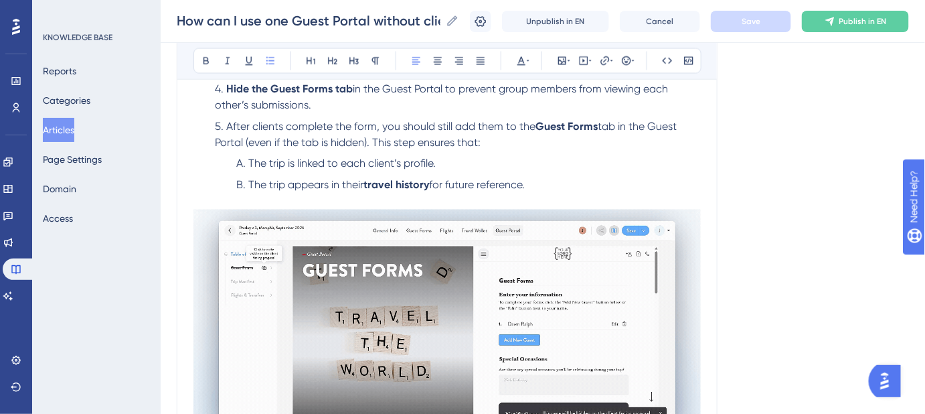
copy ol "After clients complete the form, you should still add them to the Guest Forms t…"
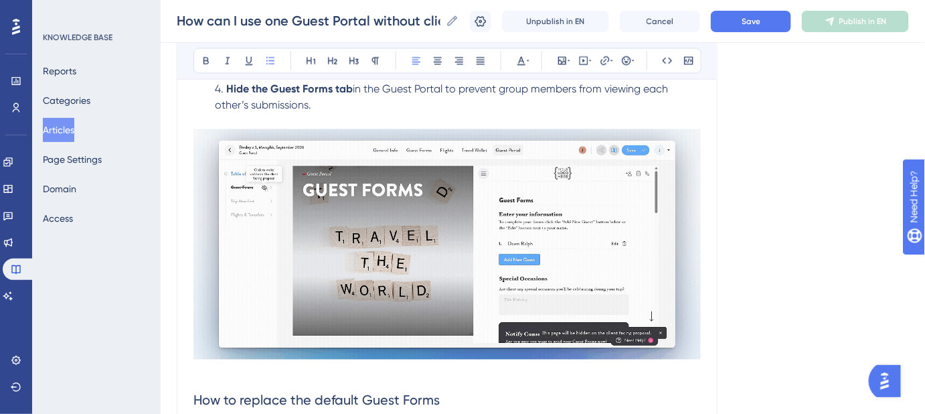
click at [434, 313] on img at bounding box center [446, 244] width 507 height 230
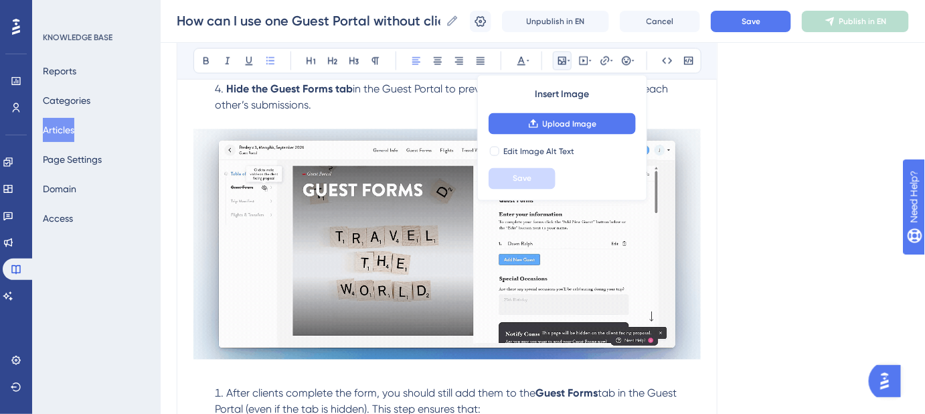
scroll to position [724, 0]
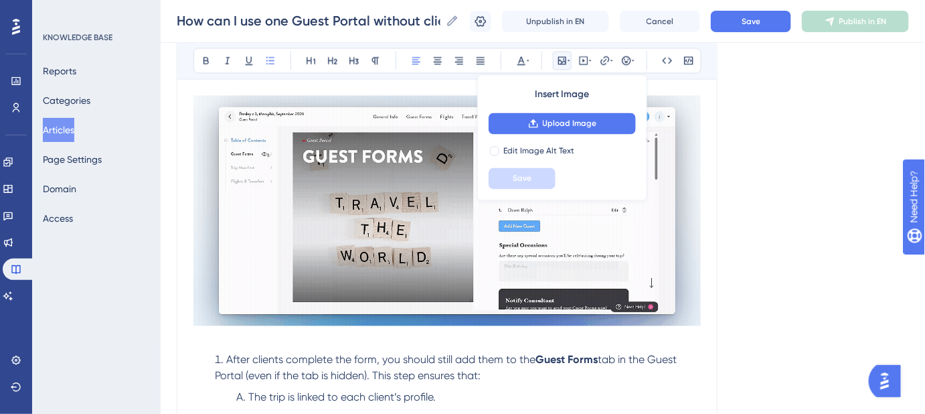
click at [228, 356] on span "After clients complete the form, you should still add them to the" at bounding box center [380, 359] width 309 height 13
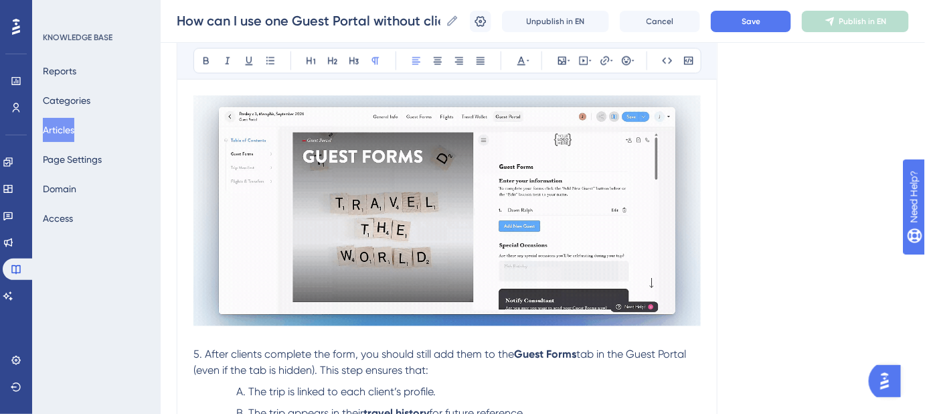
click at [194, 352] on span "5. After clients complete the form, you should still add them to the" at bounding box center [353, 354] width 321 height 13
click at [236, 390] on li "The trip is linked to each client’s profile." at bounding box center [466, 392] width 470 height 16
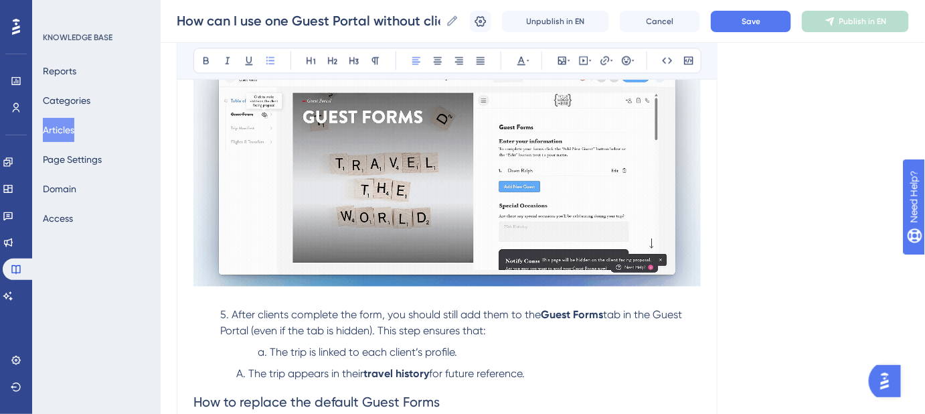
scroll to position [785, 0]
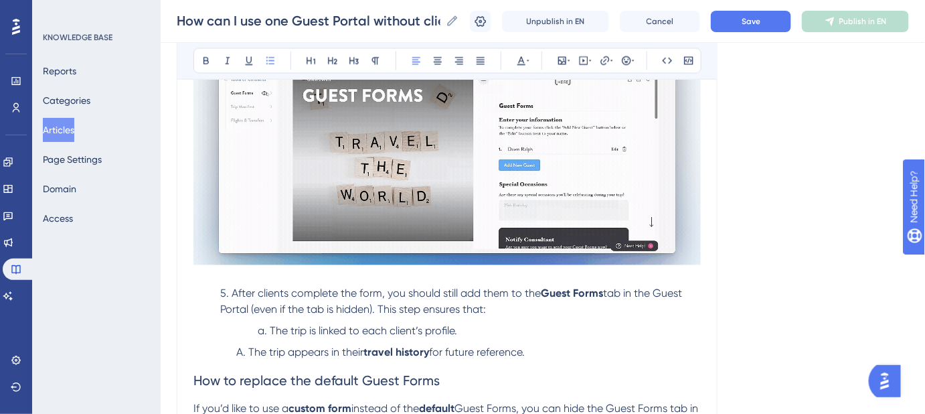
click at [248, 349] on span "The trip appears in their" at bounding box center [305, 352] width 115 height 13
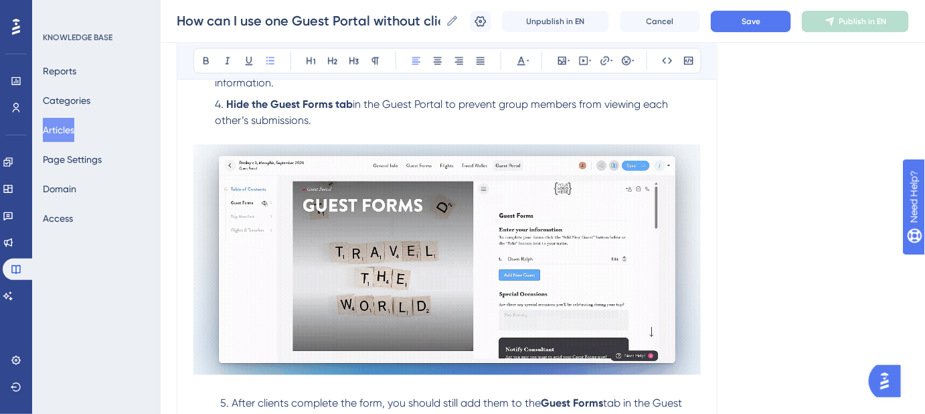
scroll to position [602, 0]
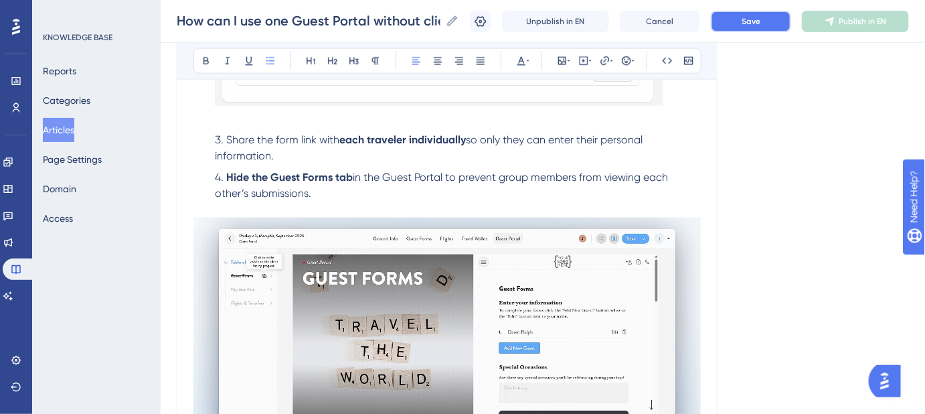
click at [751, 25] on span "Save" at bounding box center [751, 21] width 19 height 11
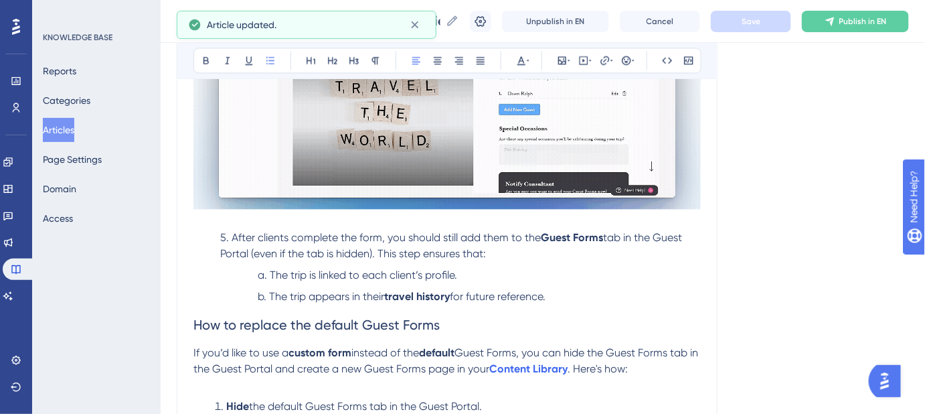
scroll to position [846, 0]
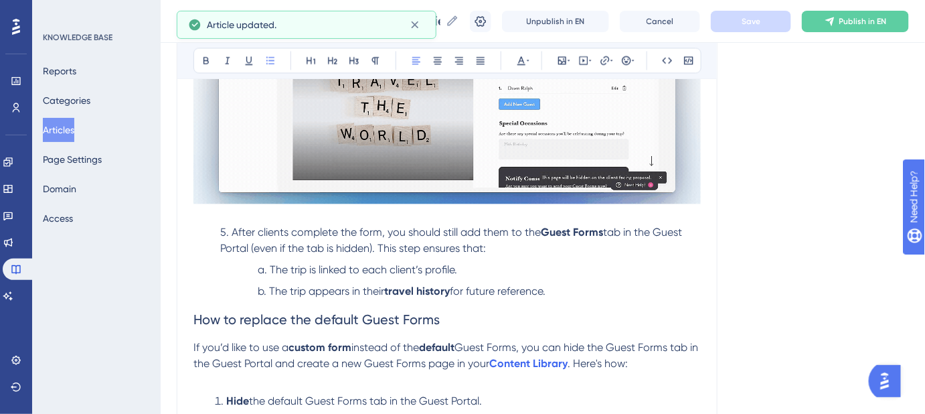
click at [270, 265] on span "The trip is linked to each client’s profile." at bounding box center [363, 270] width 187 height 13
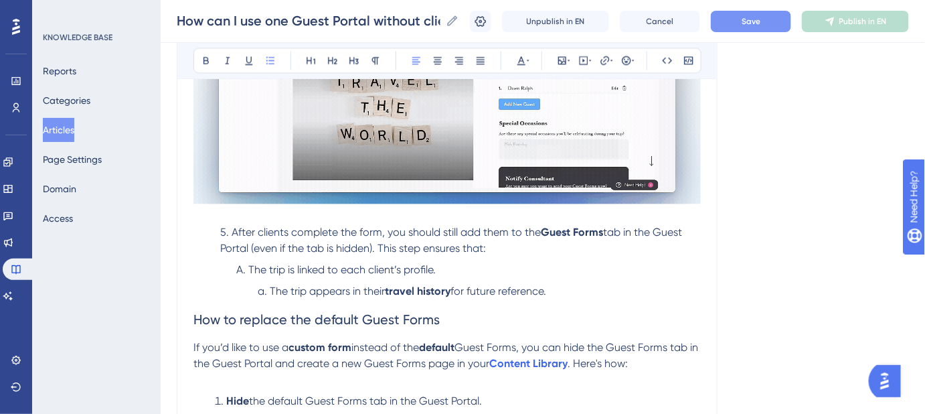
click at [274, 293] on span "The trip appears in their" at bounding box center [327, 291] width 115 height 13
click at [270, 291] on span "The trip appears in their" at bounding box center [327, 291] width 115 height 13
click at [787, 21] on button "Save" at bounding box center [751, 21] width 80 height 21
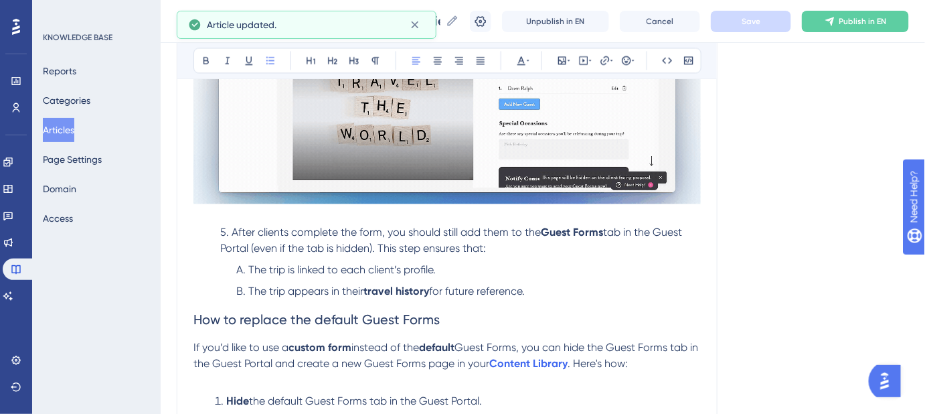
click at [779, 242] on div "Language English (Default) How can I use one Guest Portal without clients seein…" at bounding box center [543, 145] width 732 height 1811
click at [551, 291] on li "The trip appears in their travel history for future reference." at bounding box center [466, 292] width 470 height 16
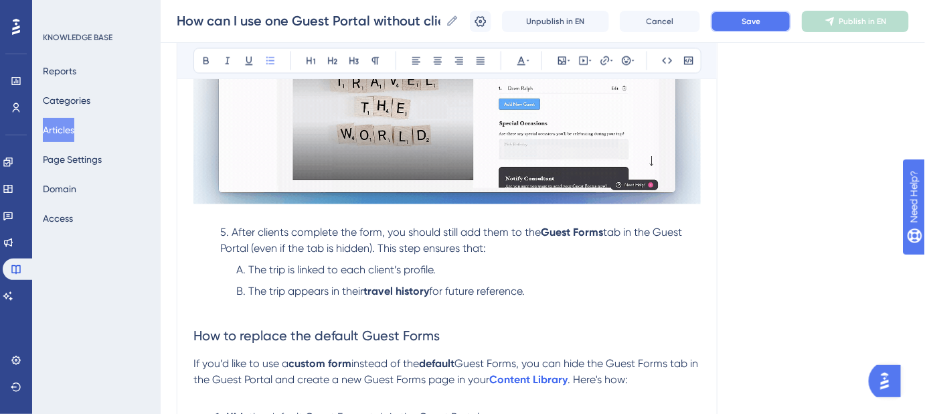
click at [766, 12] on button "Save" at bounding box center [751, 21] width 80 height 21
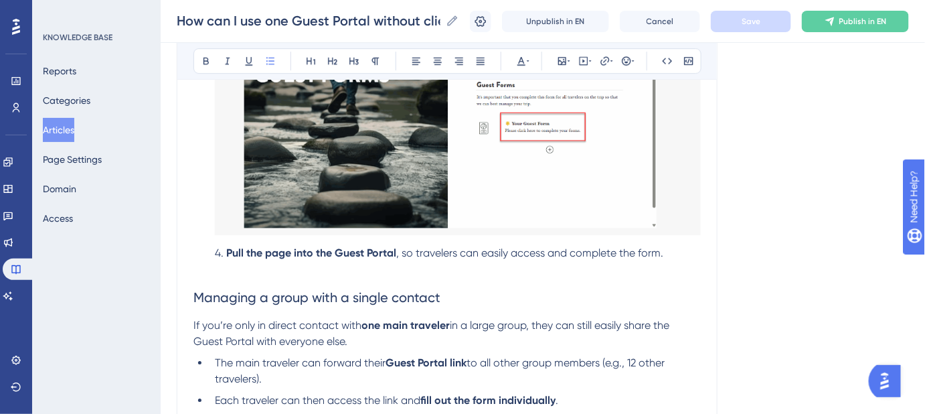
scroll to position [1455, 0]
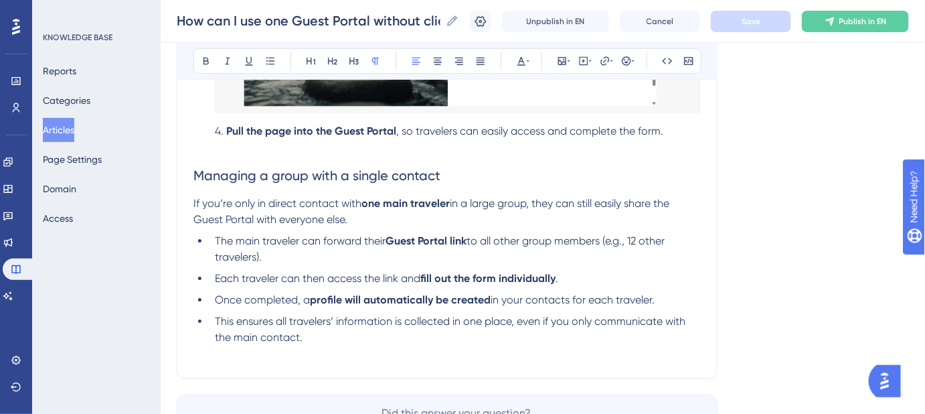
drag, startPoint x: 570, startPoint y: 351, endPoint x: 191, endPoint y: 351, distance: 378.9
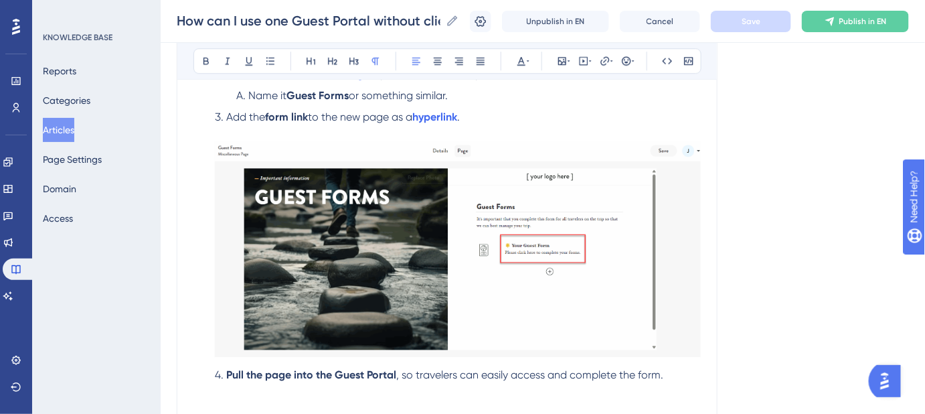
scroll to position [1272, 0]
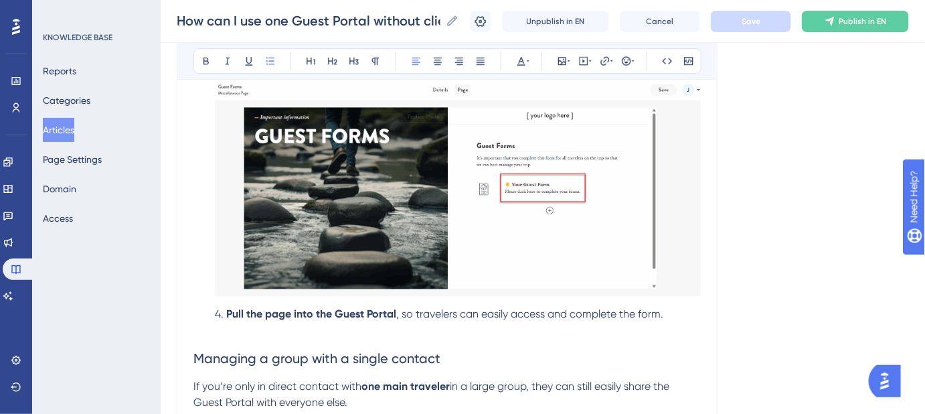
click at [665, 311] on li "Pull the page into the Guest Portal , so travelers can easily access and comple…" at bounding box center [455, 314] width 491 height 16
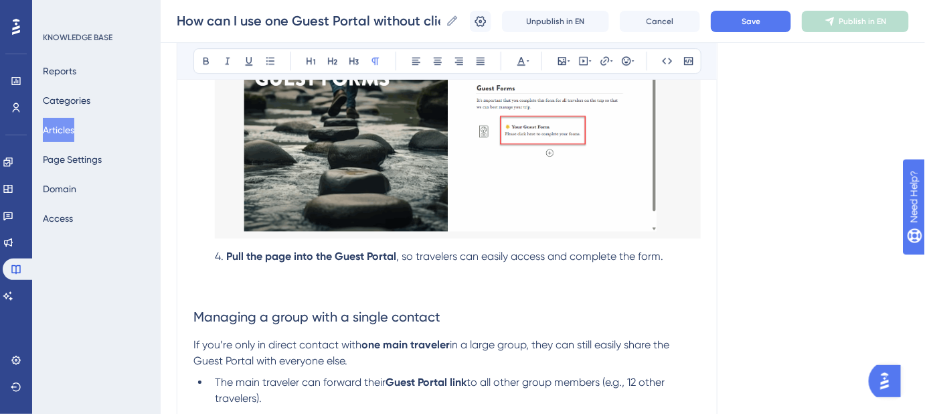
scroll to position [1394, 0]
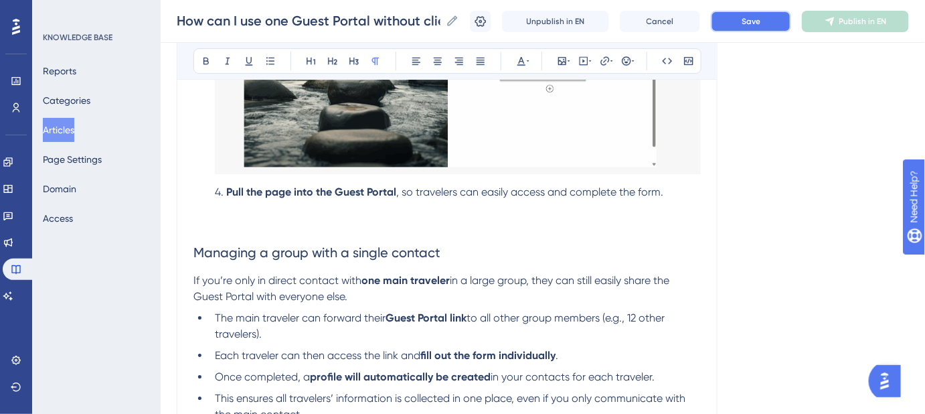
click at [762, 28] on button "Save" at bounding box center [751, 21] width 80 height 21
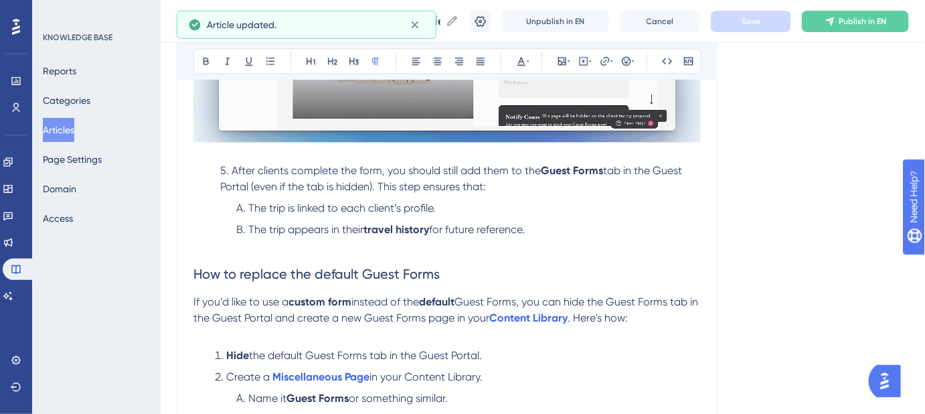
scroll to position [887, 0]
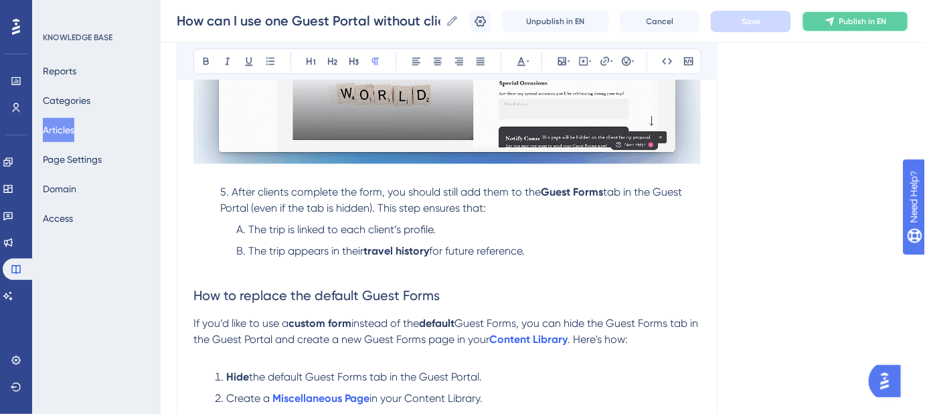
click at [855, 24] on span "Publish in EN" at bounding box center [863, 21] width 48 height 11
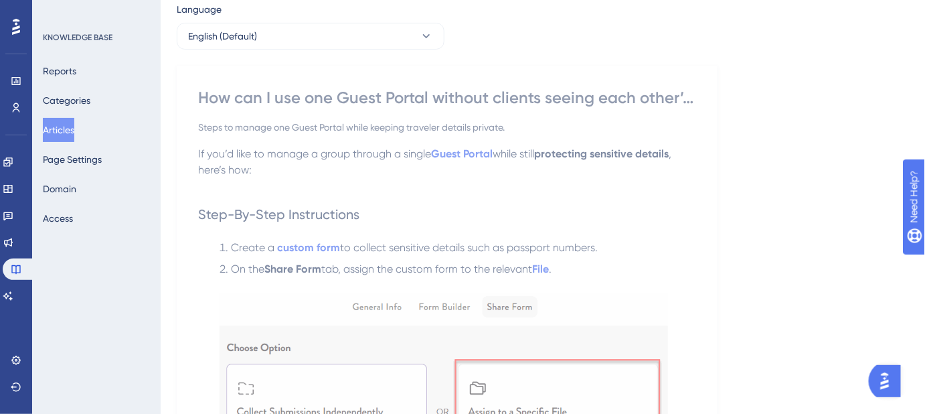
scroll to position [0, 0]
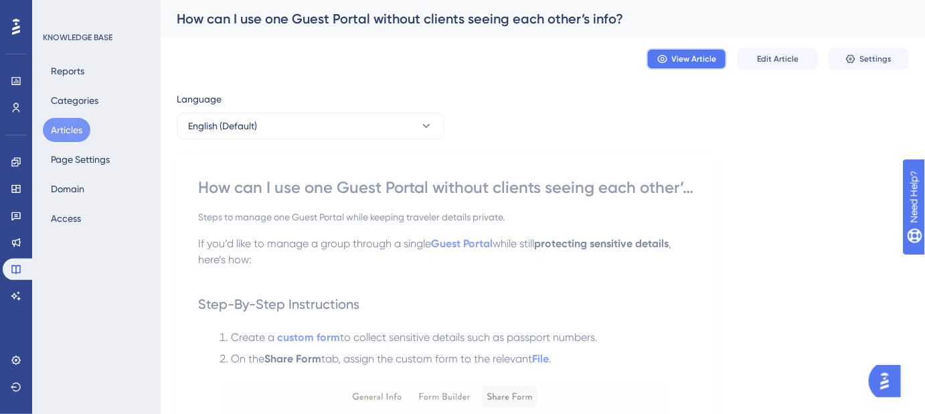
click at [702, 60] on span "View Article" at bounding box center [694, 59] width 45 height 11
click at [772, 60] on span "Edit Article" at bounding box center [778, 59] width 42 height 11
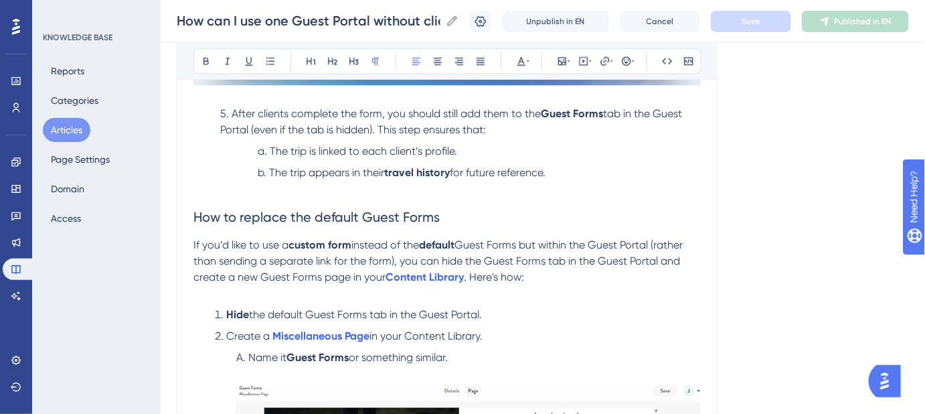
scroll to position [963, 0]
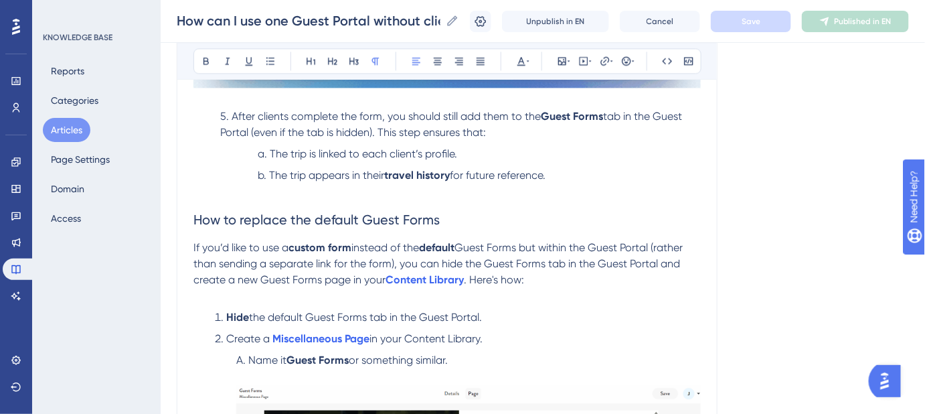
click at [270, 151] on span "The trip is linked to each client’s profile." at bounding box center [363, 153] width 187 height 13
click at [268, 171] on li "The trip appears in their travel history for future reference." at bounding box center [476, 175] width 448 height 16
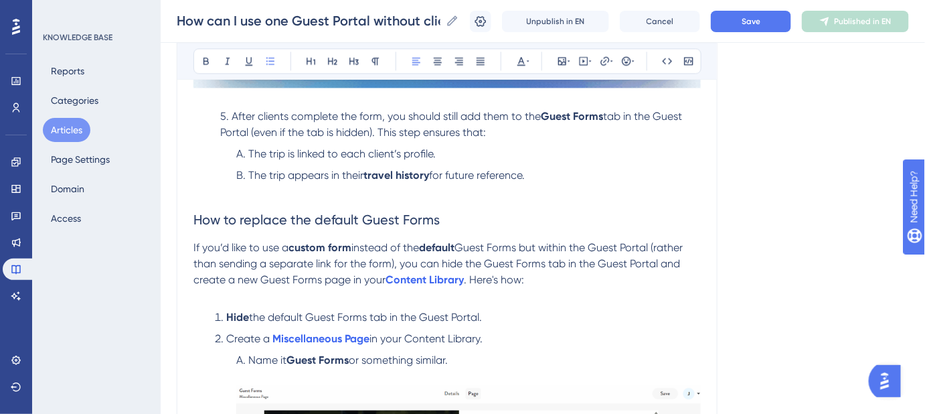
click at [663, 200] on h2 "How to replace the default Guest Forms" at bounding box center [446, 219] width 507 height 40
click at [730, 26] on button "Save" at bounding box center [751, 21] width 80 height 21
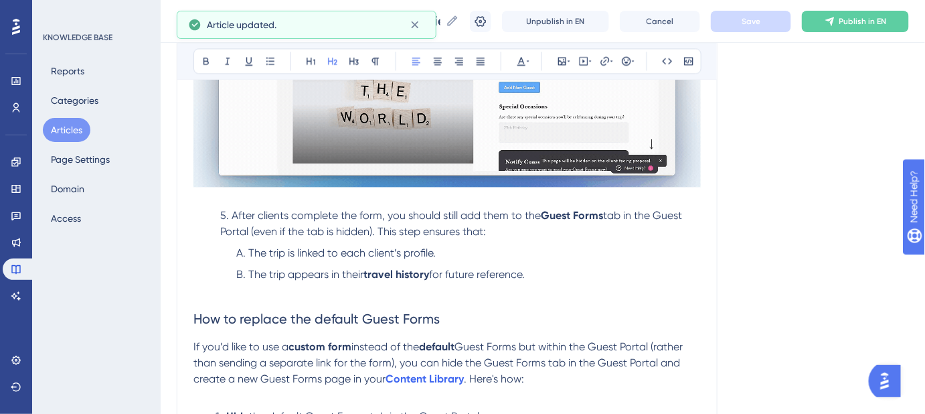
scroll to position [841, 0]
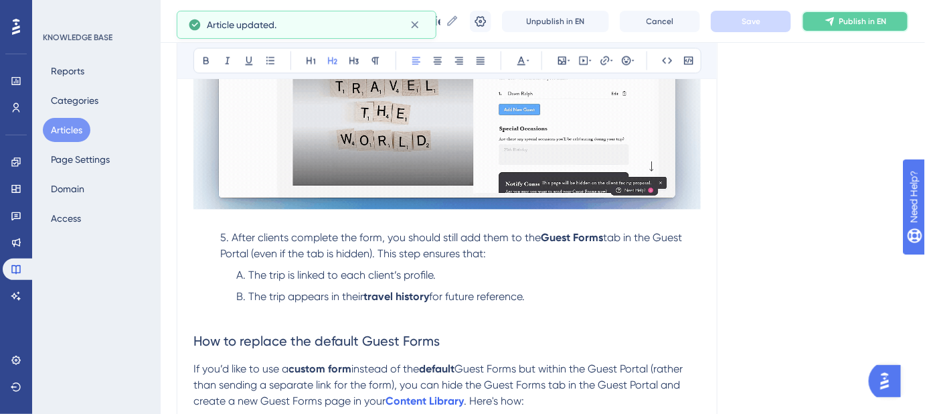
click at [873, 28] on button "Publish in EN" at bounding box center [855, 21] width 107 height 21
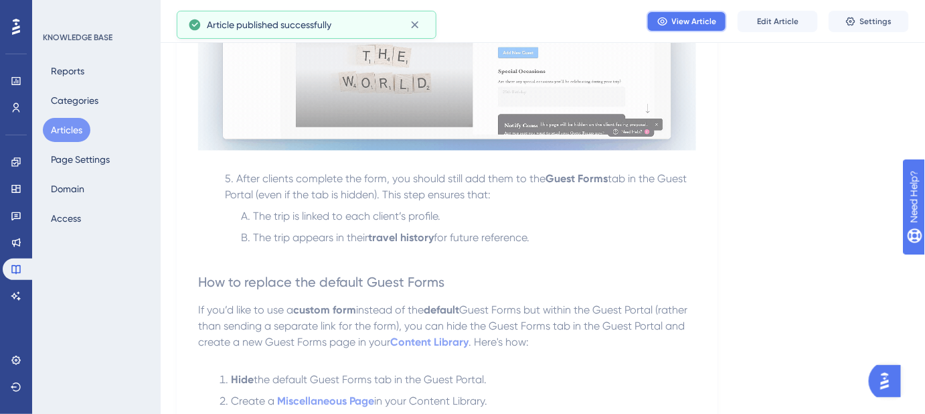
click at [689, 19] on span "View Article" at bounding box center [694, 21] width 45 height 11
